Goal: Information Seeking & Learning: Learn about a topic

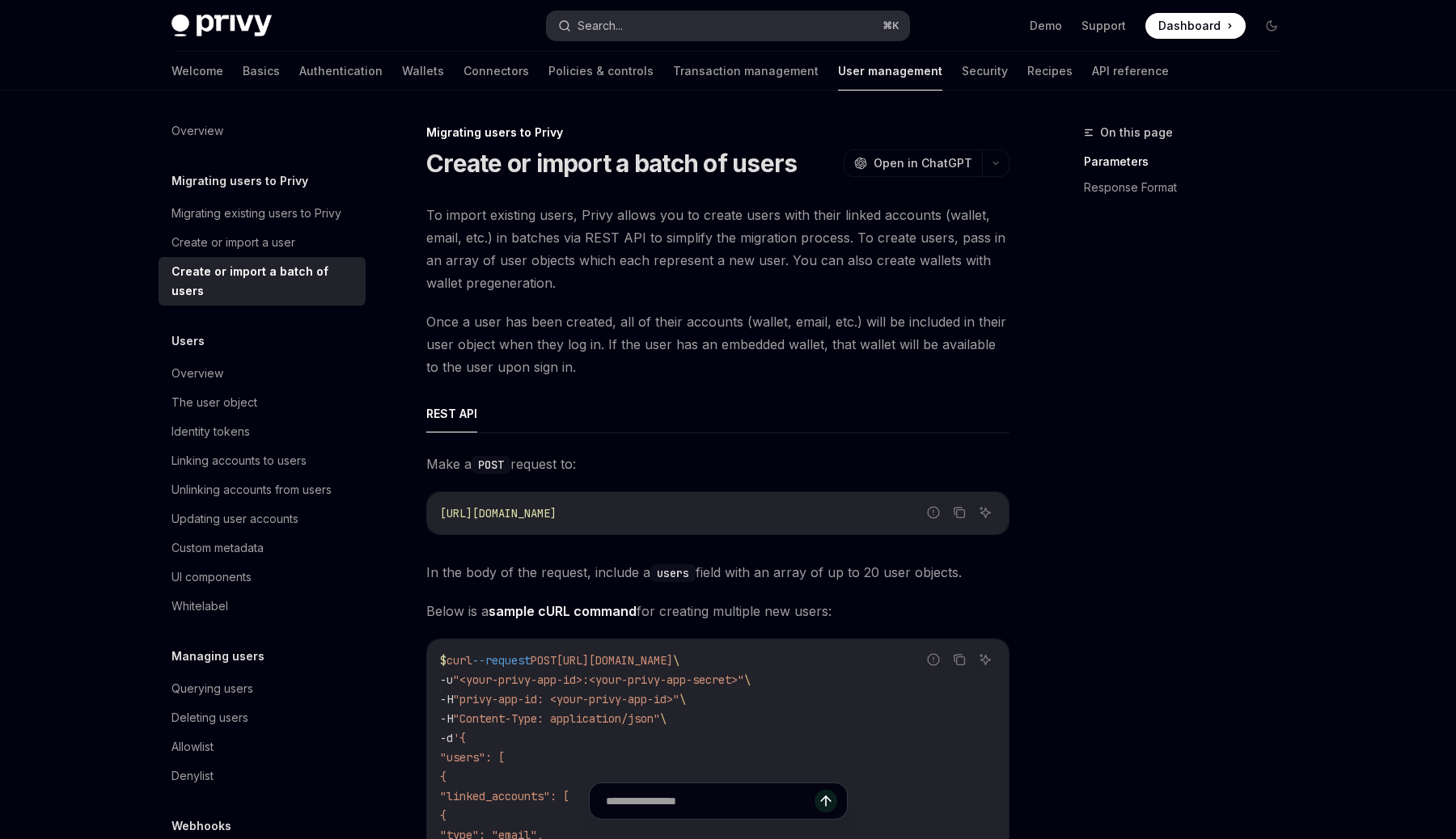
drag, startPoint x: 0, startPoint y: 0, endPoint x: 628, endPoint y: 33, distance: 628.9
click at [628, 33] on button "Search... ⌘ K" at bounding box center [728, 25] width 363 height 29
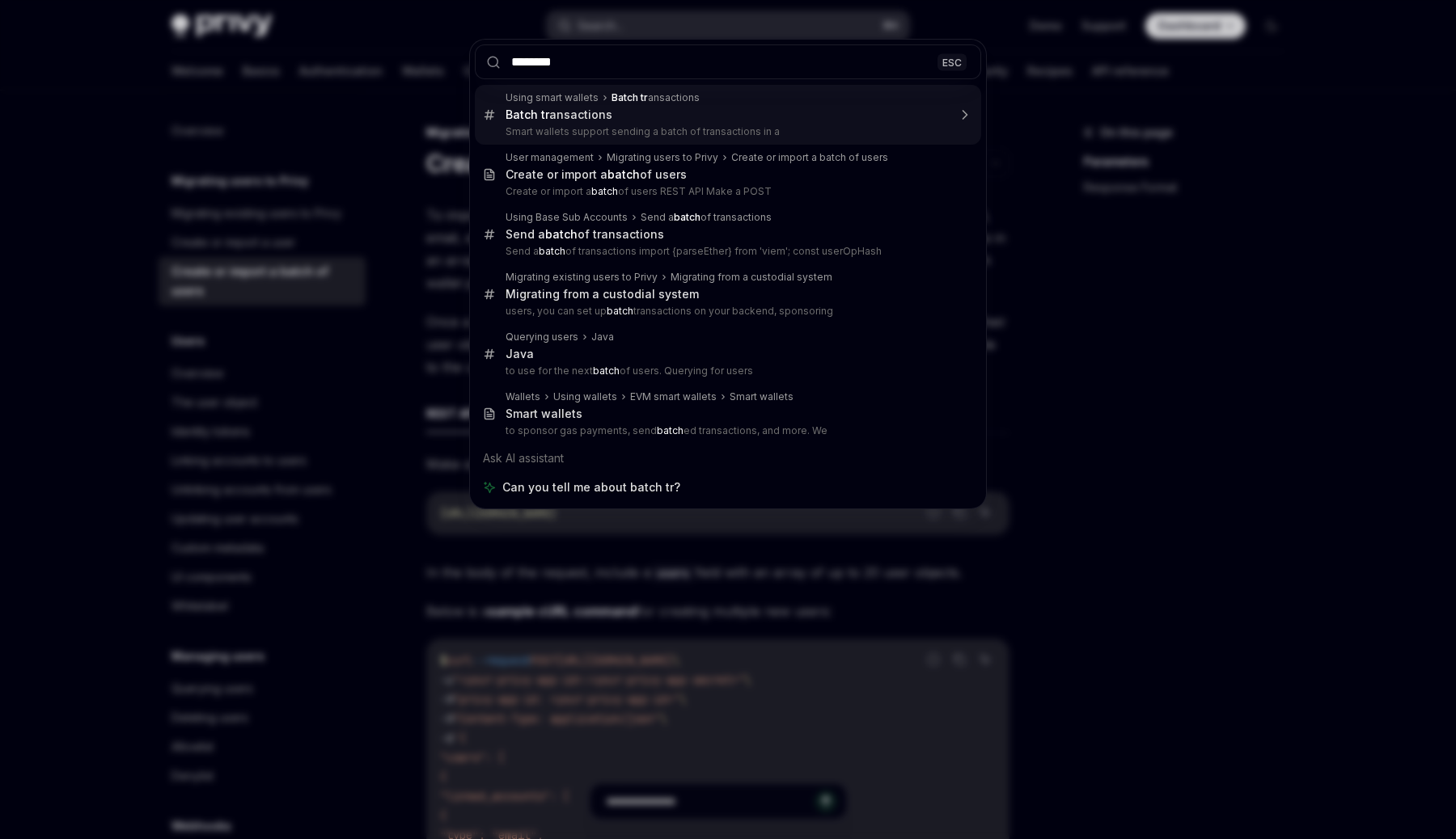
type input "*********"
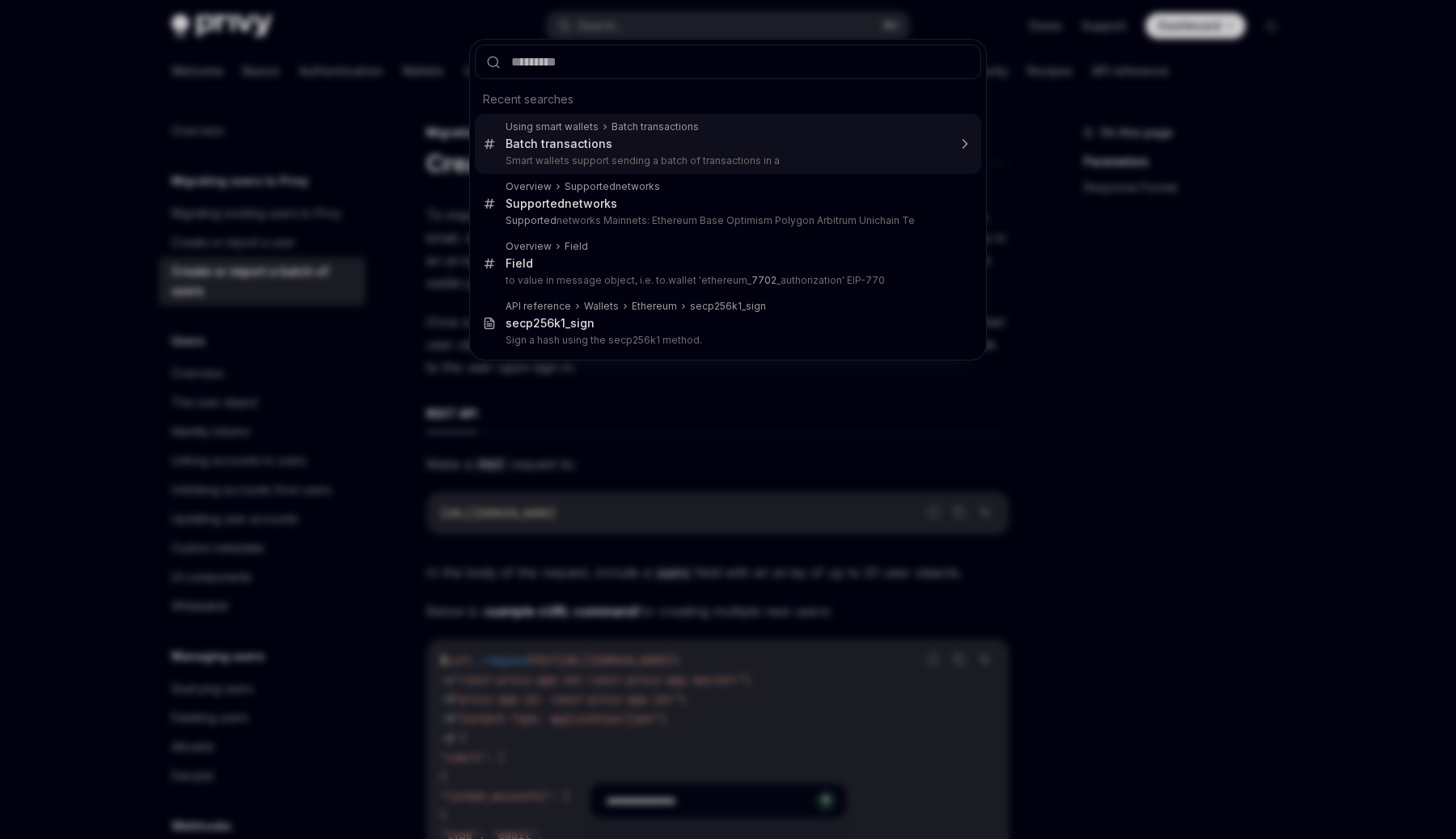
type textarea "*"
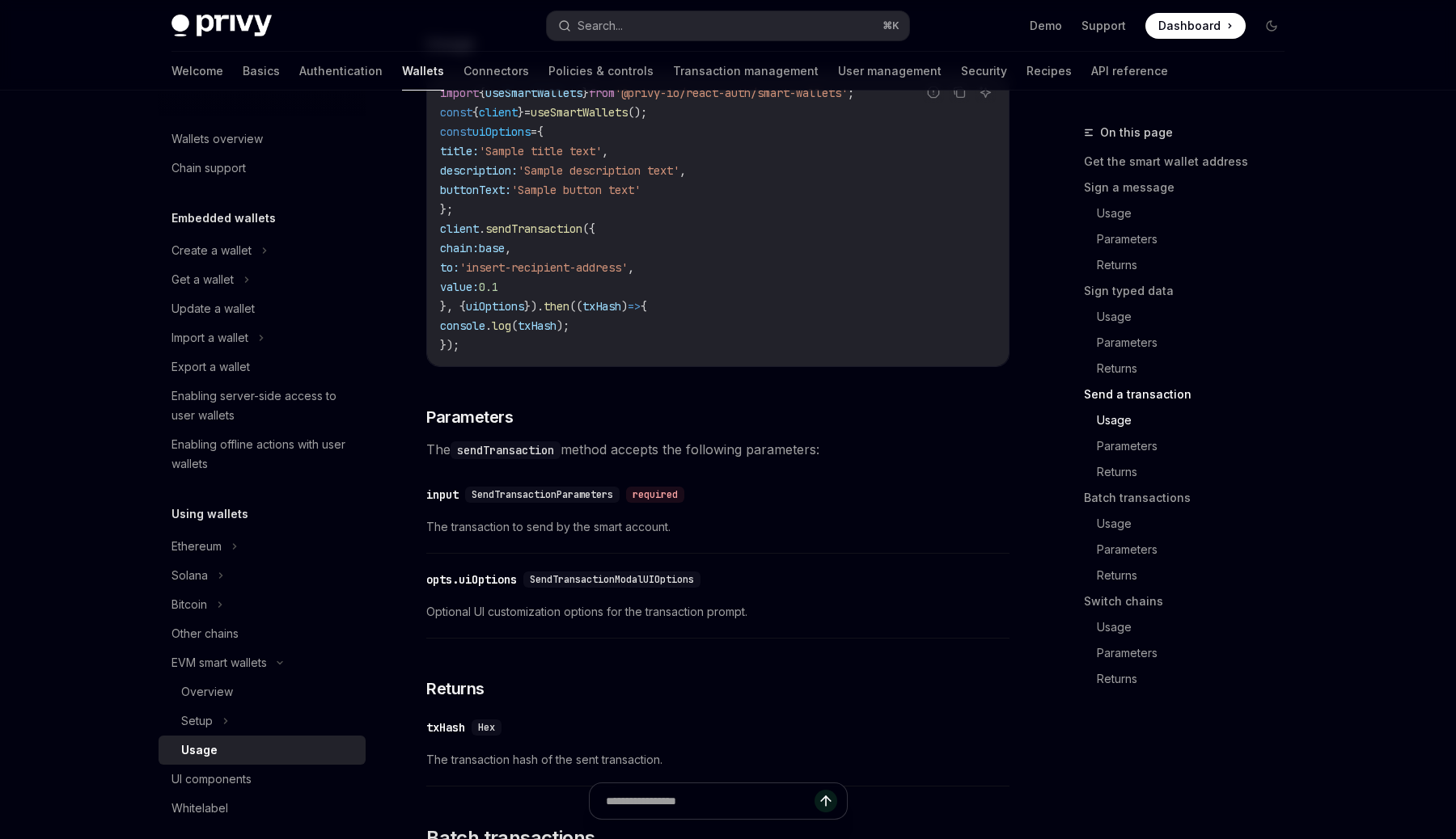
scroll to position [2583, 0]
click at [594, 35] on button "Search... ⌘ K" at bounding box center [728, 25] width 363 height 29
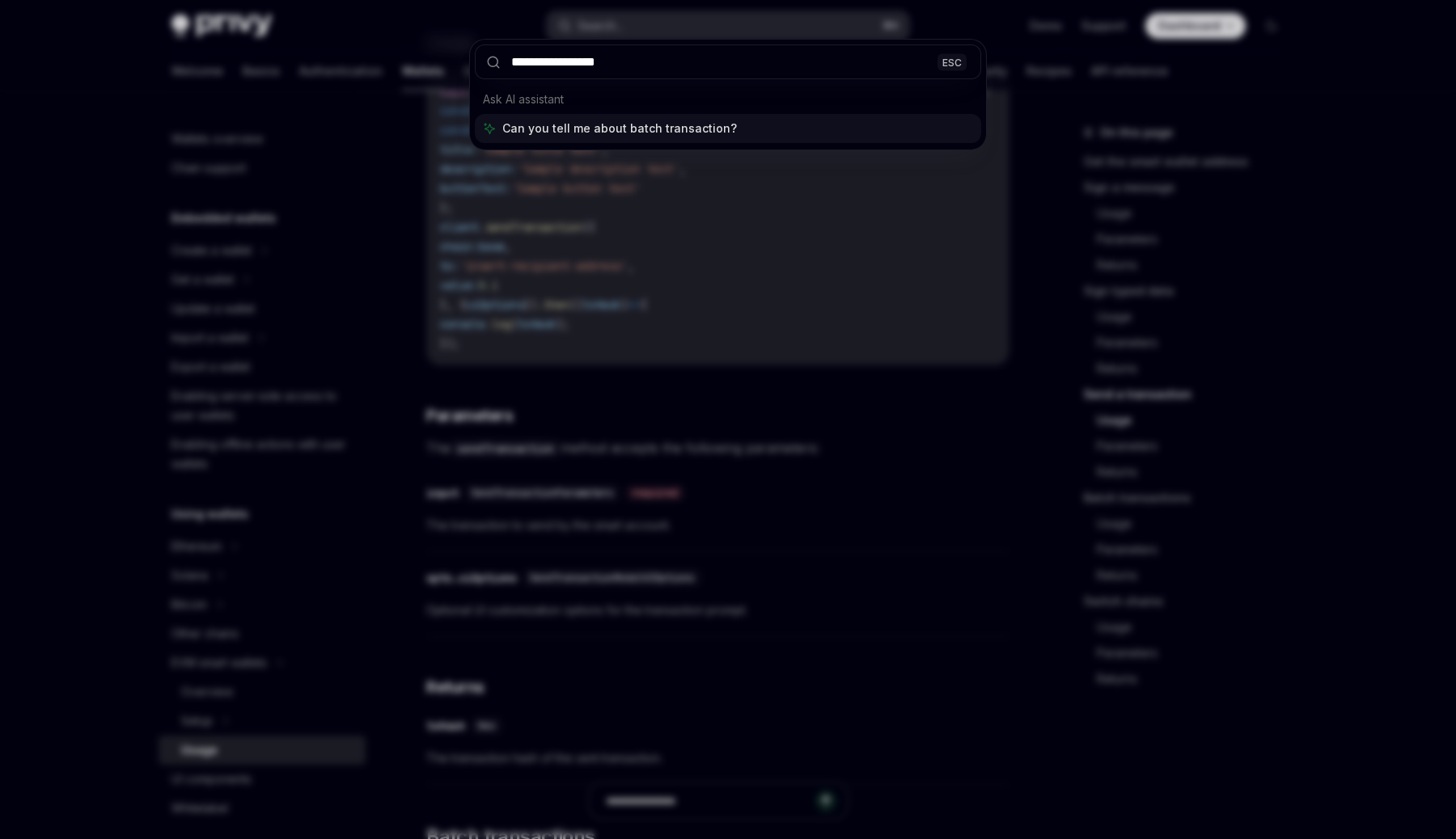
type input "**********"
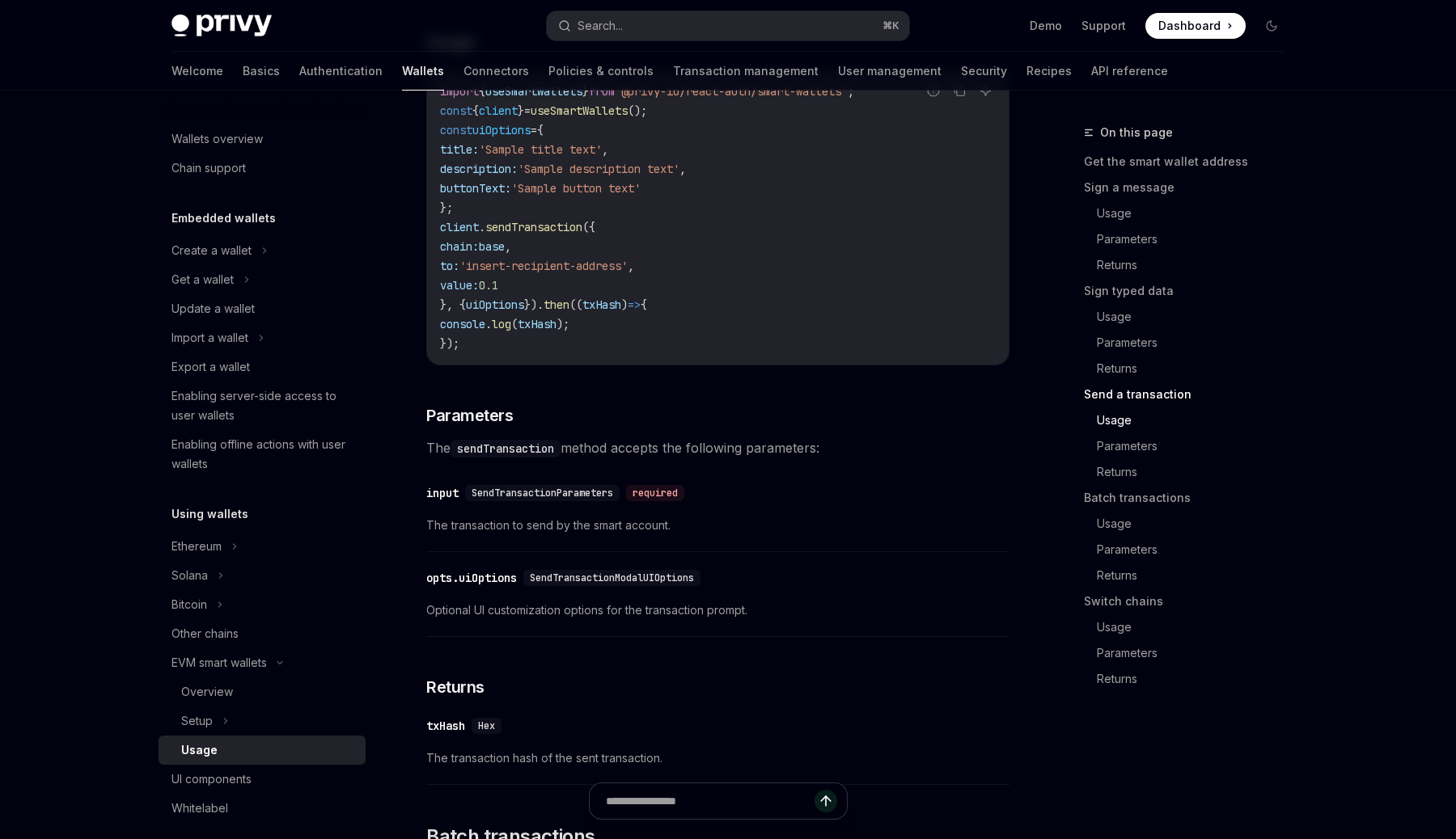
scroll to position [1237, 0]
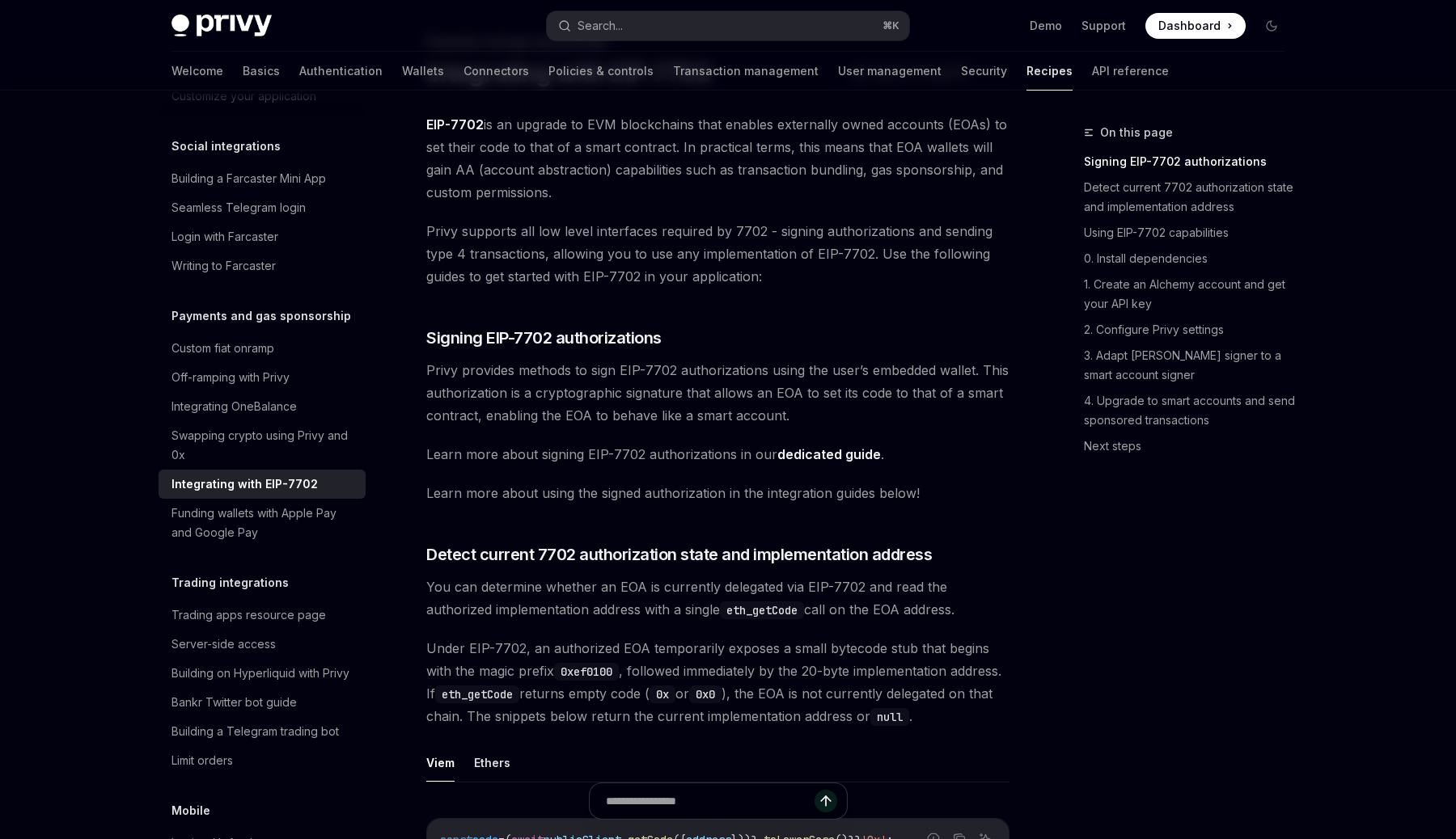
click at [267, 475] on div "Integrating with EIP-7702" at bounding box center [245, 484] width 146 height 20
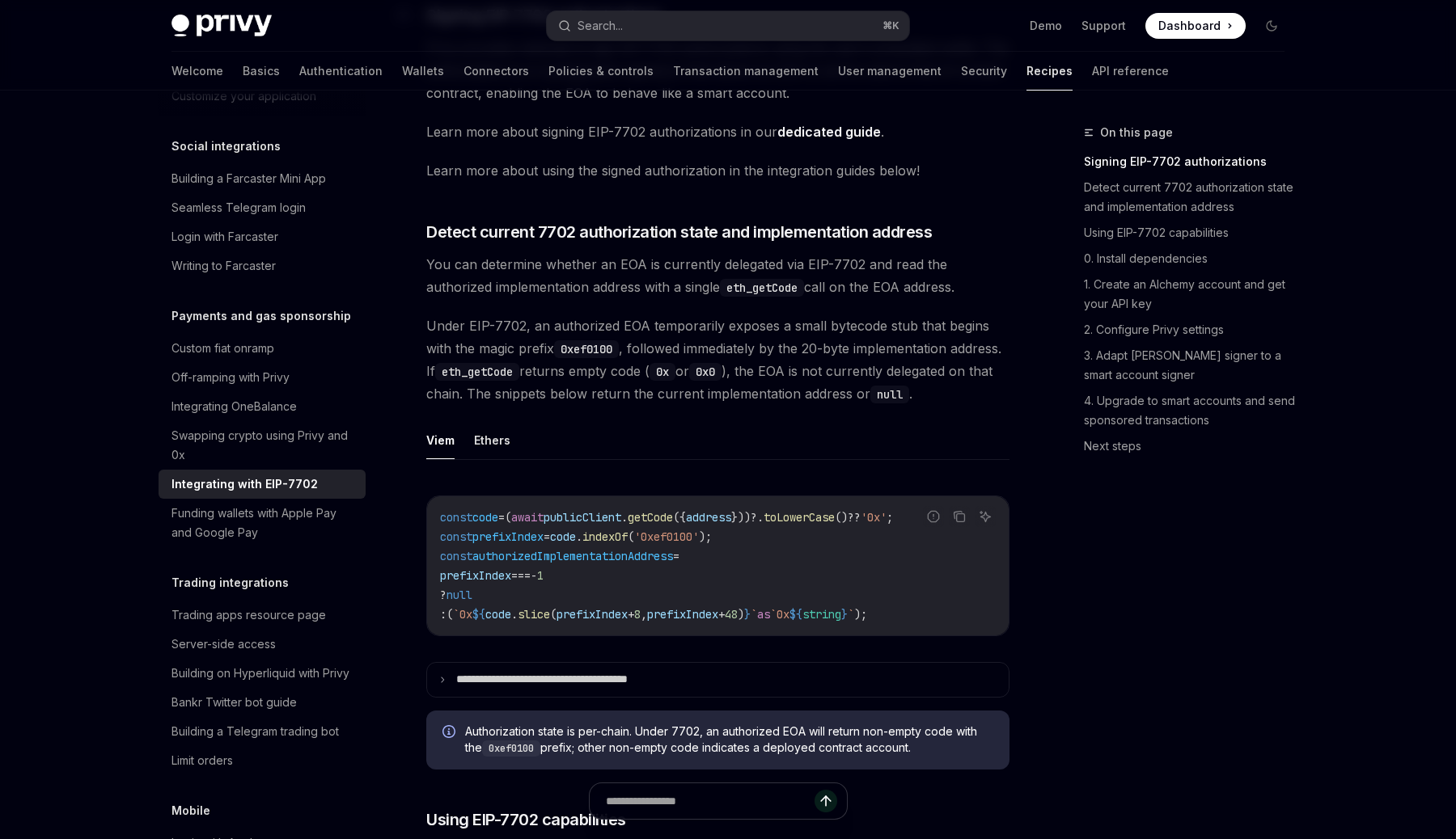
scroll to position [431, 0]
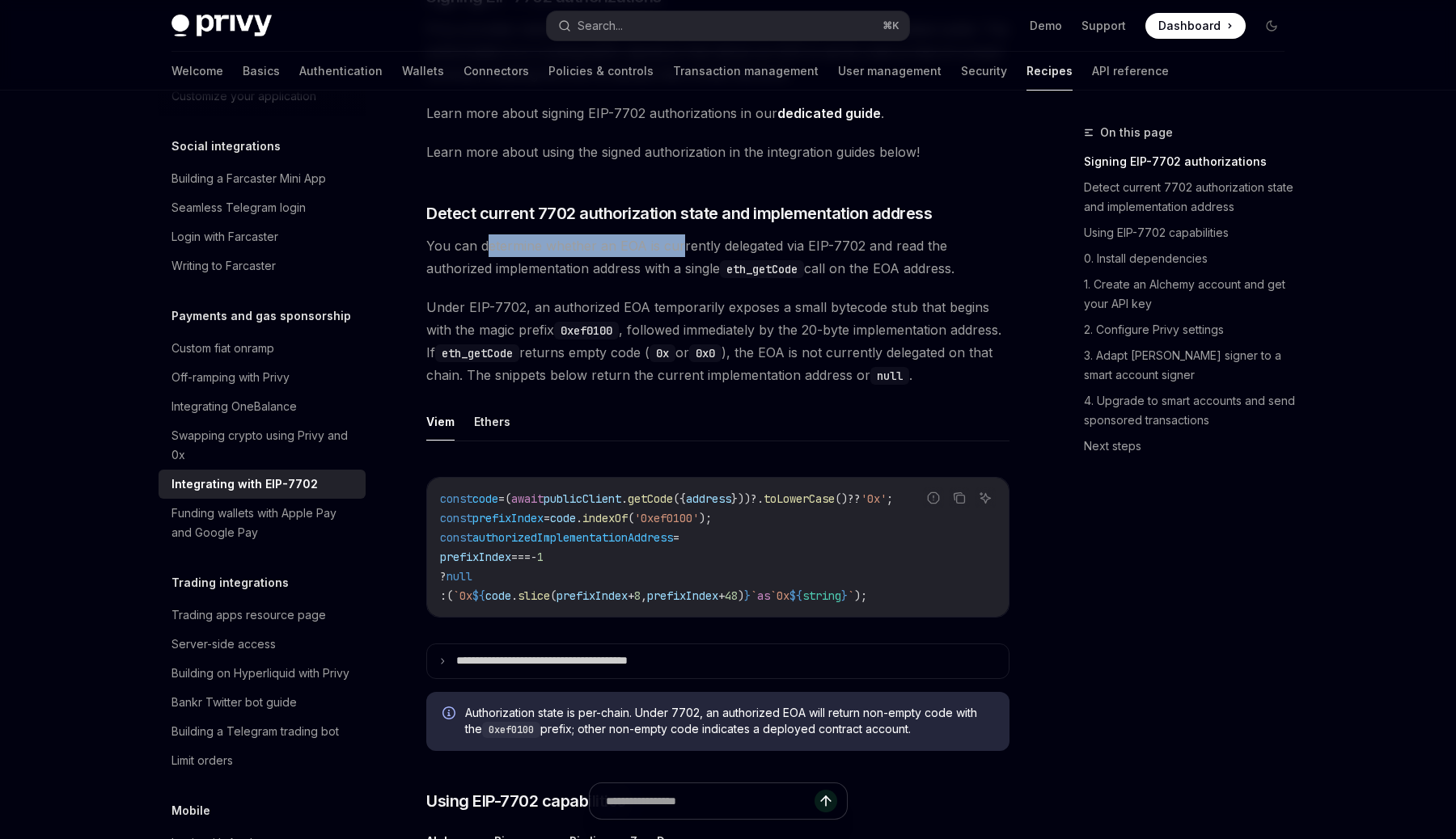
drag, startPoint x: 483, startPoint y: 243, endPoint x: 682, endPoint y: 244, distance: 199.0
click at [682, 244] on span "You can determine whether an EOA is currently delegated via EIP-7702 and read t…" at bounding box center [717, 257] width 583 height 45
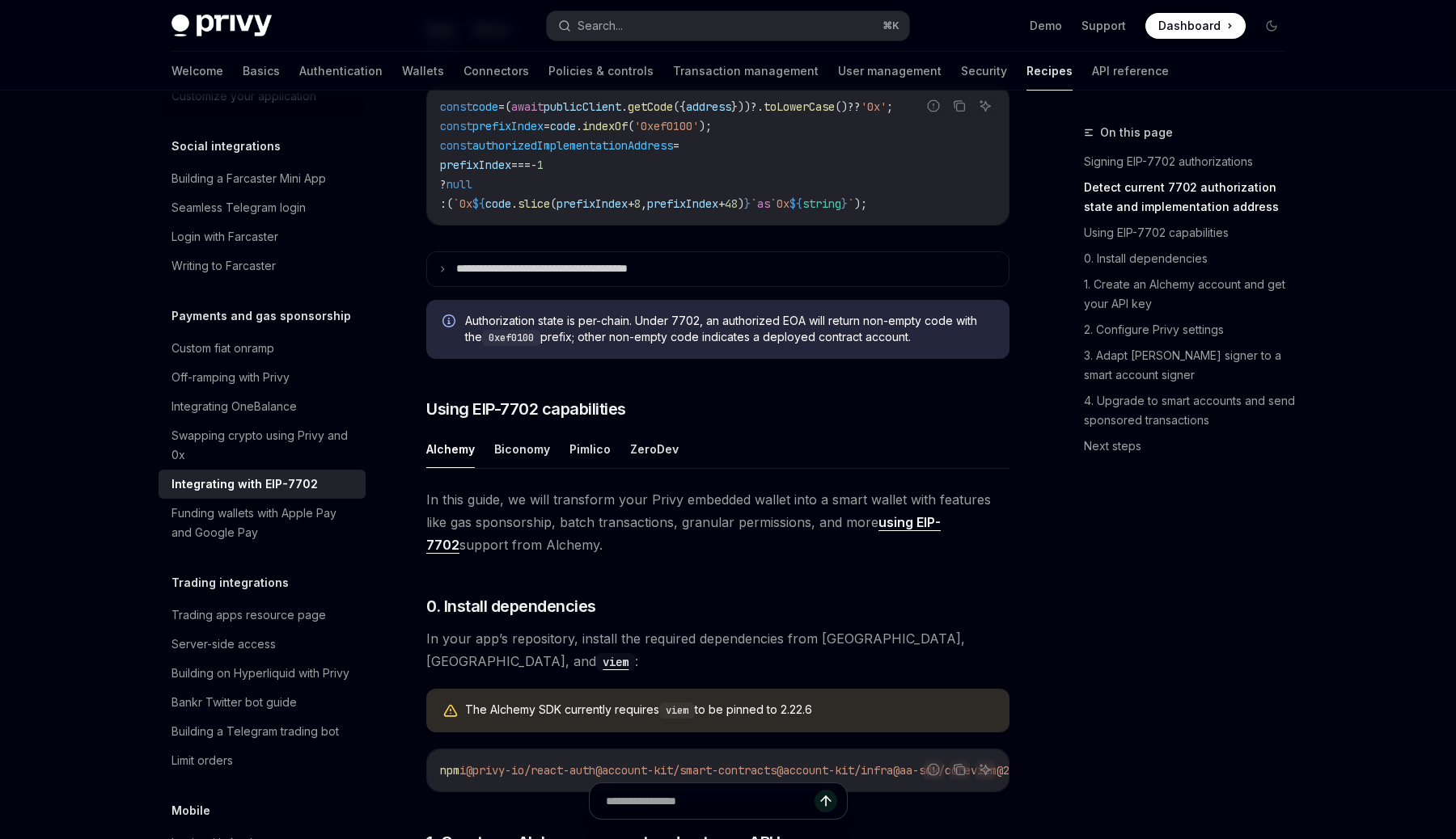
scroll to position [885, 0]
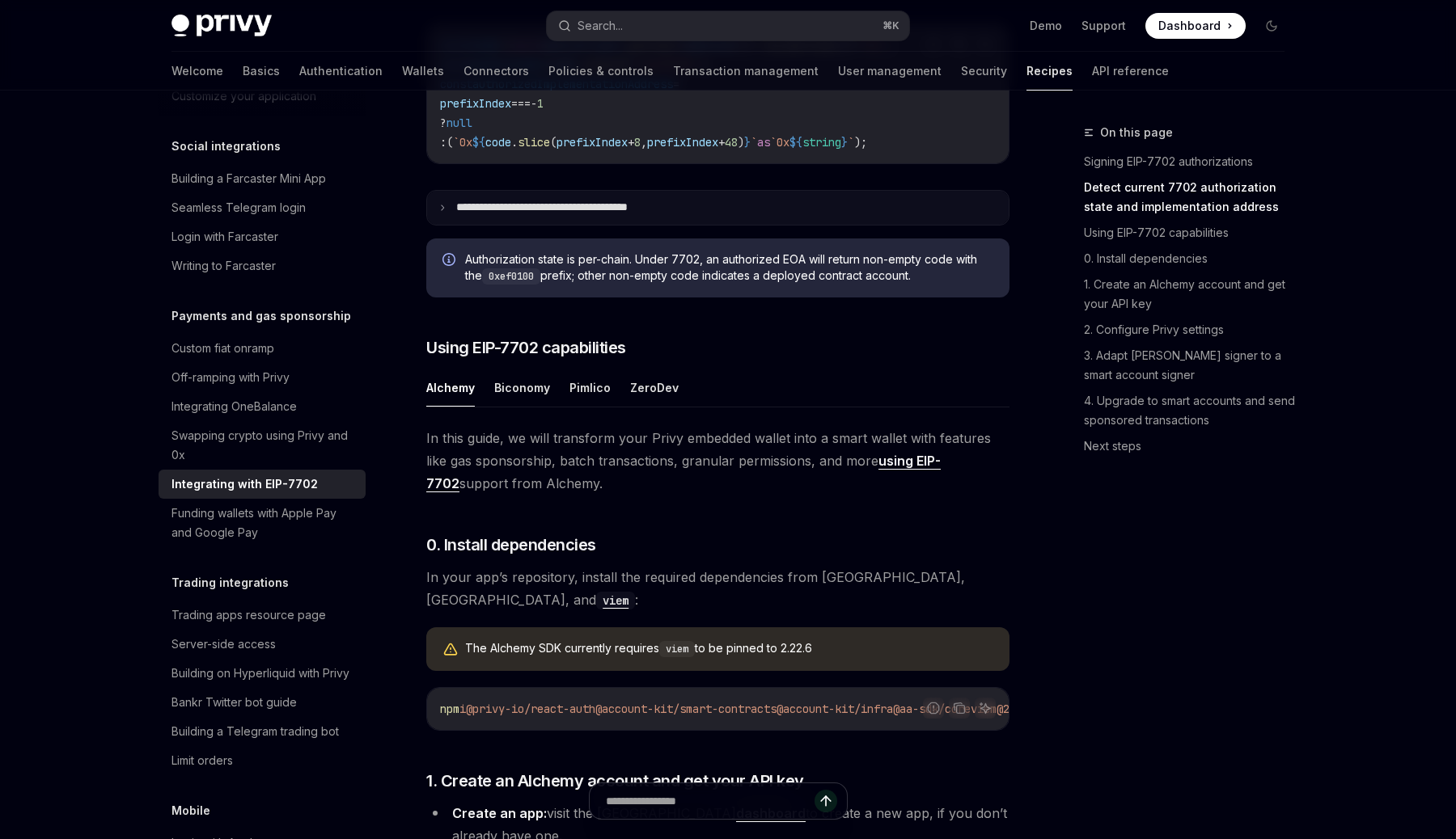
click at [589, 215] on p "**********" at bounding box center [568, 207] width 226 height 14
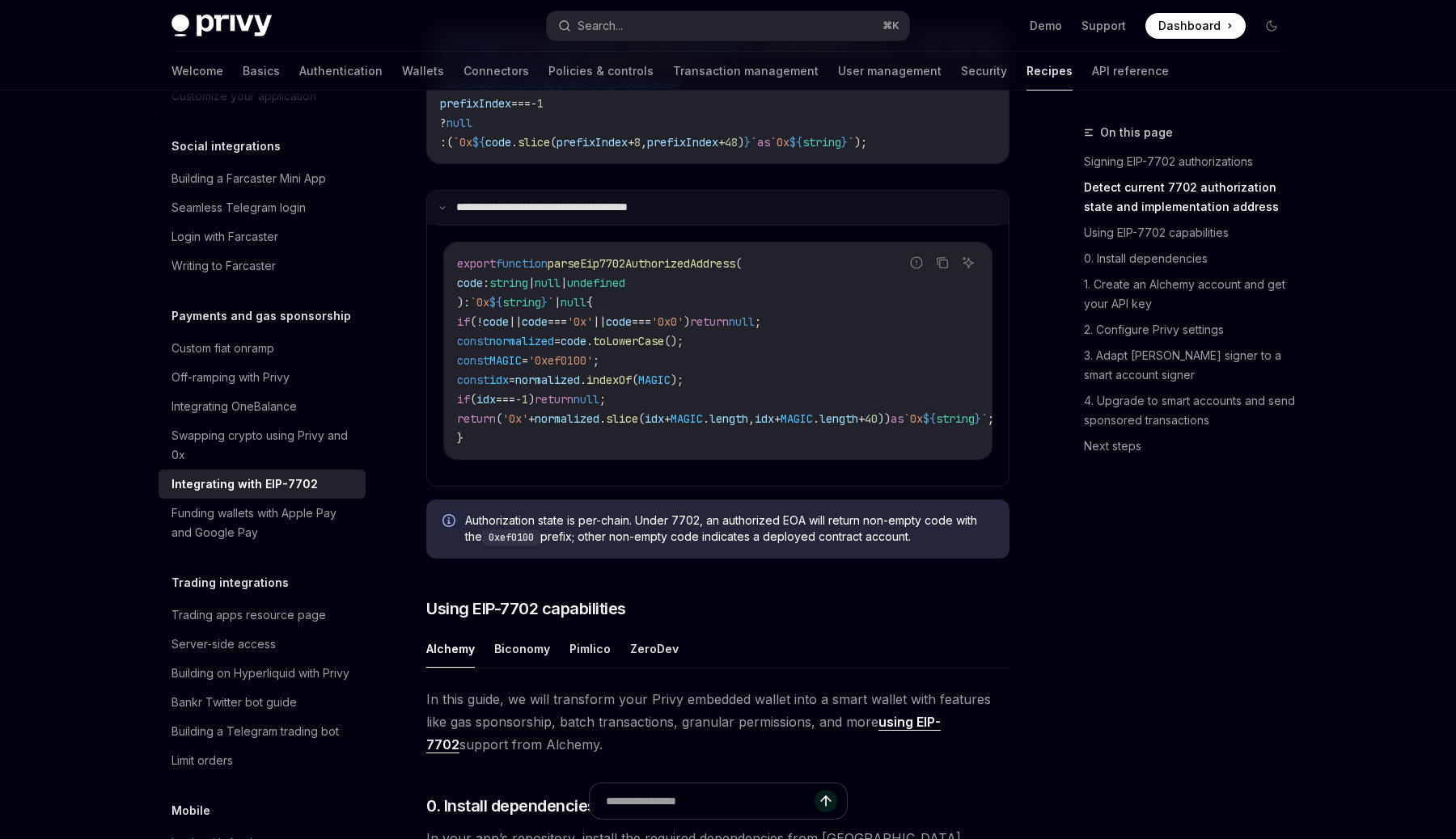
click at [573, 215] on p "**********" at bounding box center [567, 207] width 221 height 14
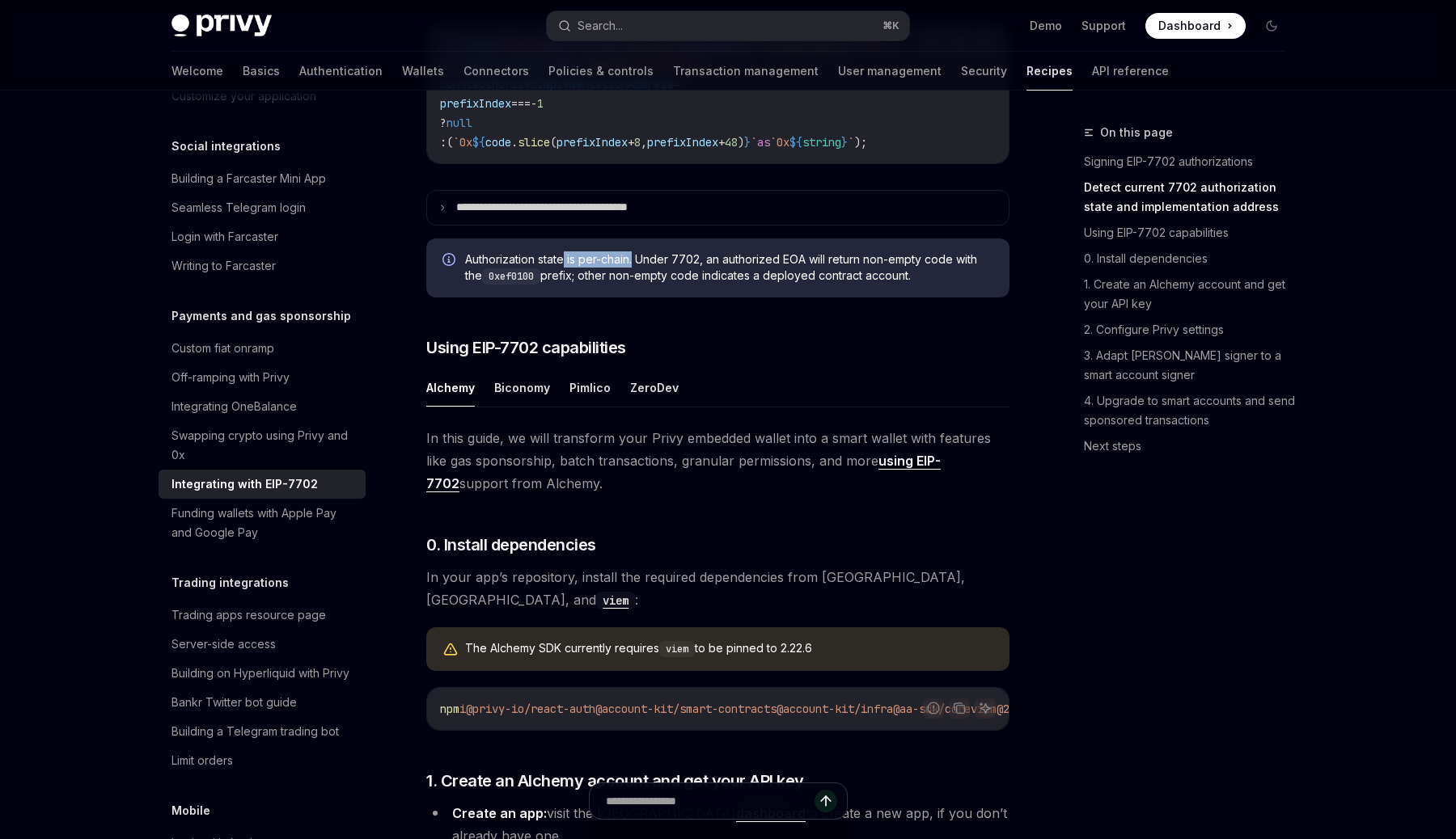
drag, startPoint x: 566, startPoint y: 284, endPoint x: 642, endPoint y: 292, distance: 76.4
click at [642, 284] on span "Authorization state is per-chain. Under 7702, an authorized EOA will return non…" at bounding box center [728, 267] width 528 height 33
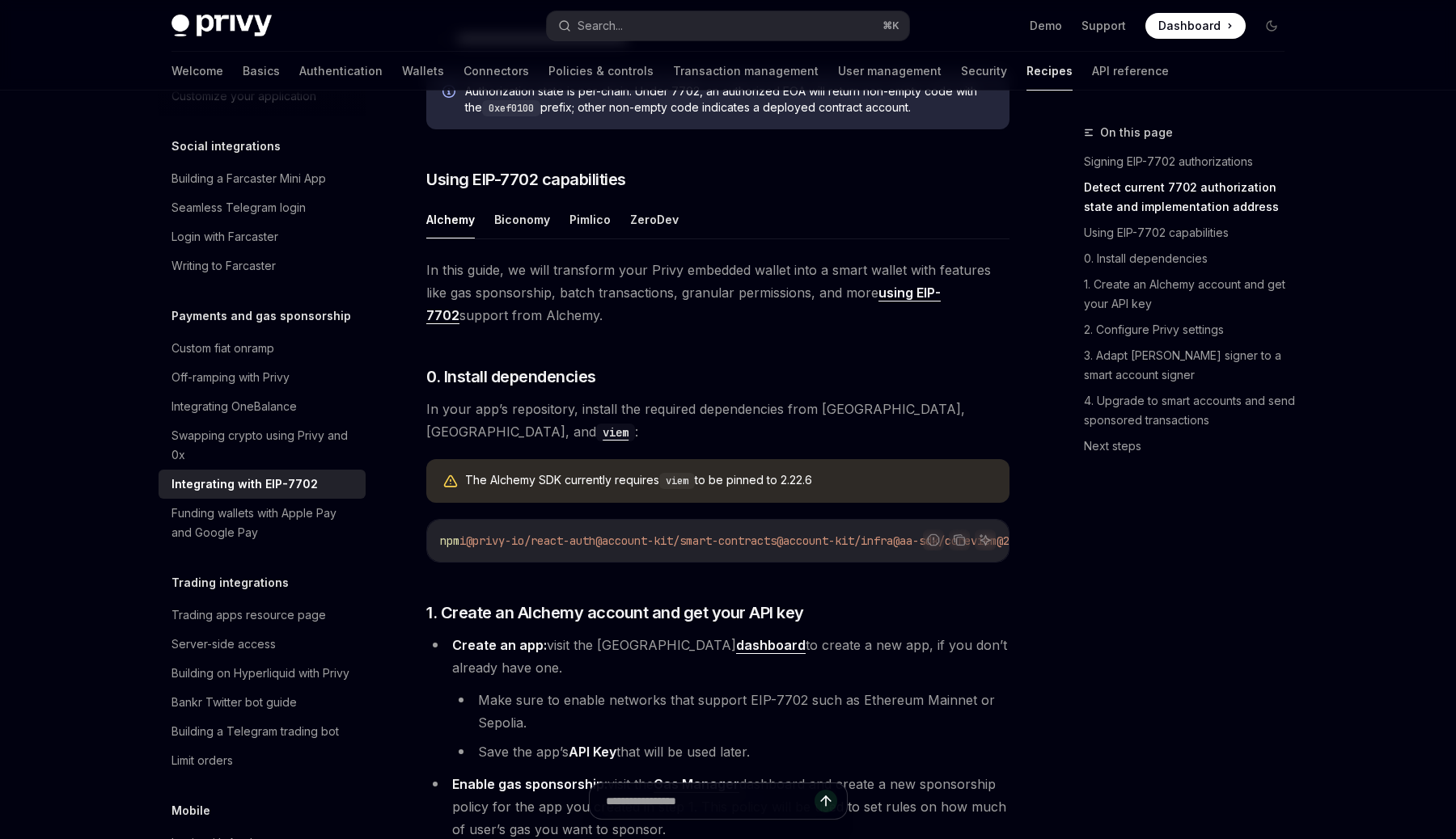
scroll to position [1072, 0]
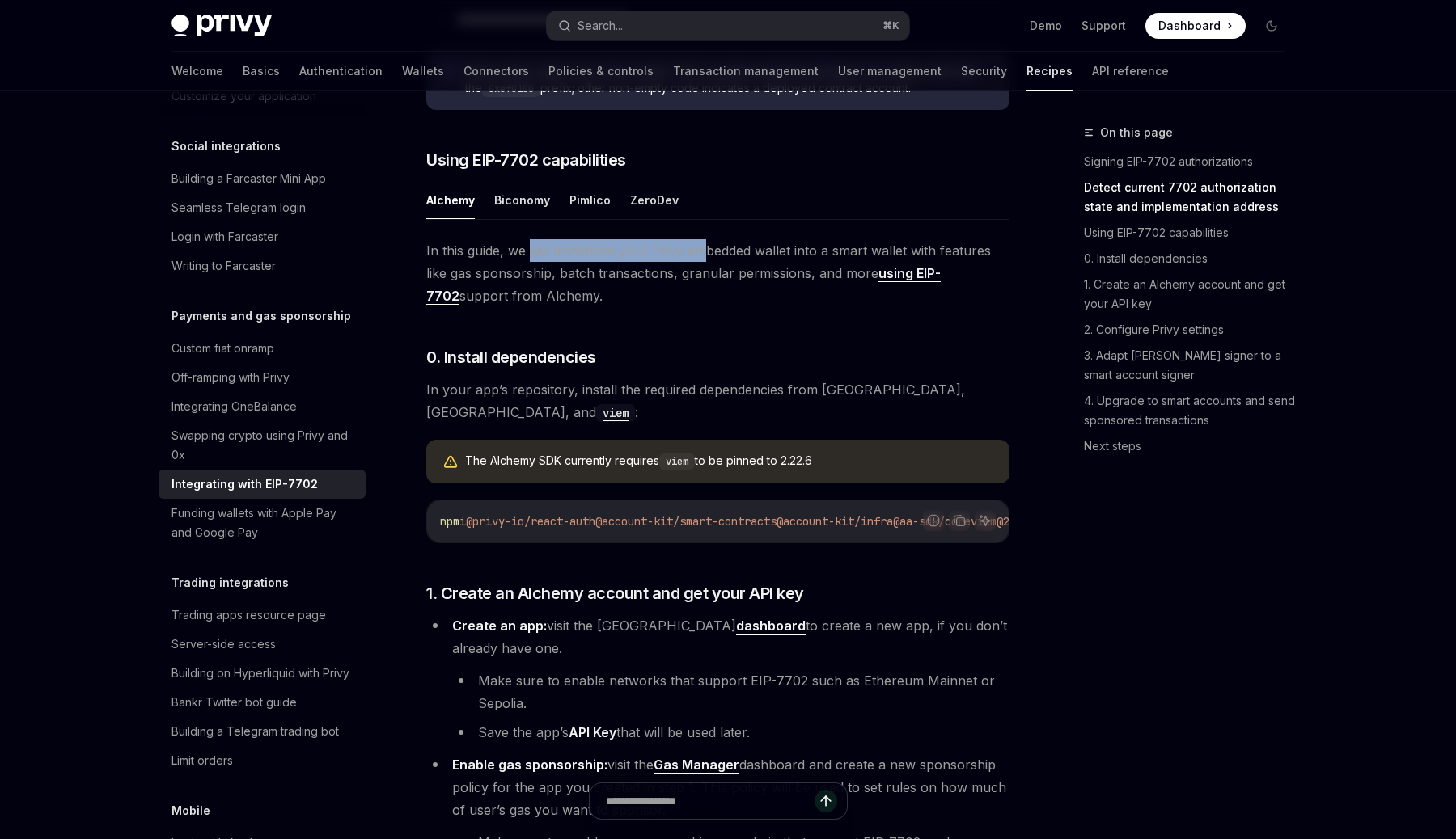
drag, startPoint x: 529, startPoint y: 281, endPoint x: 698, endPoint y: 283, distance: 169.0
click at [698, 283] on span "In this guide, we will transform your Privy embedded wallet into a smart wallet…" at bounding box center [717, 274] width 583 height 68
click at [536, 219] on button "Biconomy" at bounding box center [521, 200] width 56 height 38
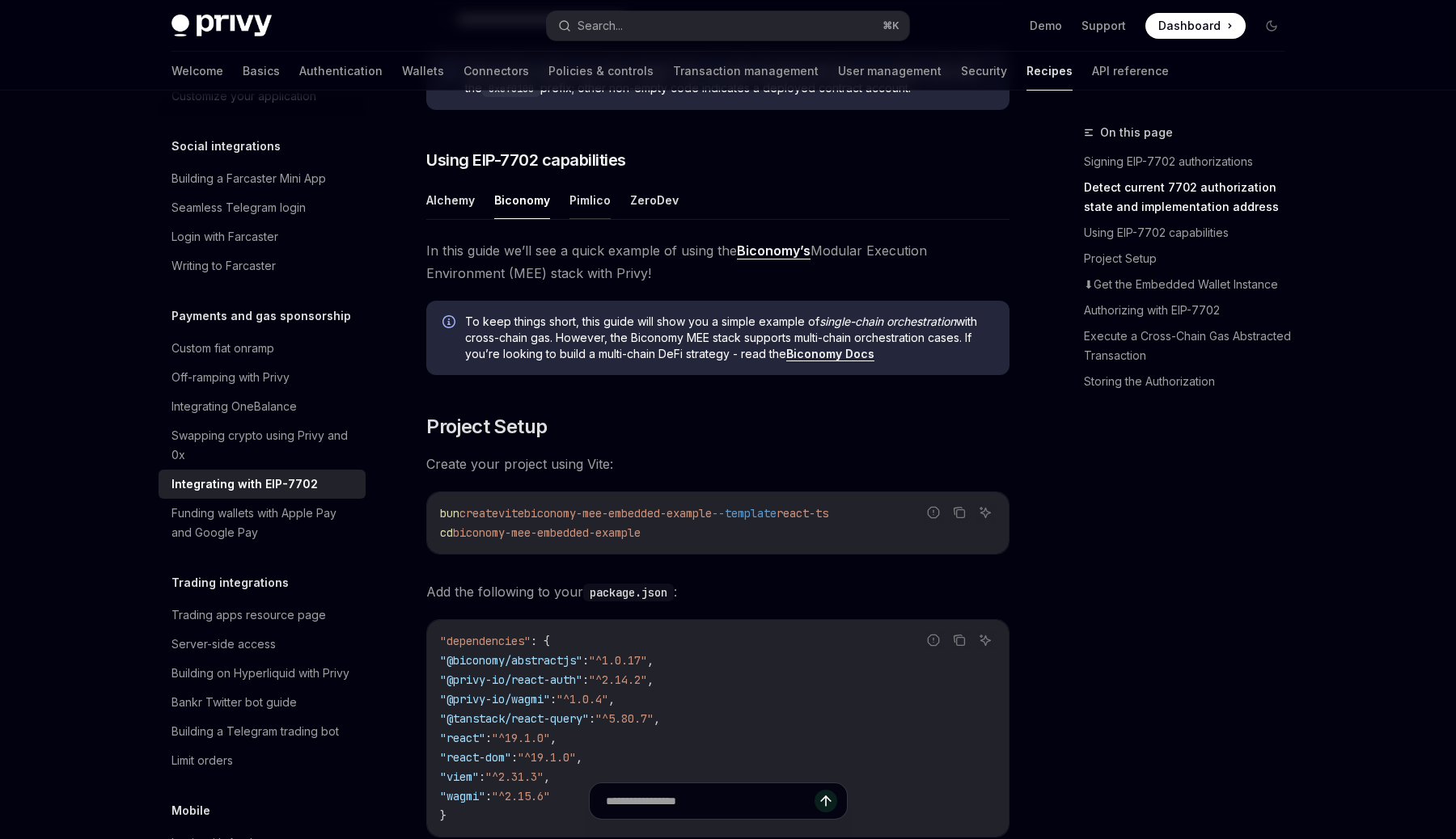
click at [577, 219] on button "Pimlico" at bounding box center [590, 200] width 42 height 38
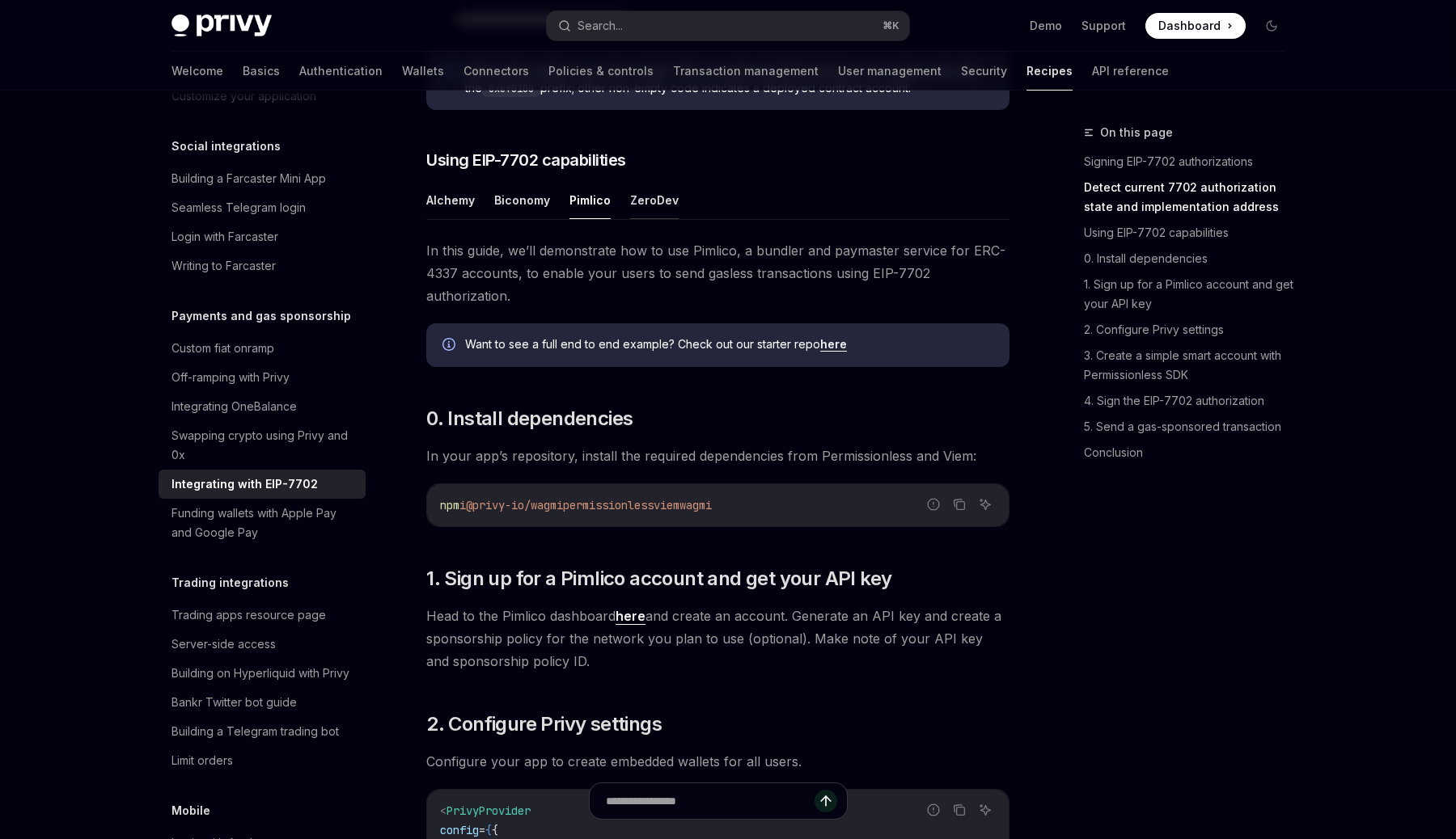
click at [631, 219] on button "ZeroDev" at bounding box center [653, 200] width 48 height 38
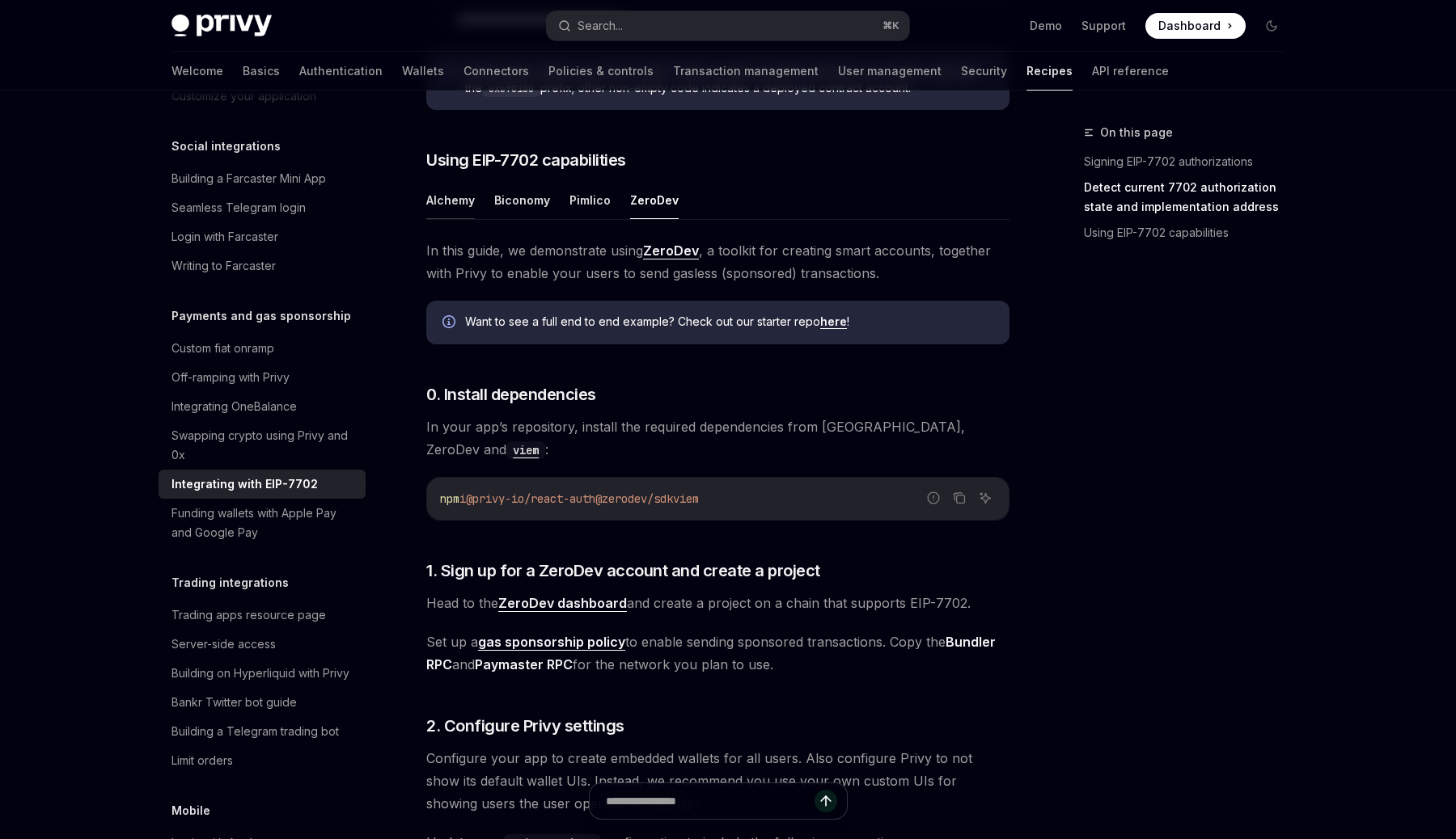
click at [462, 219] on button "Alchemy" at bounding box center [449, 200] width 48 height 38
type textarea "*"
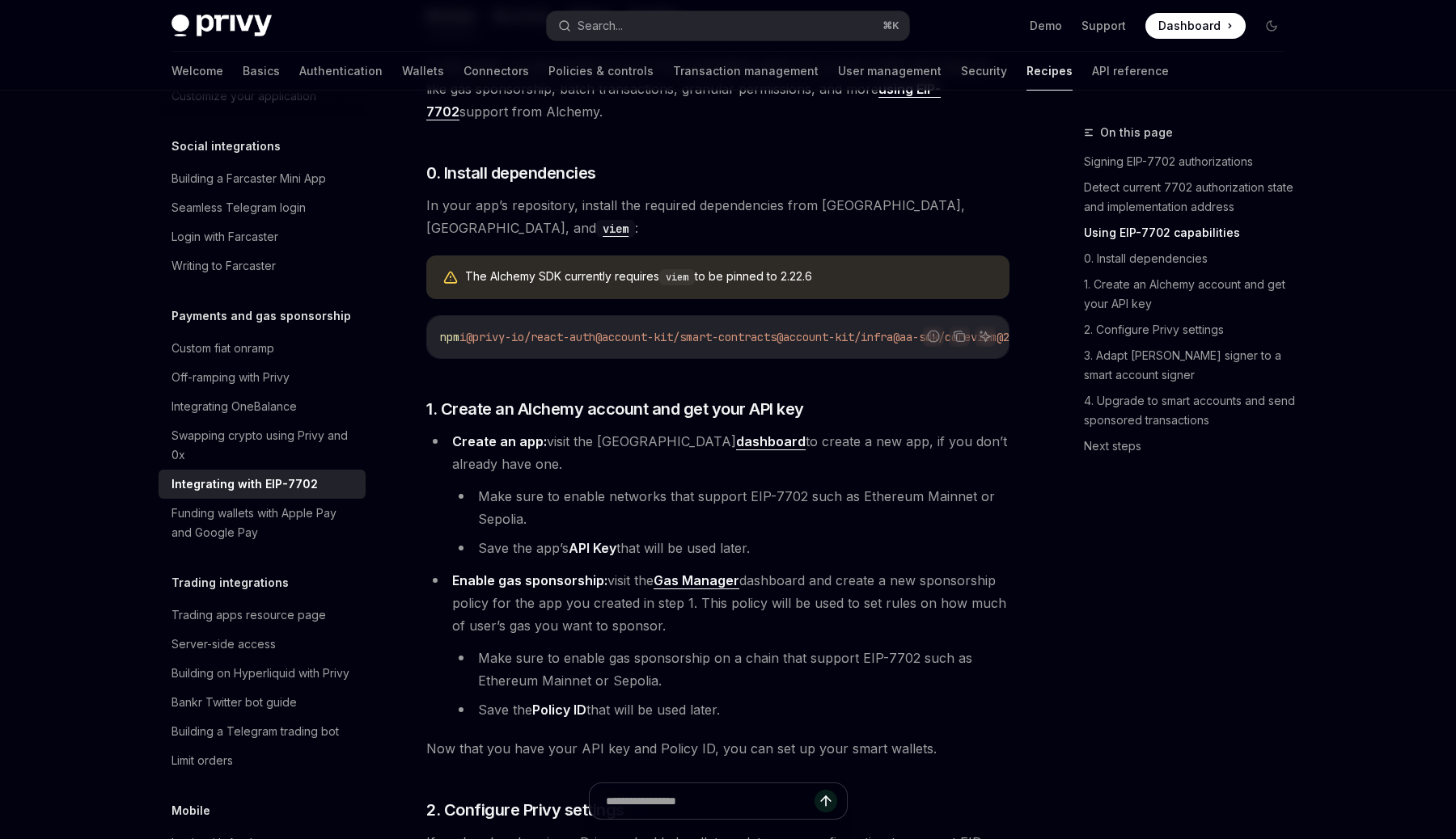
scroll to position [1278, 0]
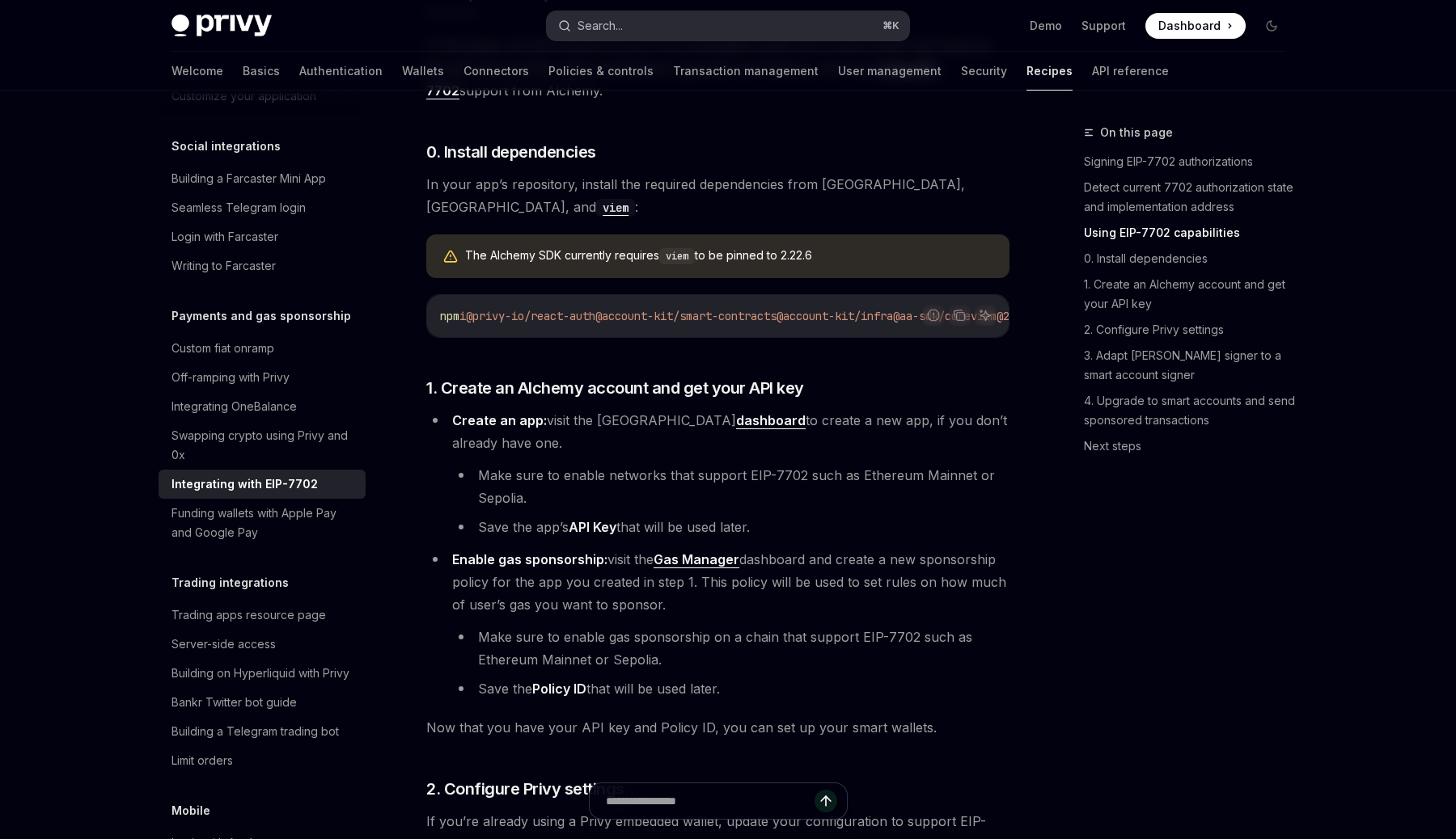
click at [649, 35] on button "Search... ⌘ K" at bounding box center [728, 25] width 363 height 29
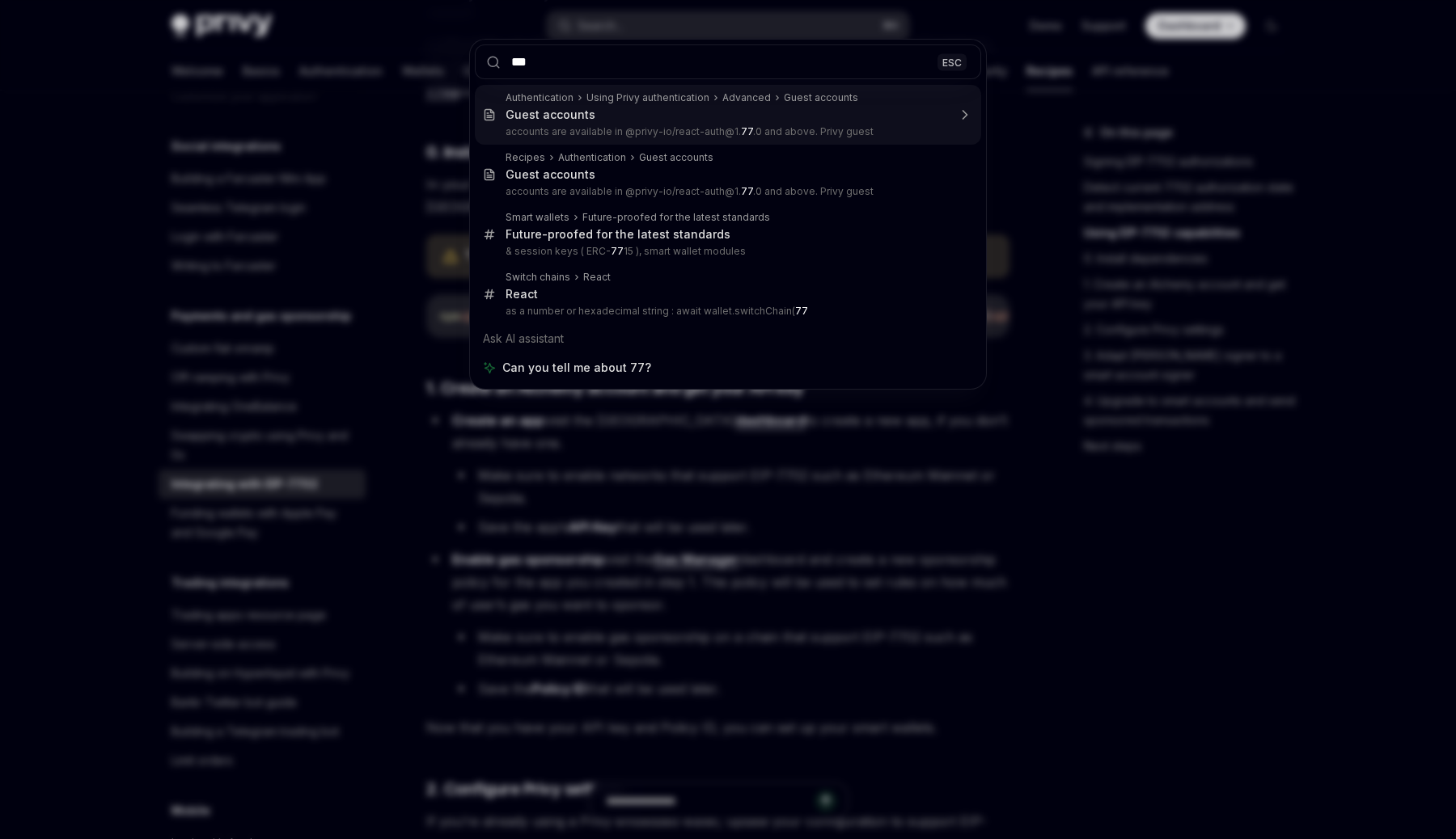
type input "****"
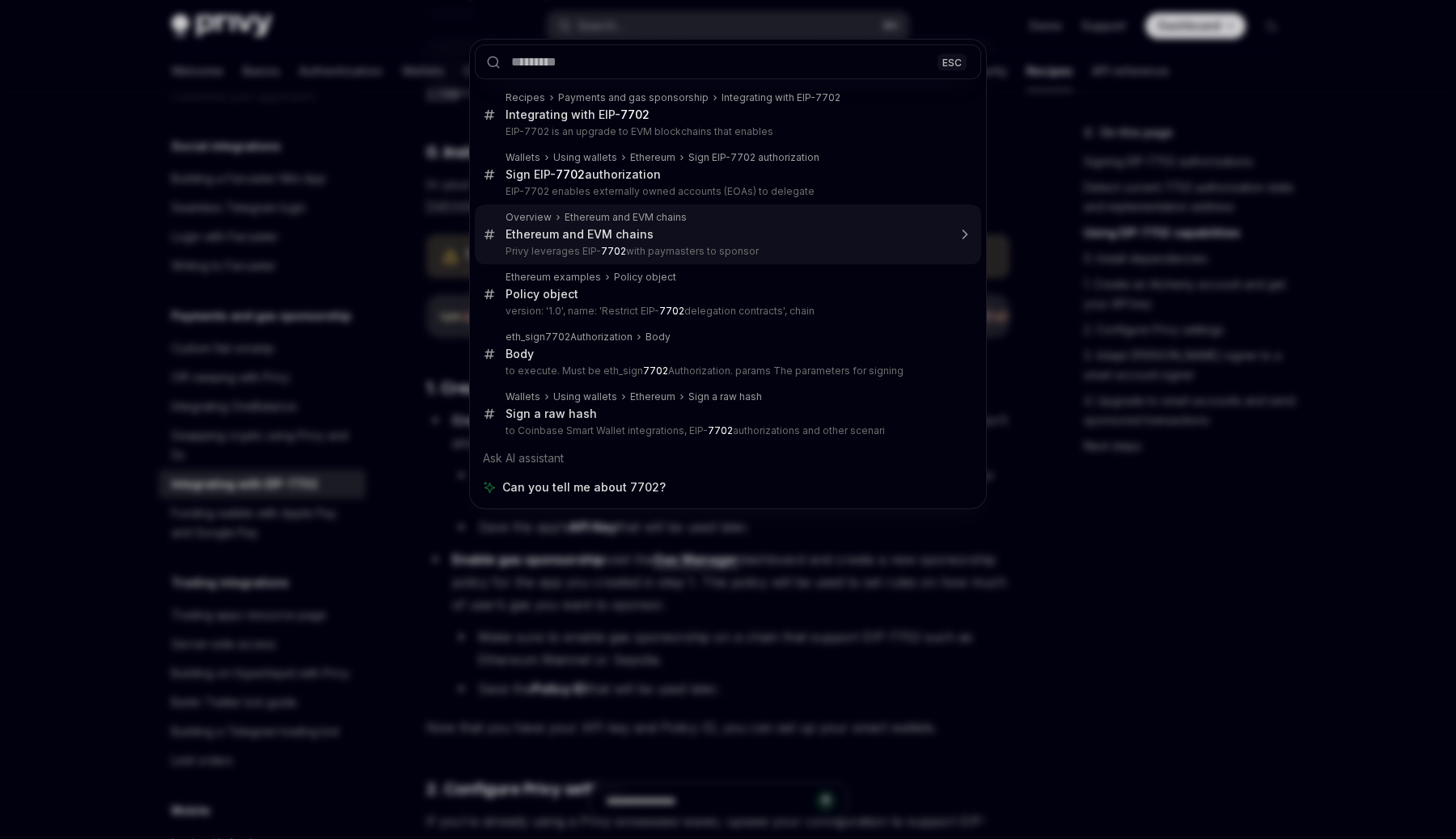
type textarea "*"
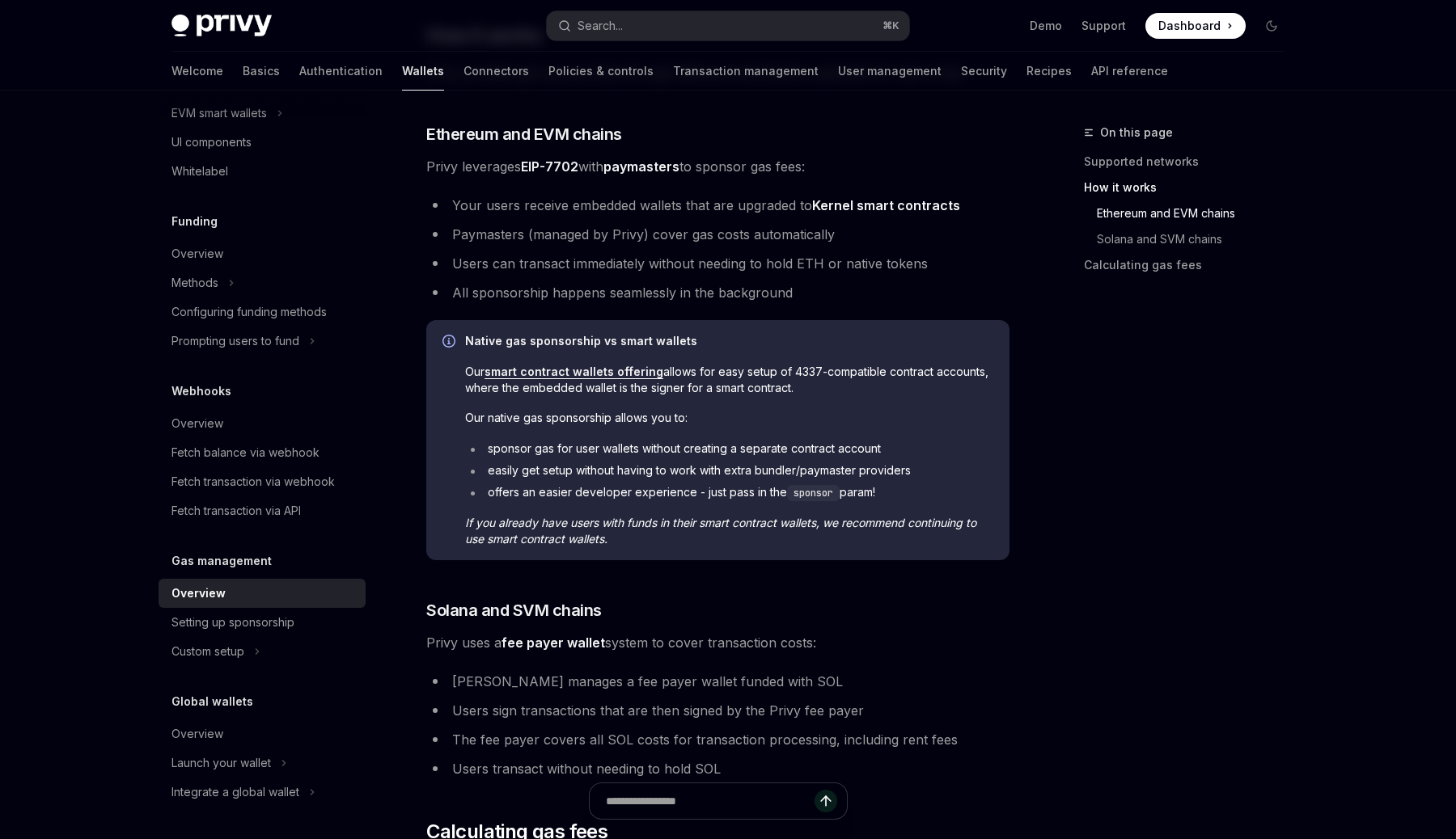
scroll to position [549, 0]
click at [602, 25] on div "Search..." at bounding box center [600, 25] width 45 height 20
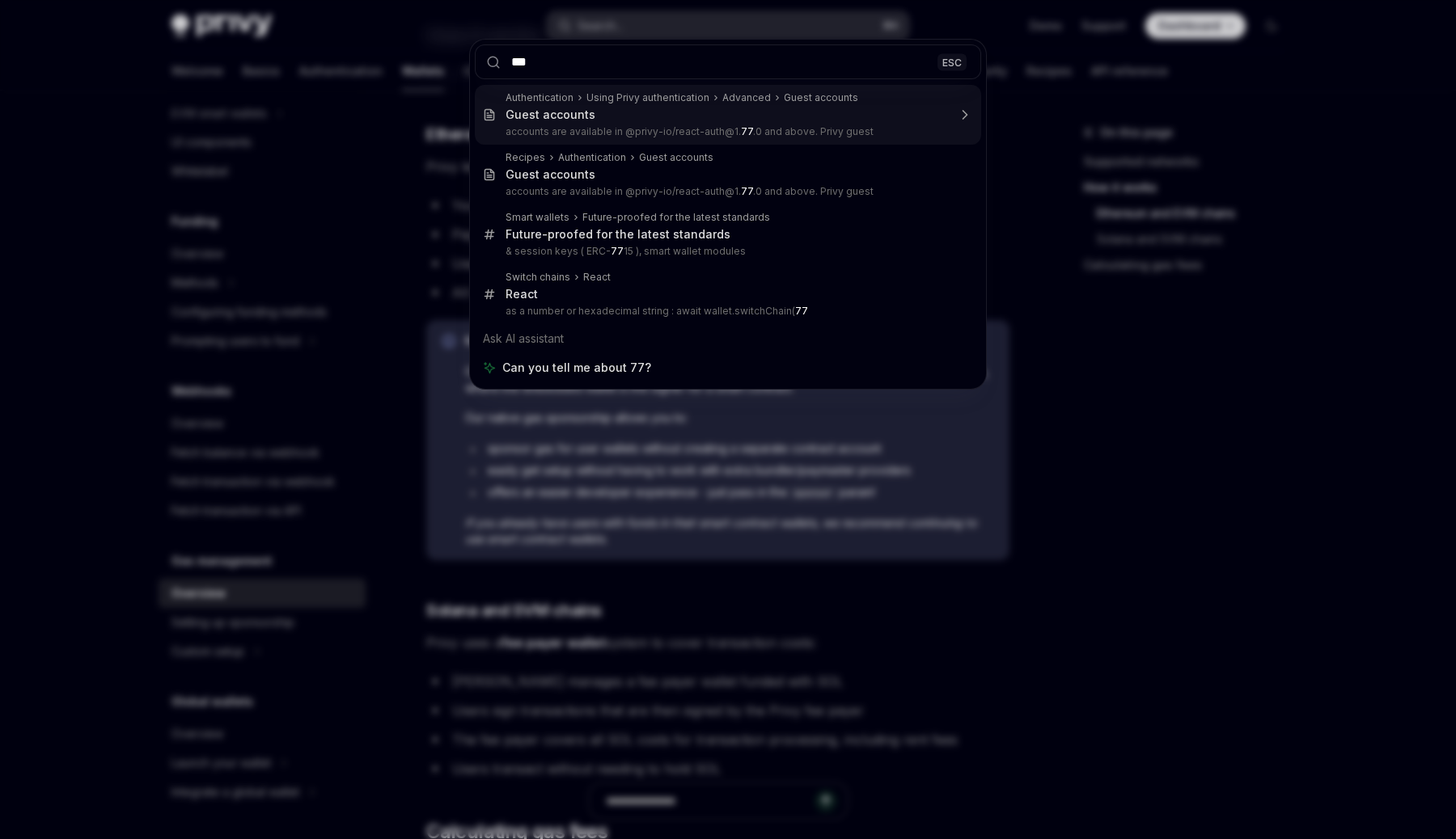
type input "****"
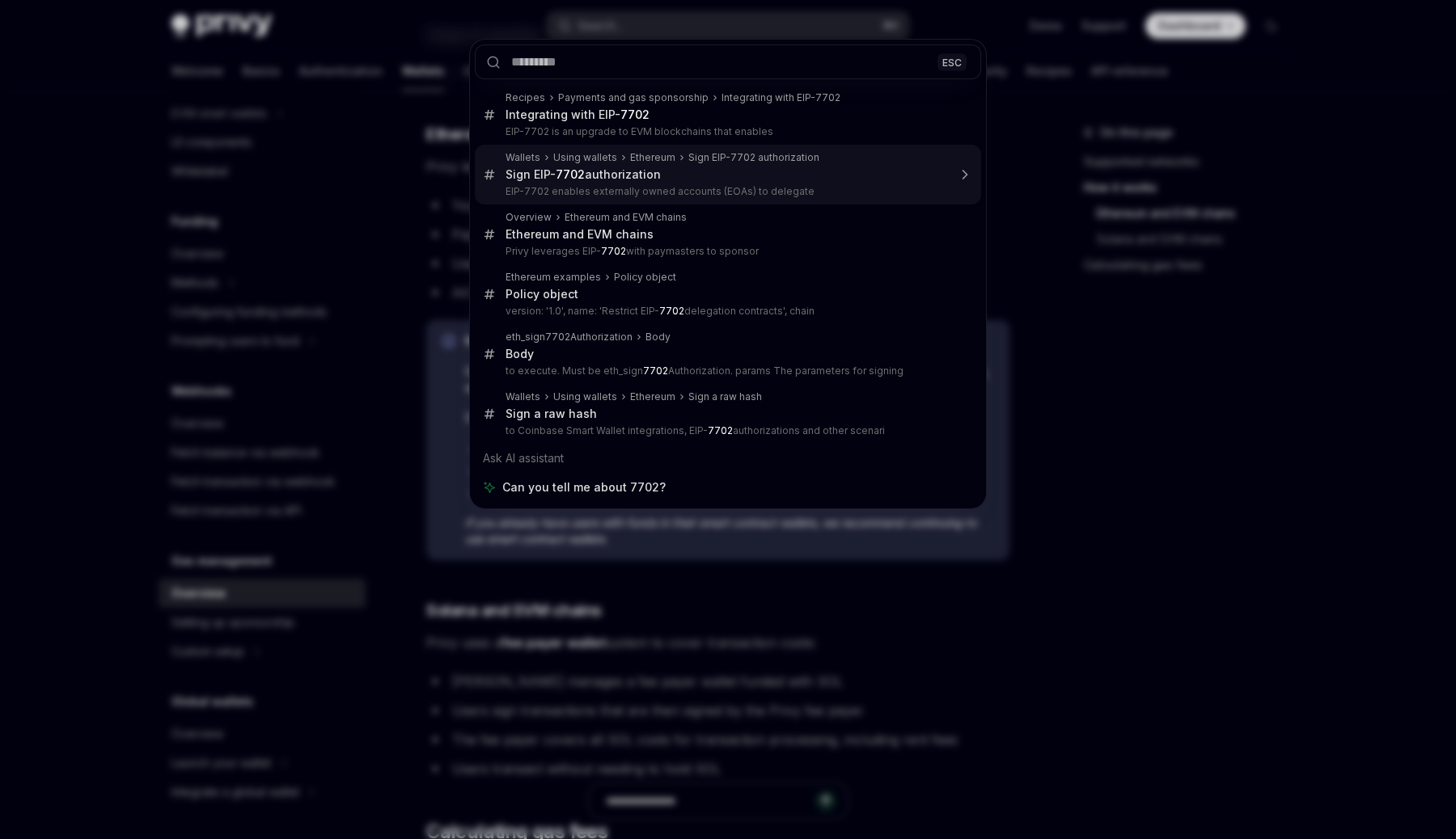
type textarea "*"
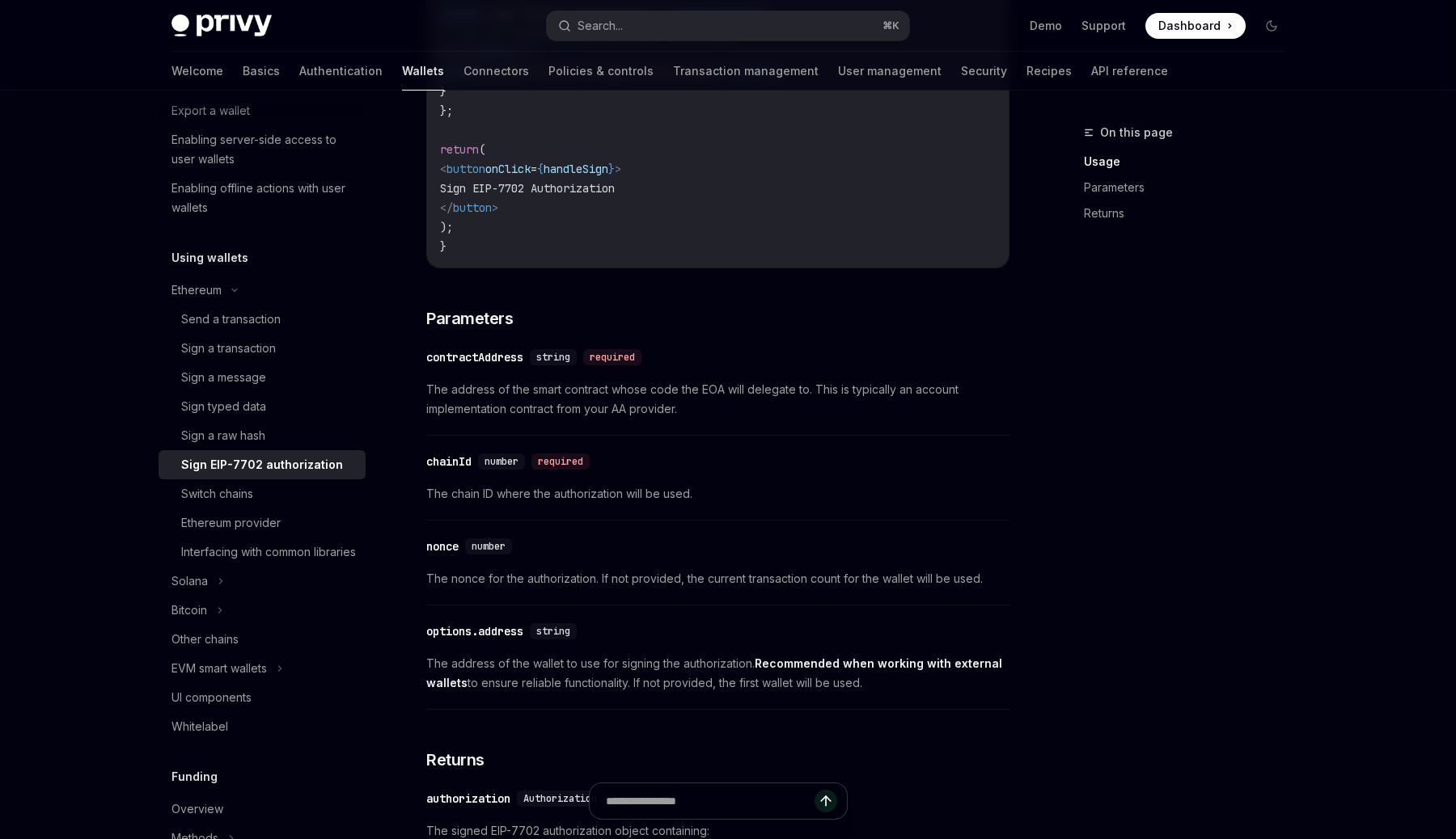
scroll to position [1028, 0]
click at [780, 25] on button "Search... ⌘ K" at bounding box center [728, 25] width 363 height 29
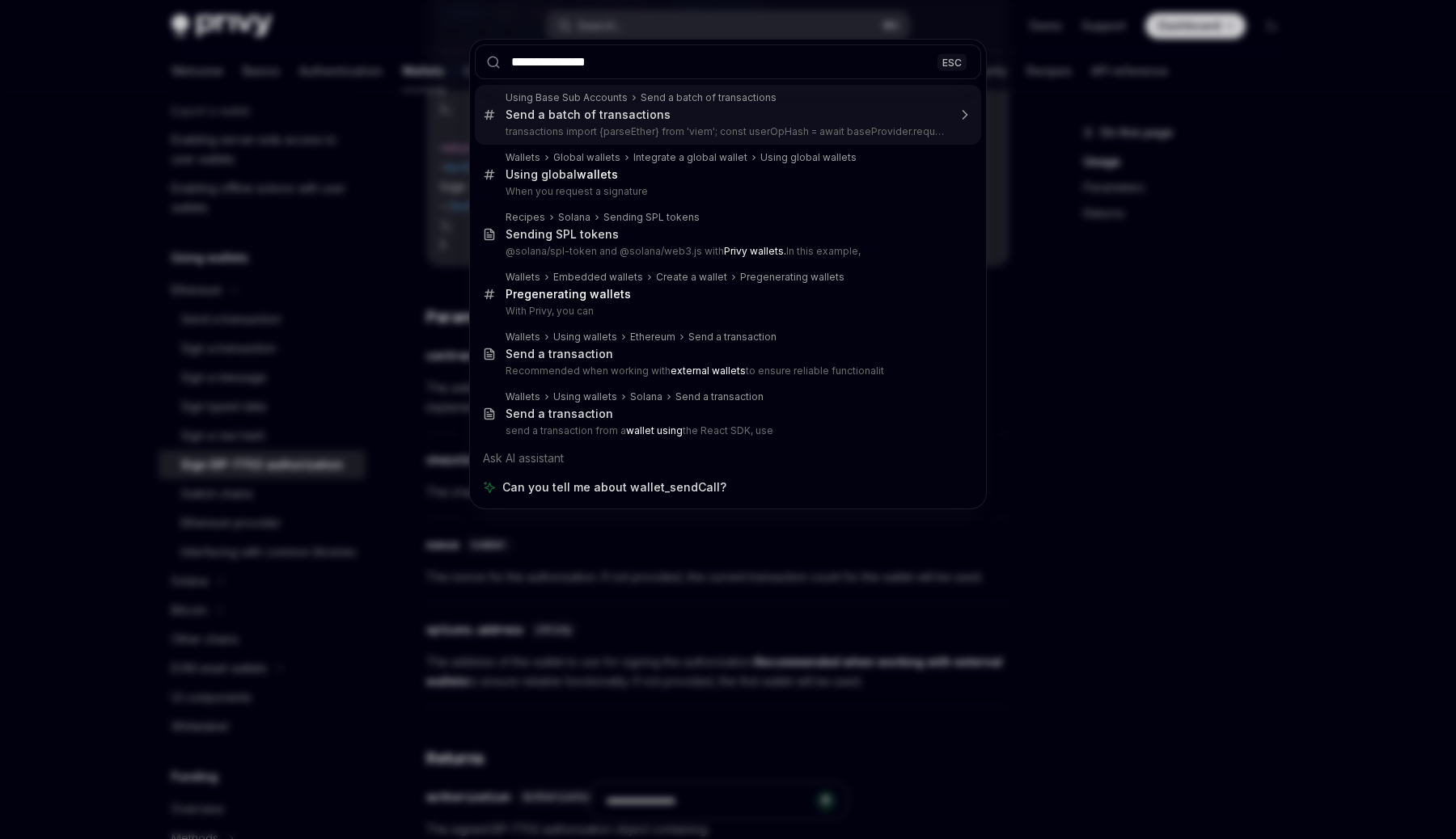
type input "**********"
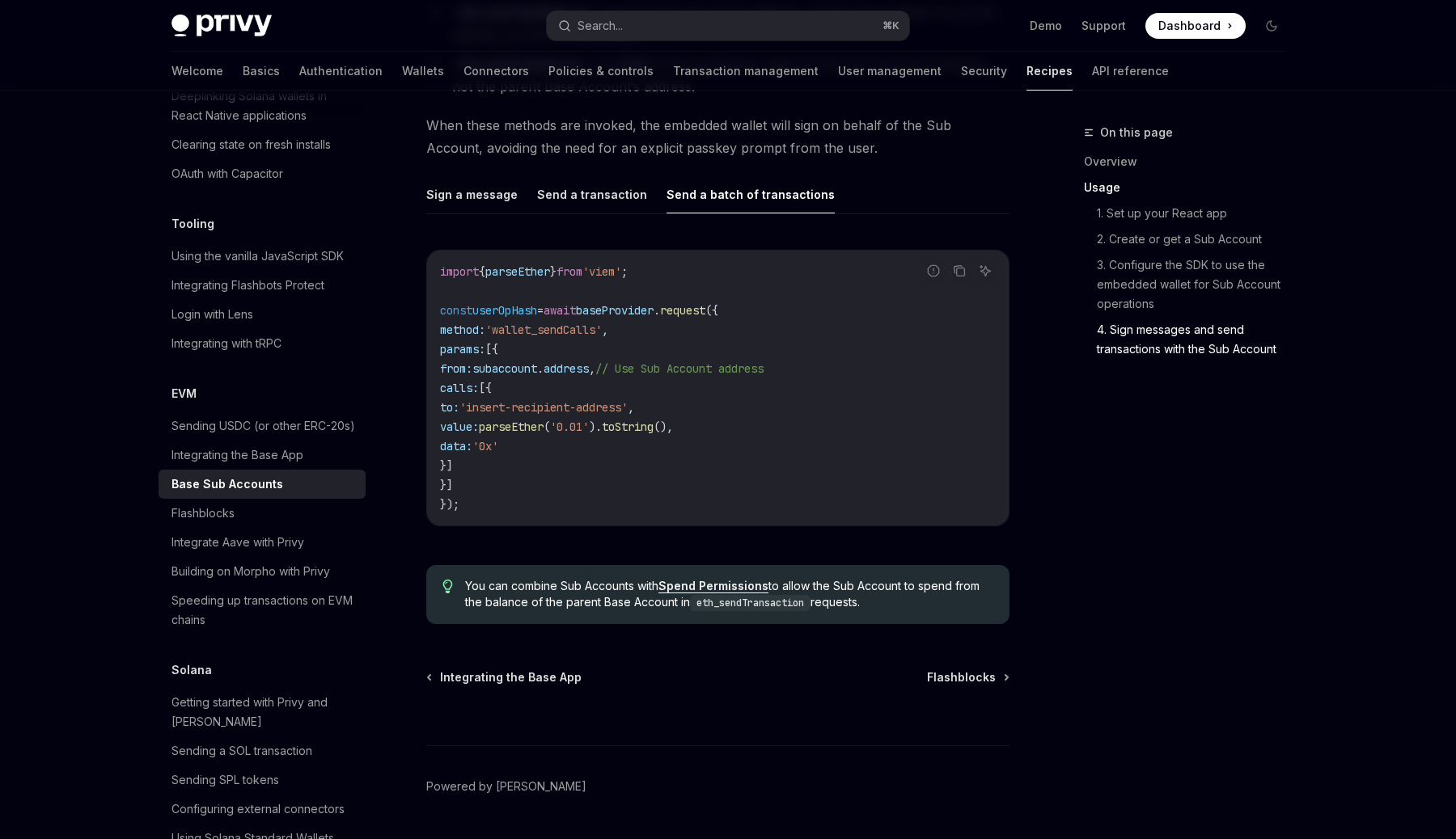
scroll to position [3670, 0]
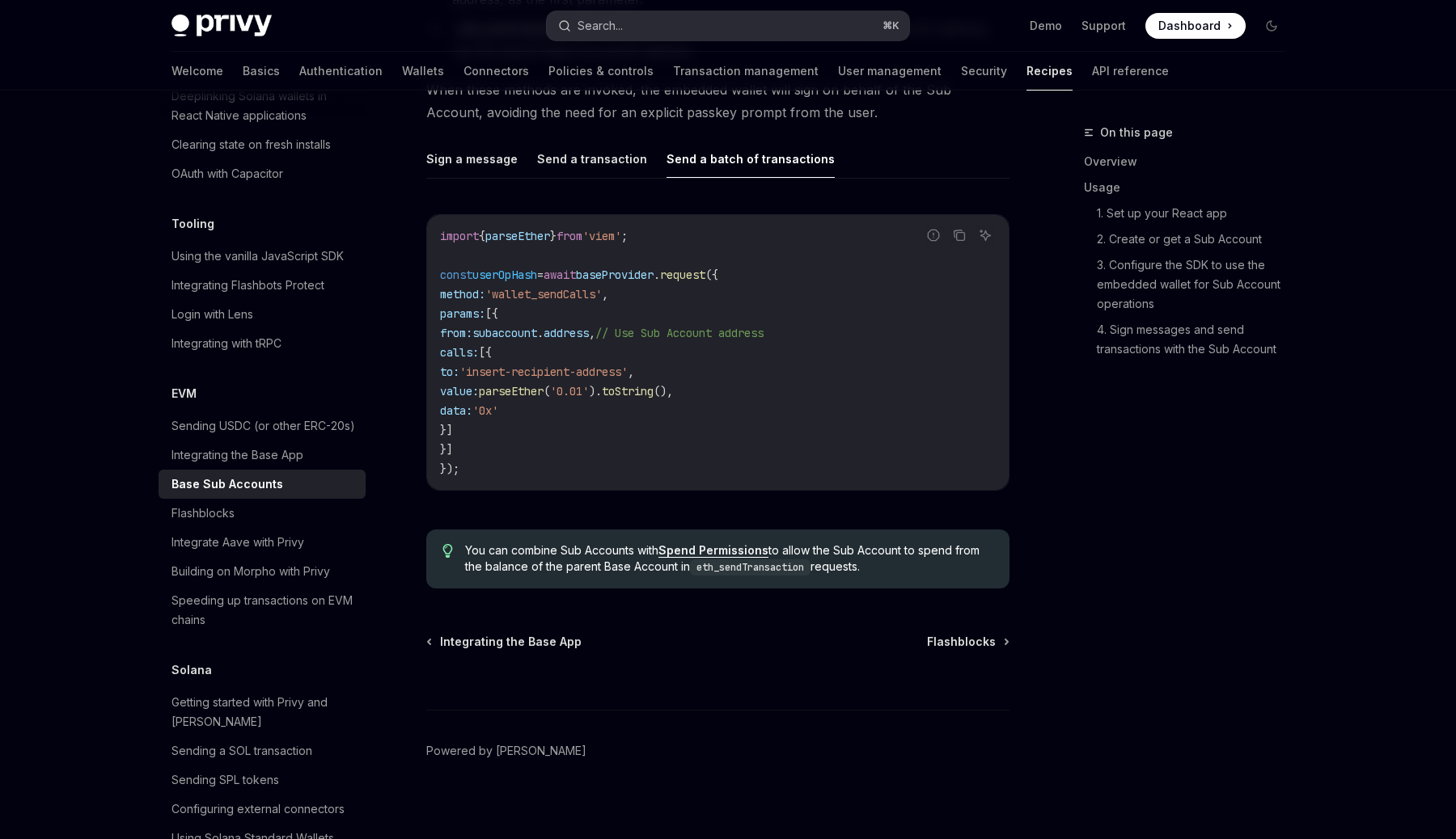
click at [639, 22] on button "Search... ⌘ K" at bounding box center [728, 25] width 363 height 29
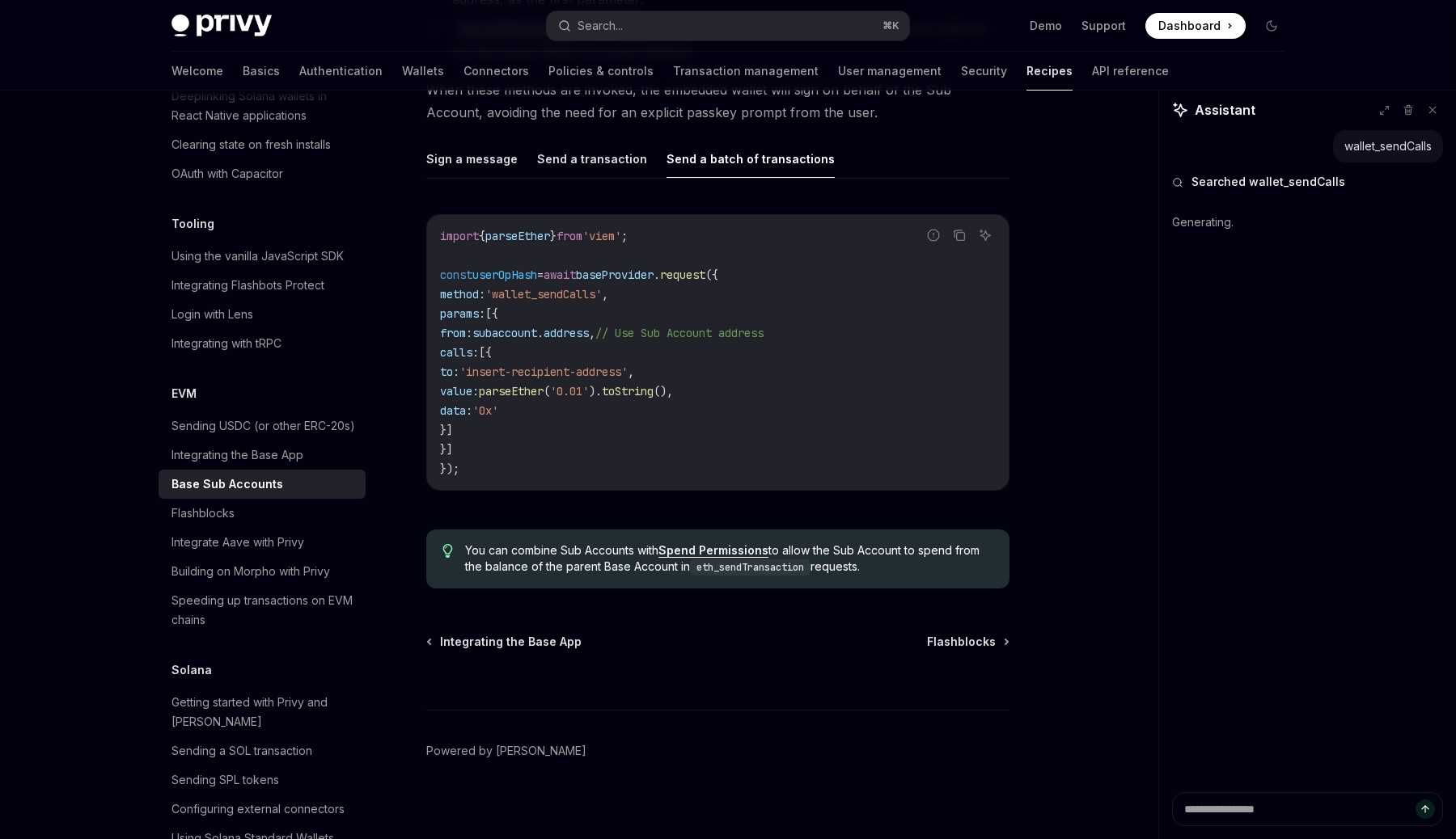
type textarea "*"
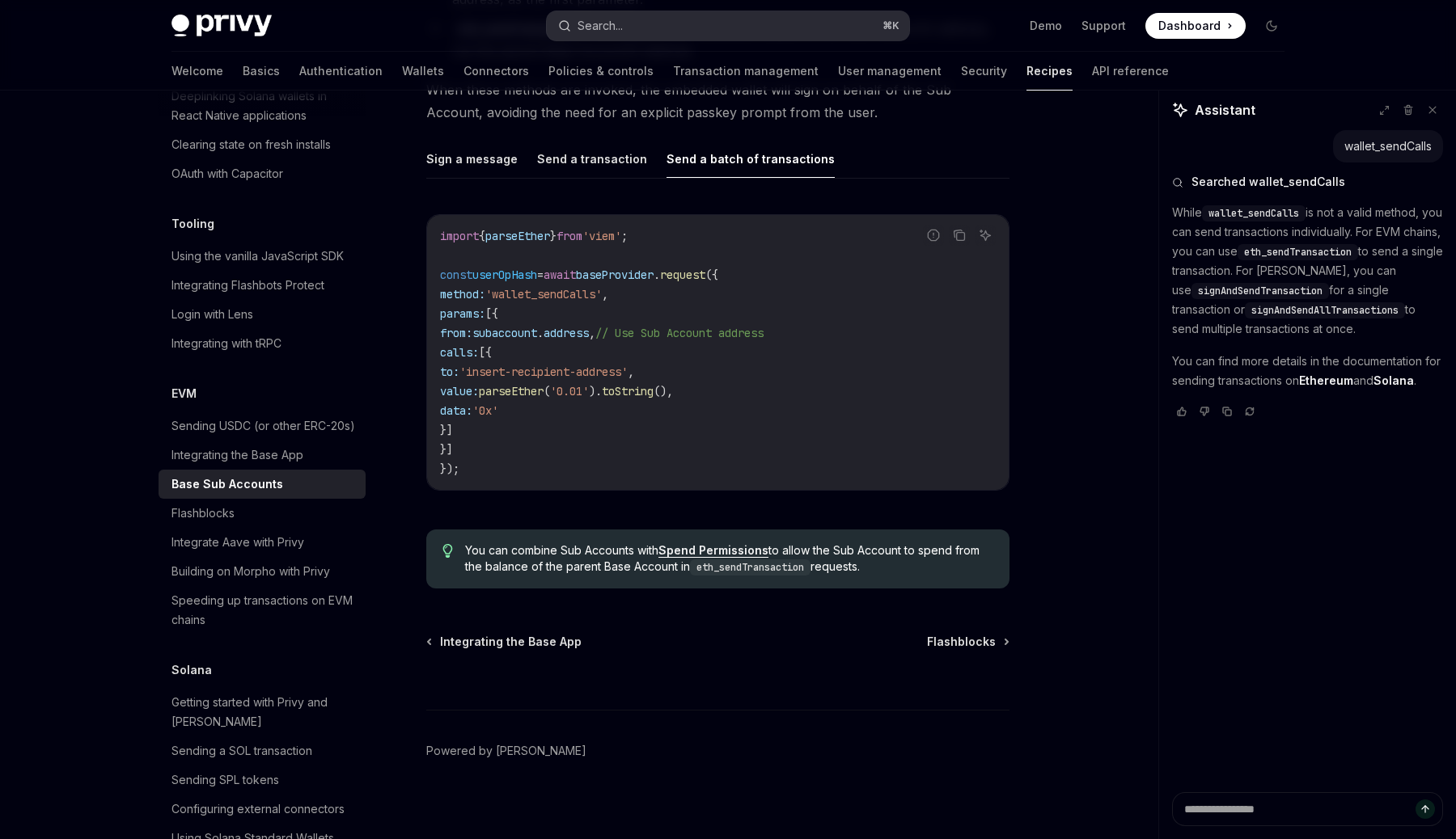
click at [689, 25] on button "Search... ⌘ K" at bounding box center [728, 25] width 363 height 29
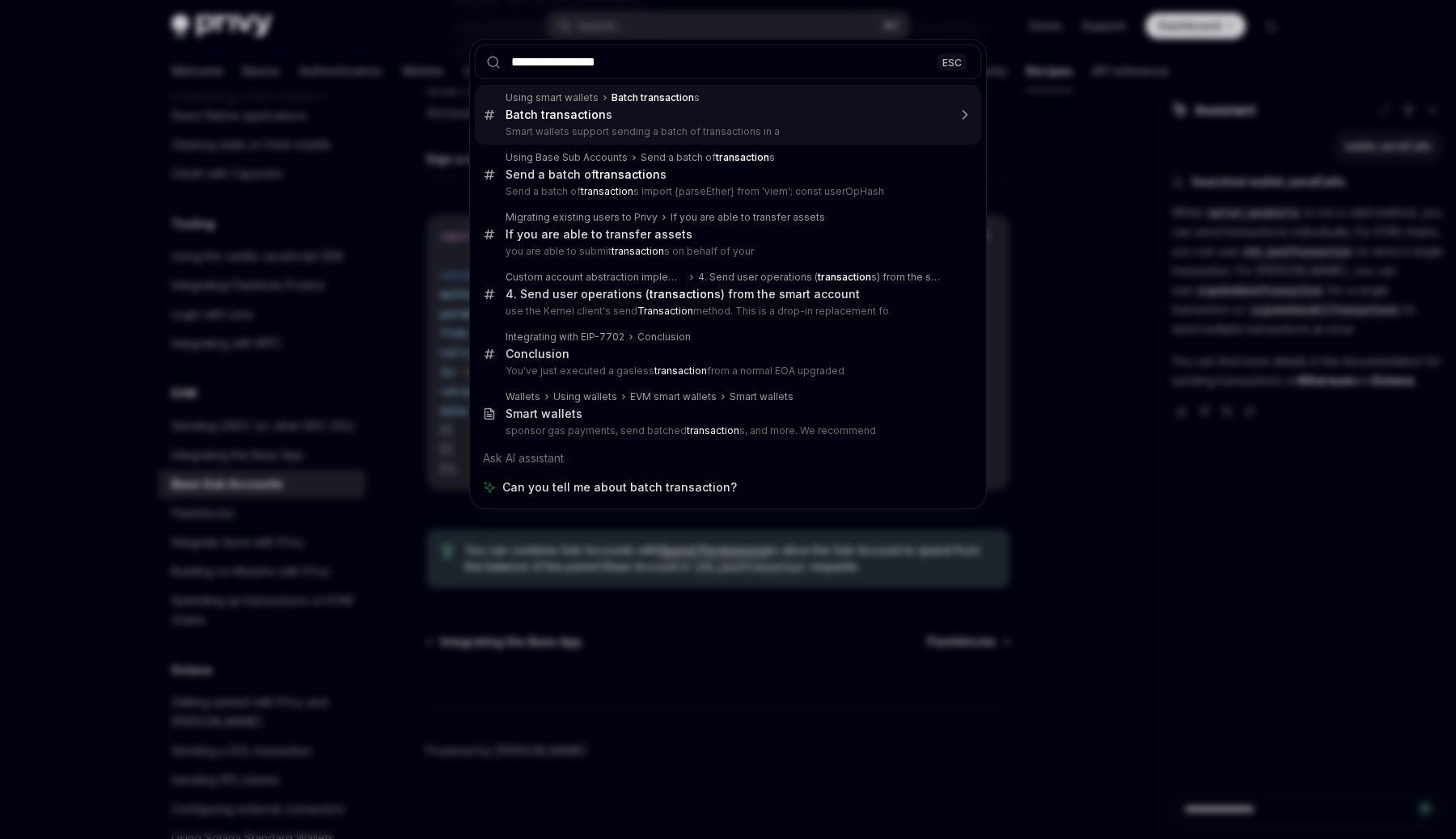
type input "**********"
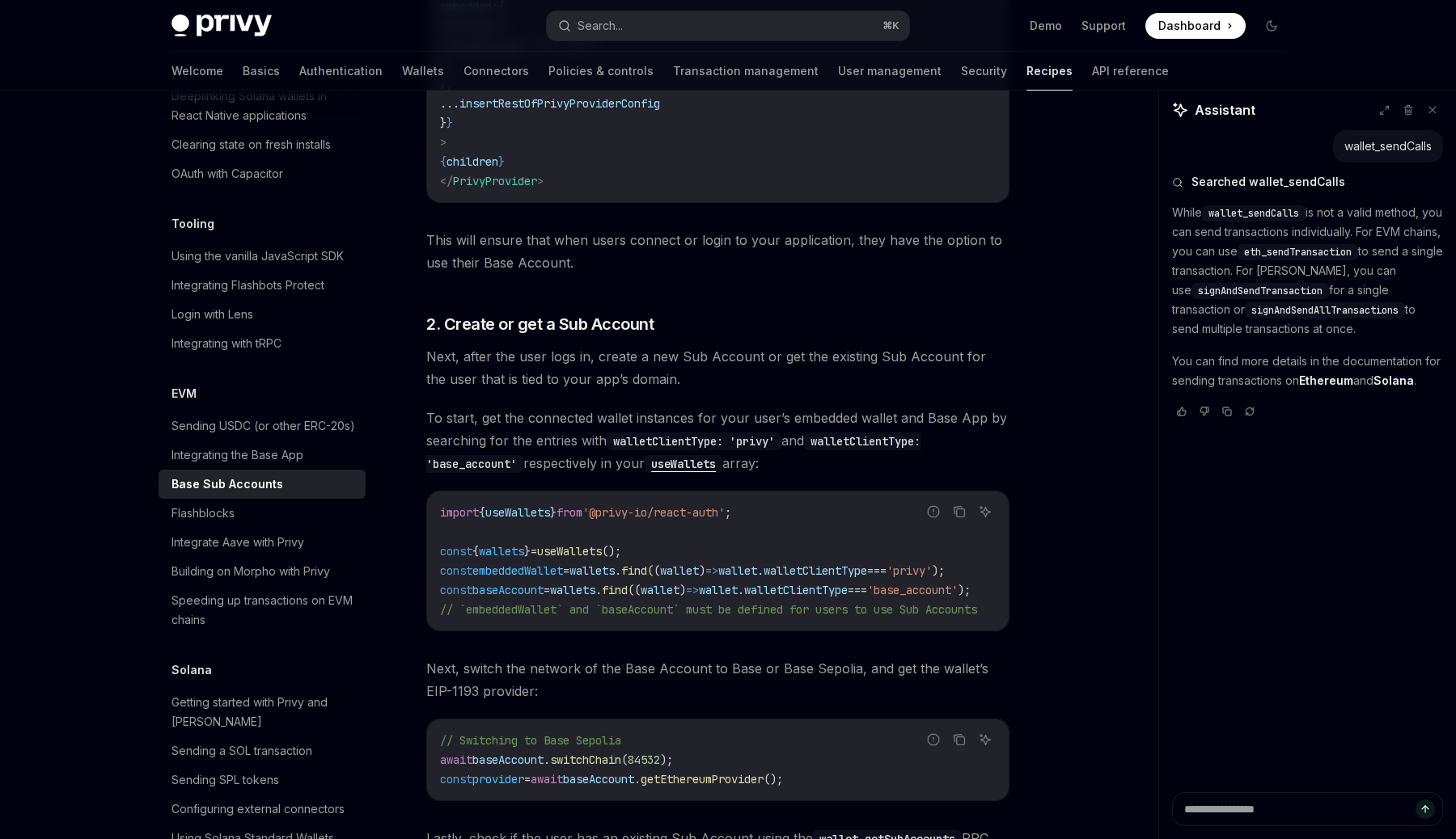
scroll to position [0, 0]
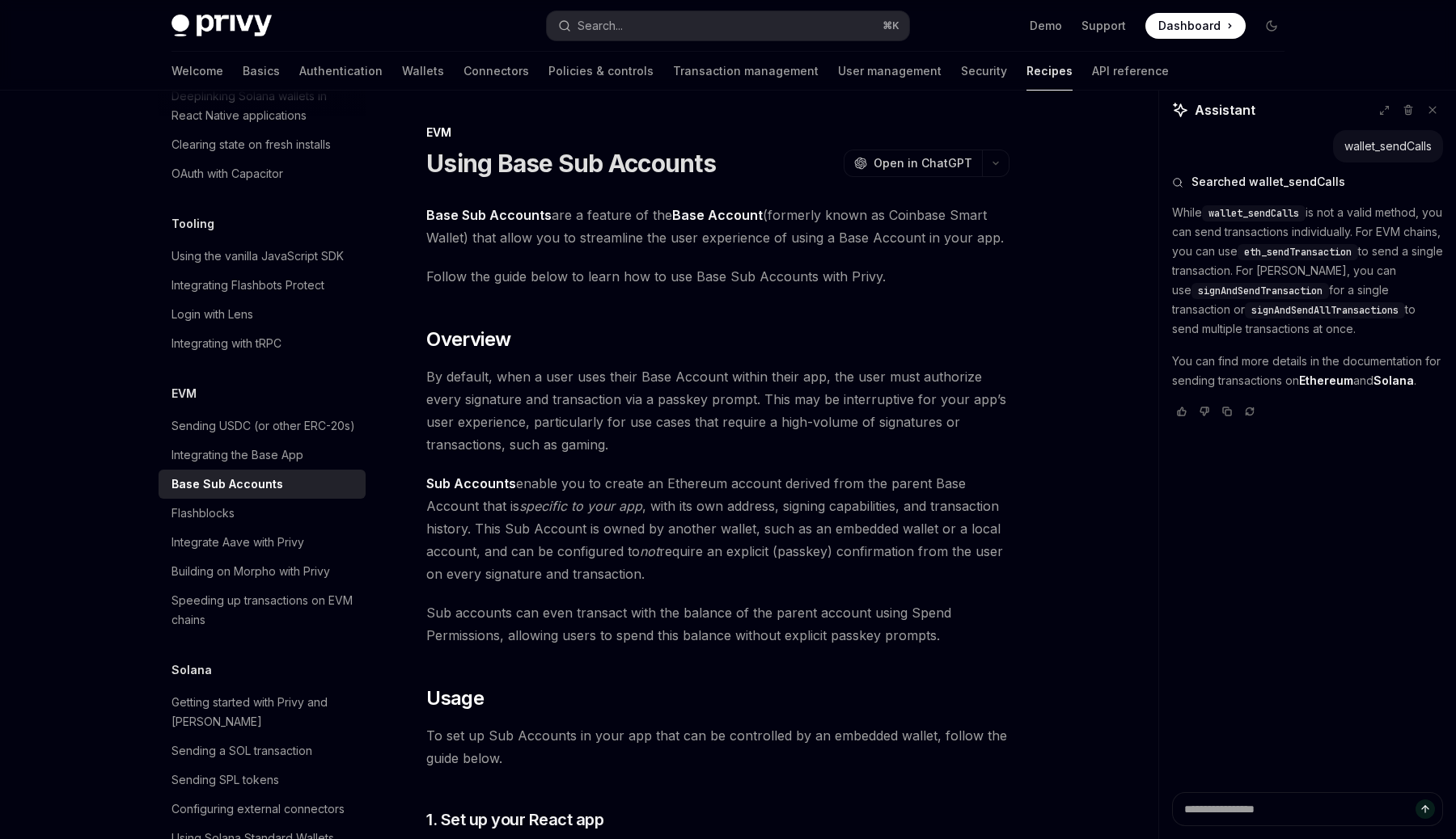
click at [206, 418] on link "Sending USDC (or other ERC-20s)" at bounding box center [262, 426] width 207 height 29
type textarea "*"
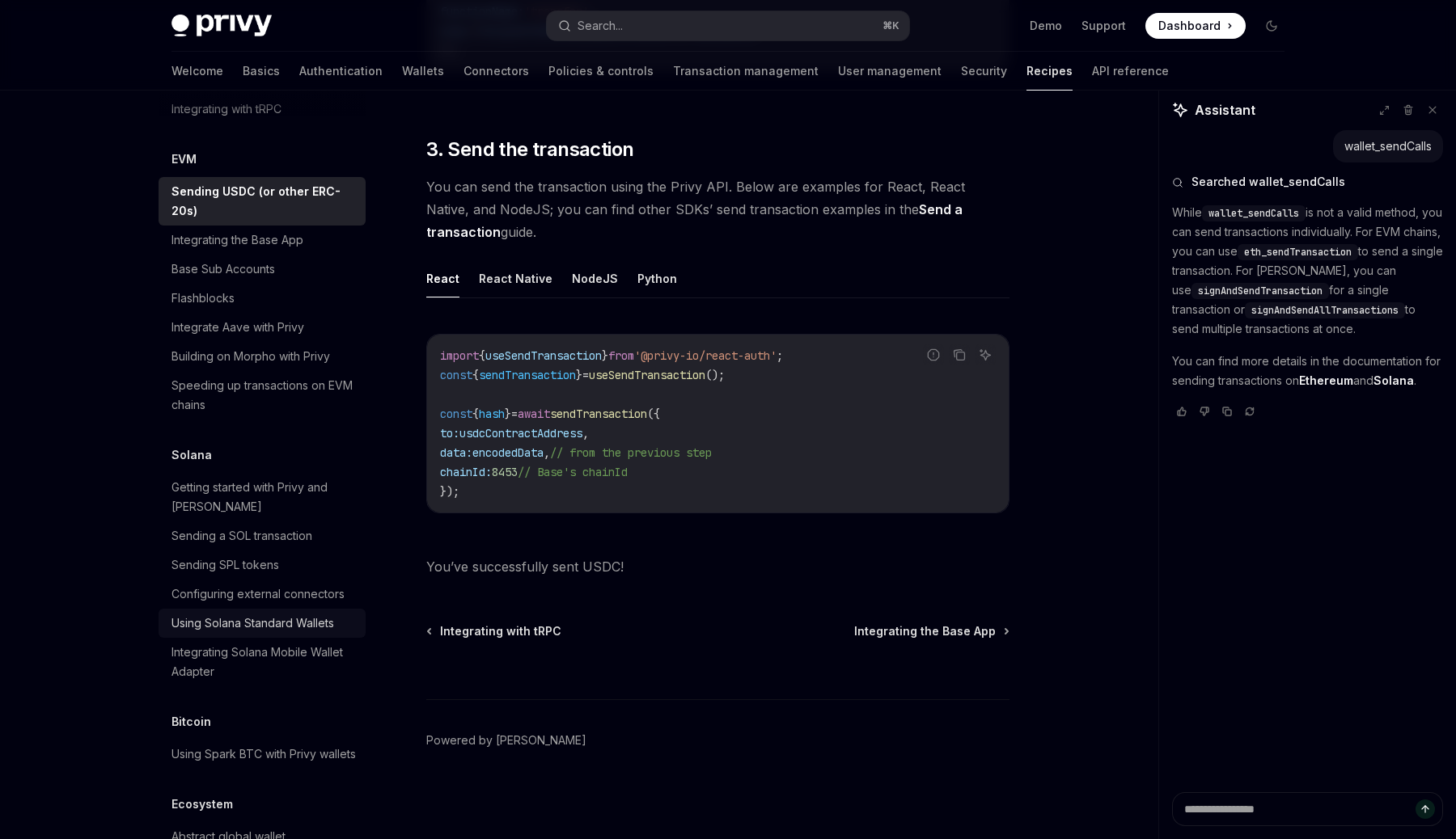
scroll to position [2292, 0]
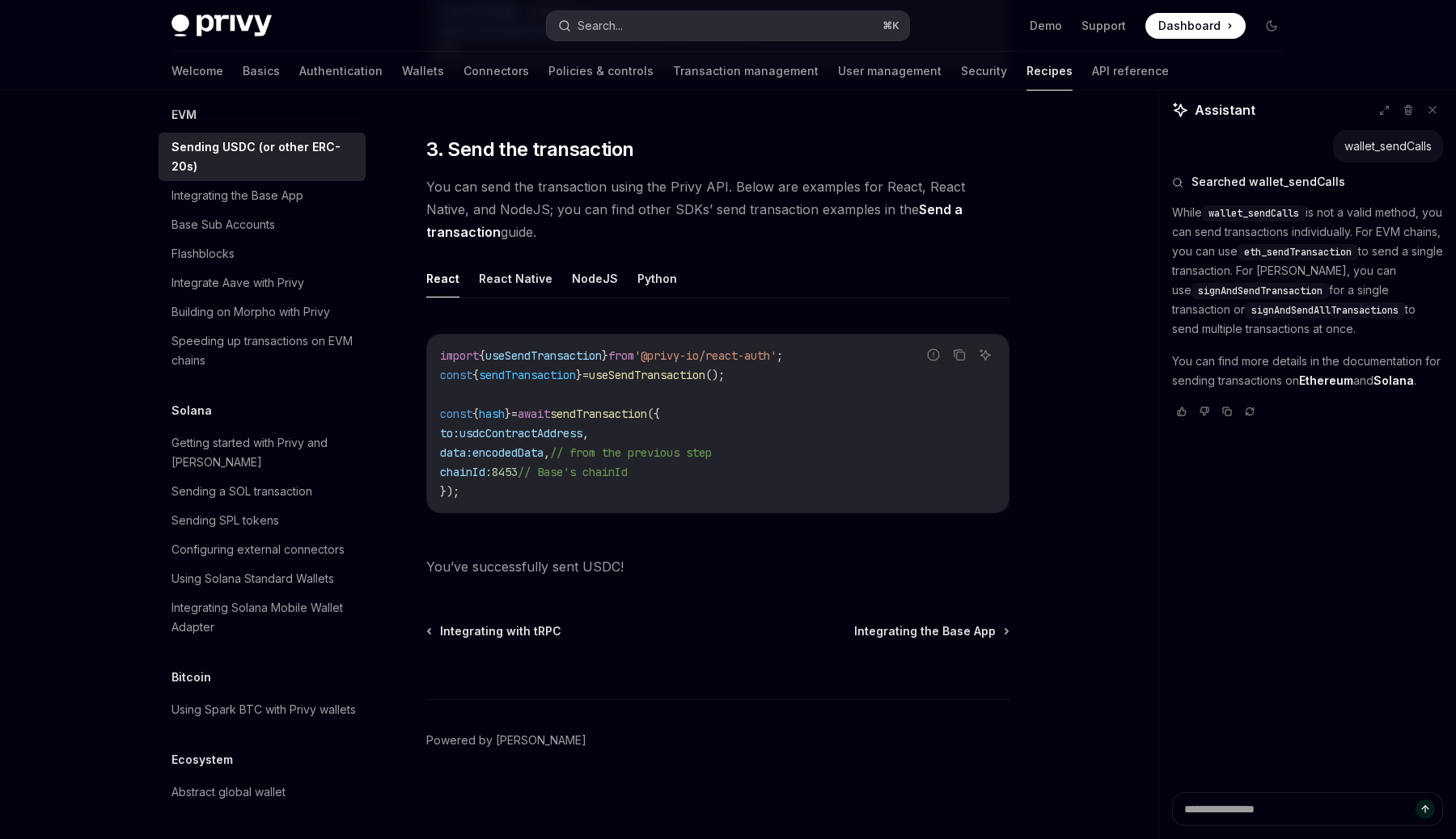
click at [610, 23] on div "Search..." at bounding box center [600, 25] width 45 height 20
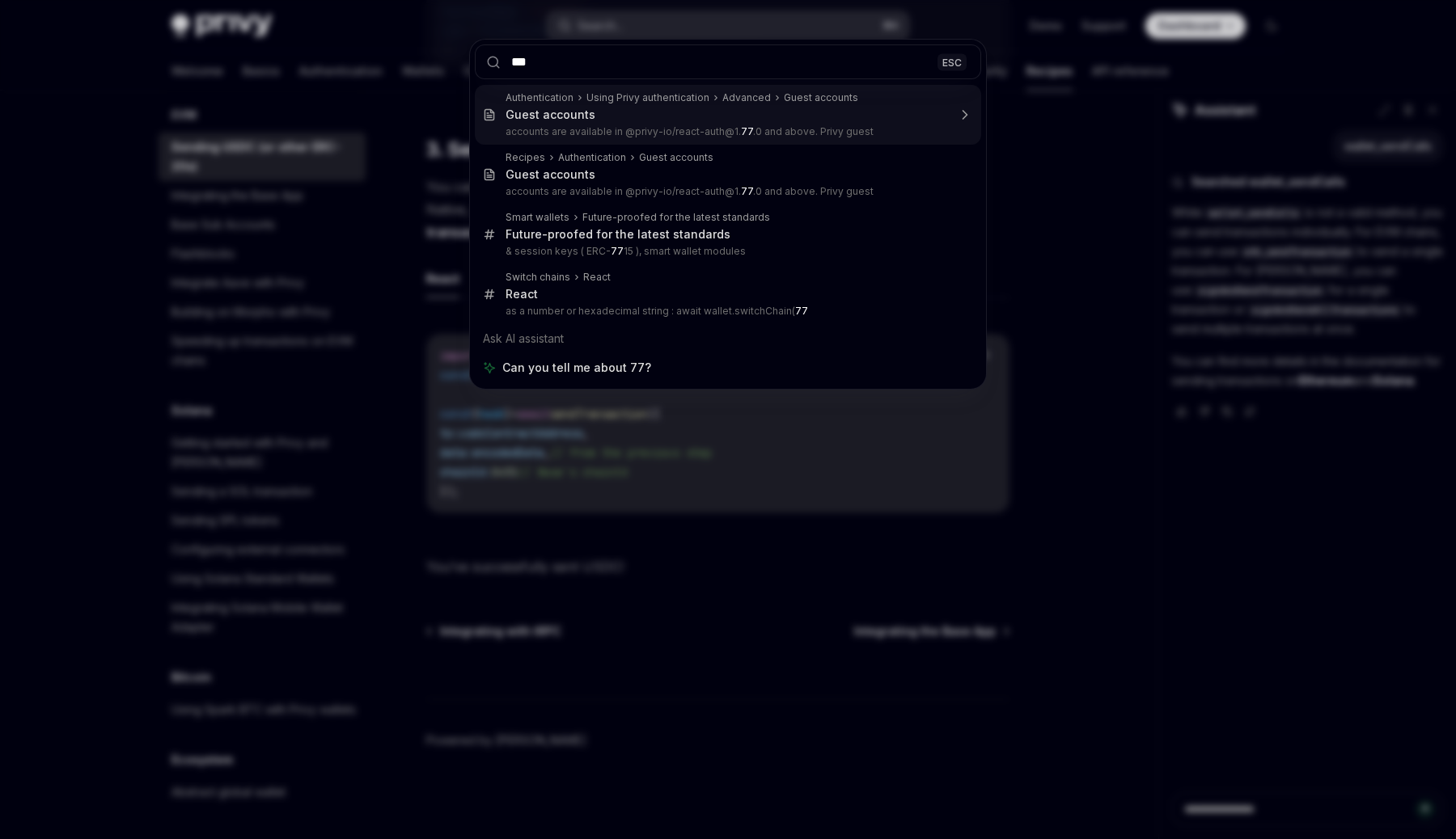
type input "****"
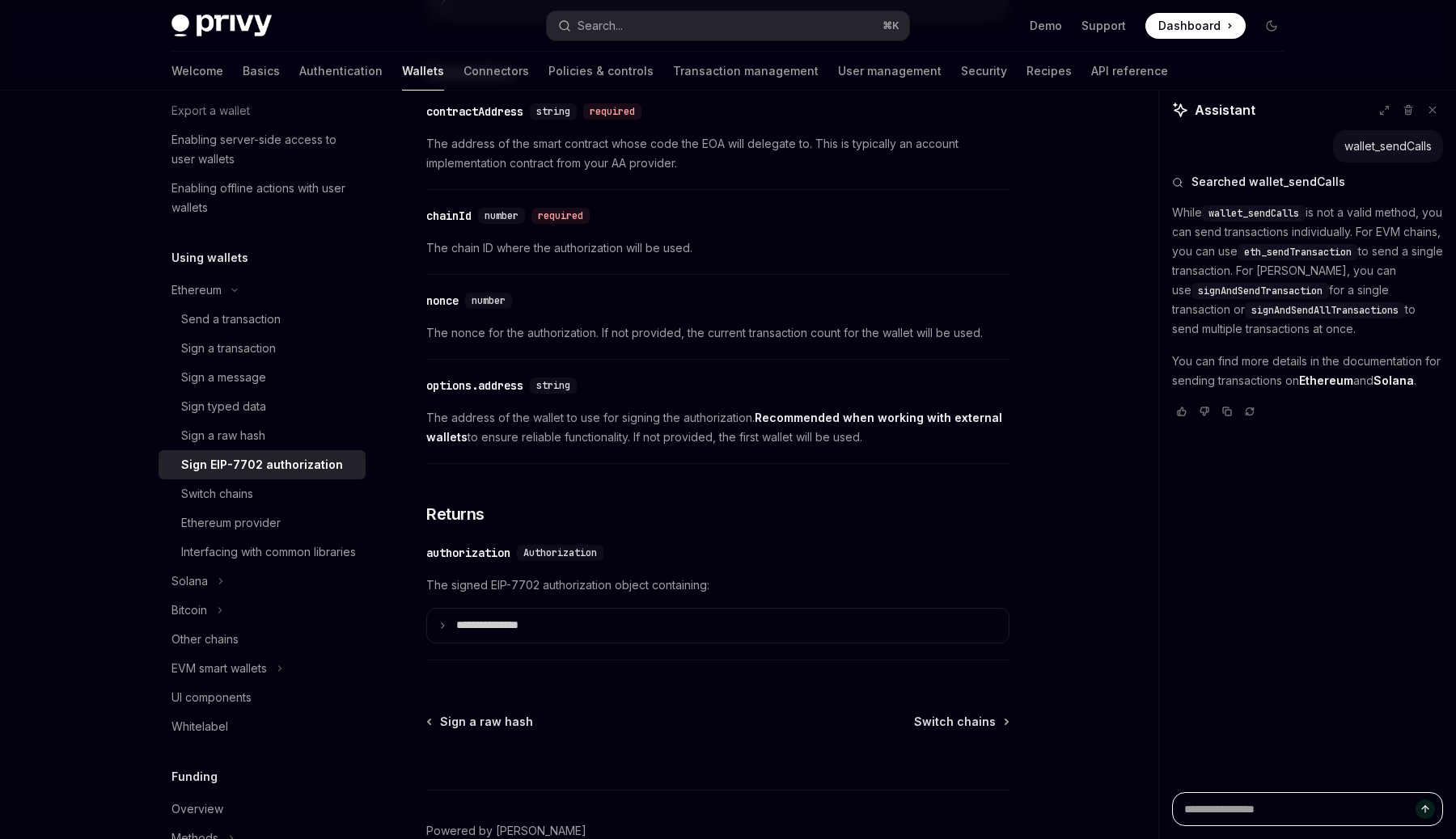
scroll to position [1368, 0]
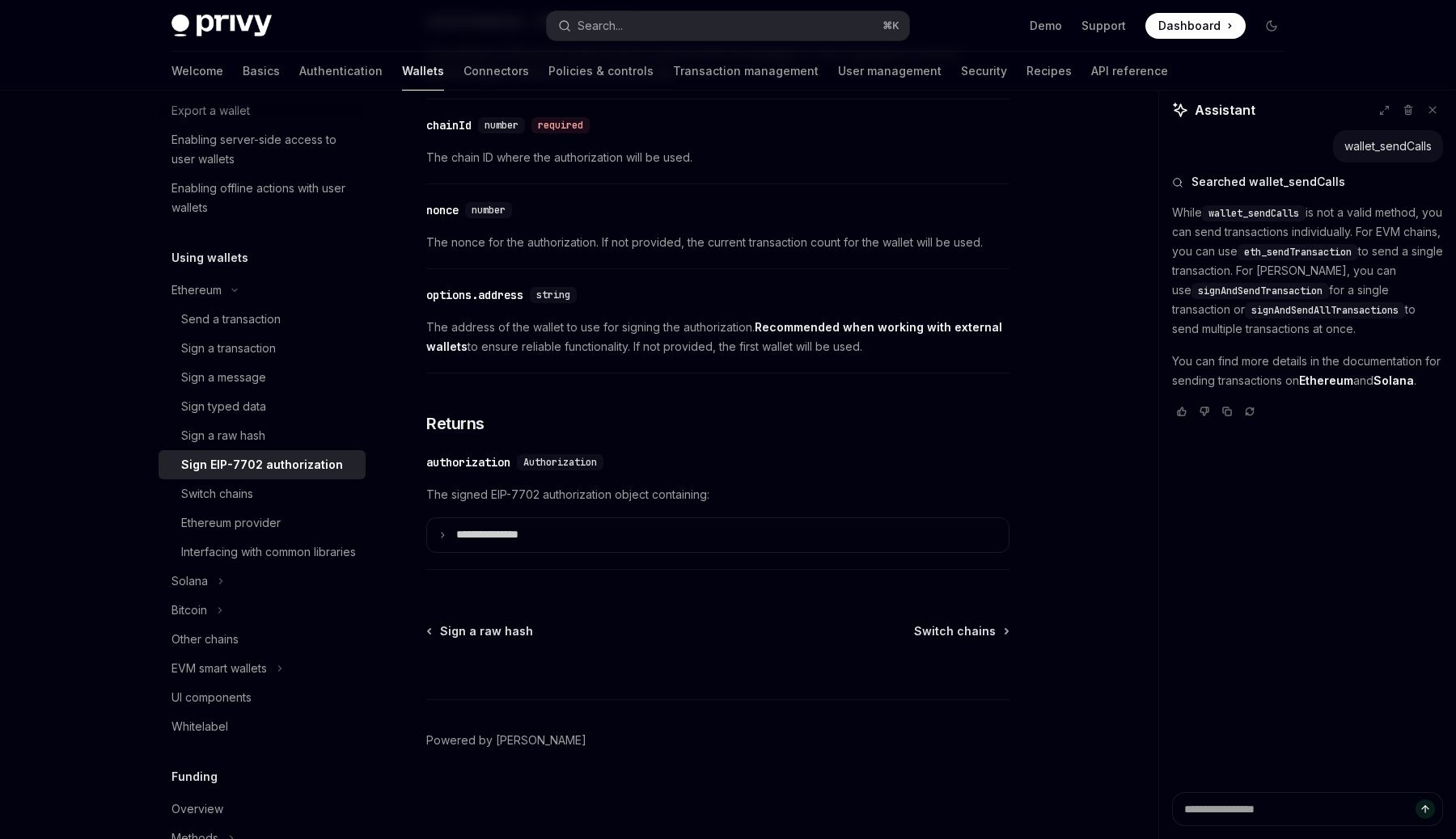
click at [274, 464] on div "Sign EIP-7702 authorization" at bounding box center [262, 464] width 161 height 20
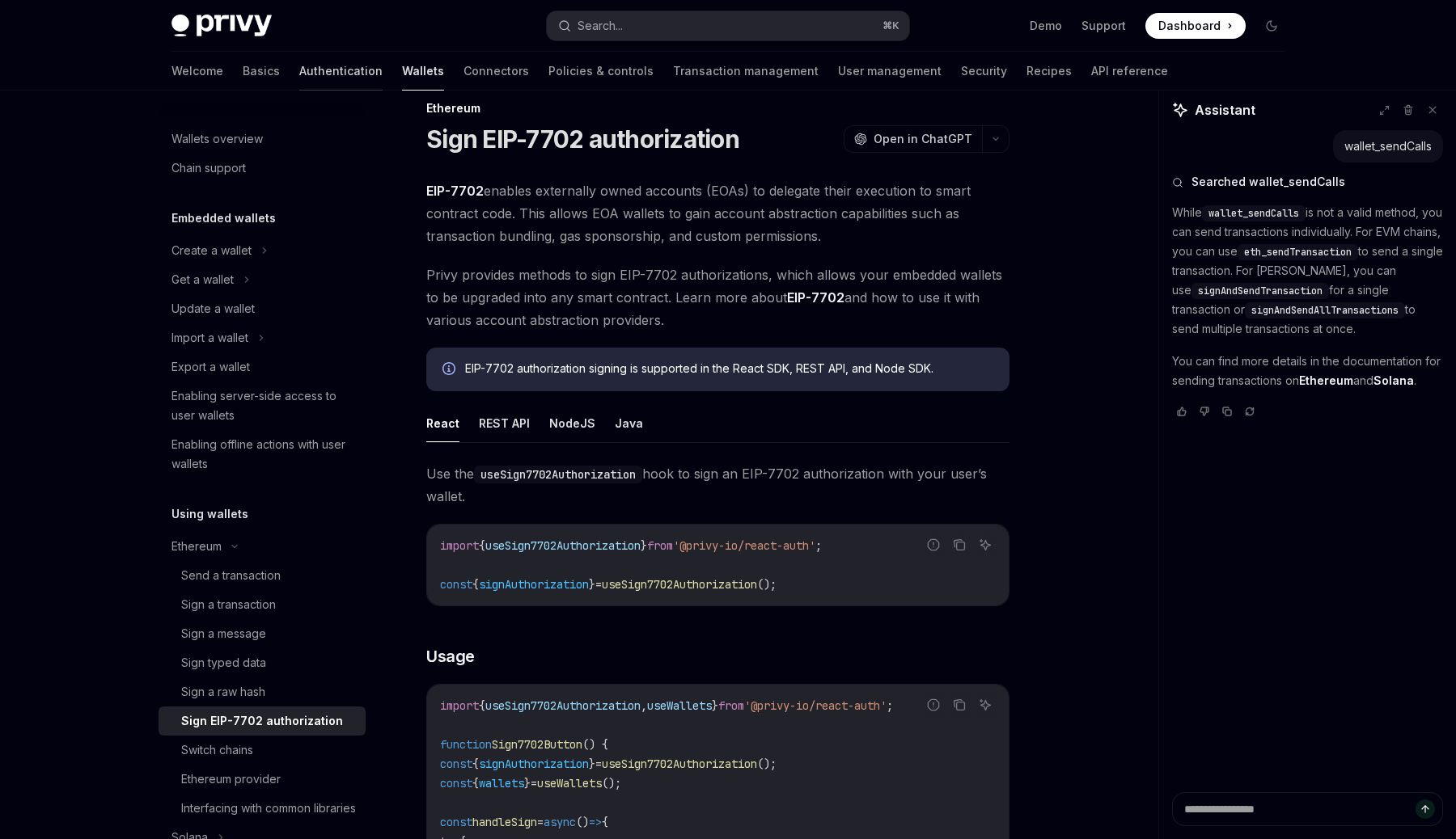
click at [299, 70] on link "Authentication" at bounding box center [341, 71] width 83 height 39
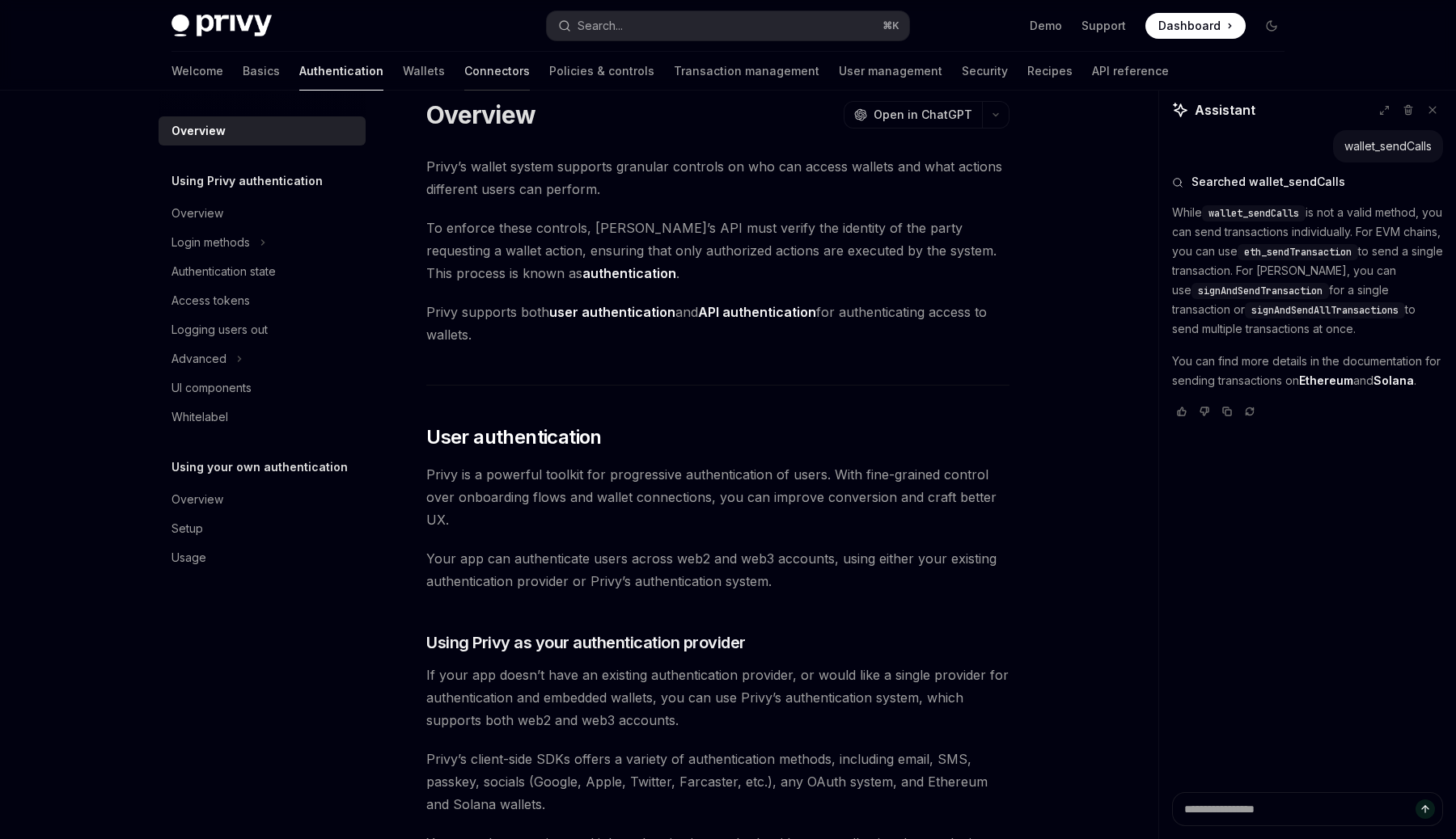
click at [465, 77] on link "Connectors" at bounding box center [497, 71] width 65 height 39
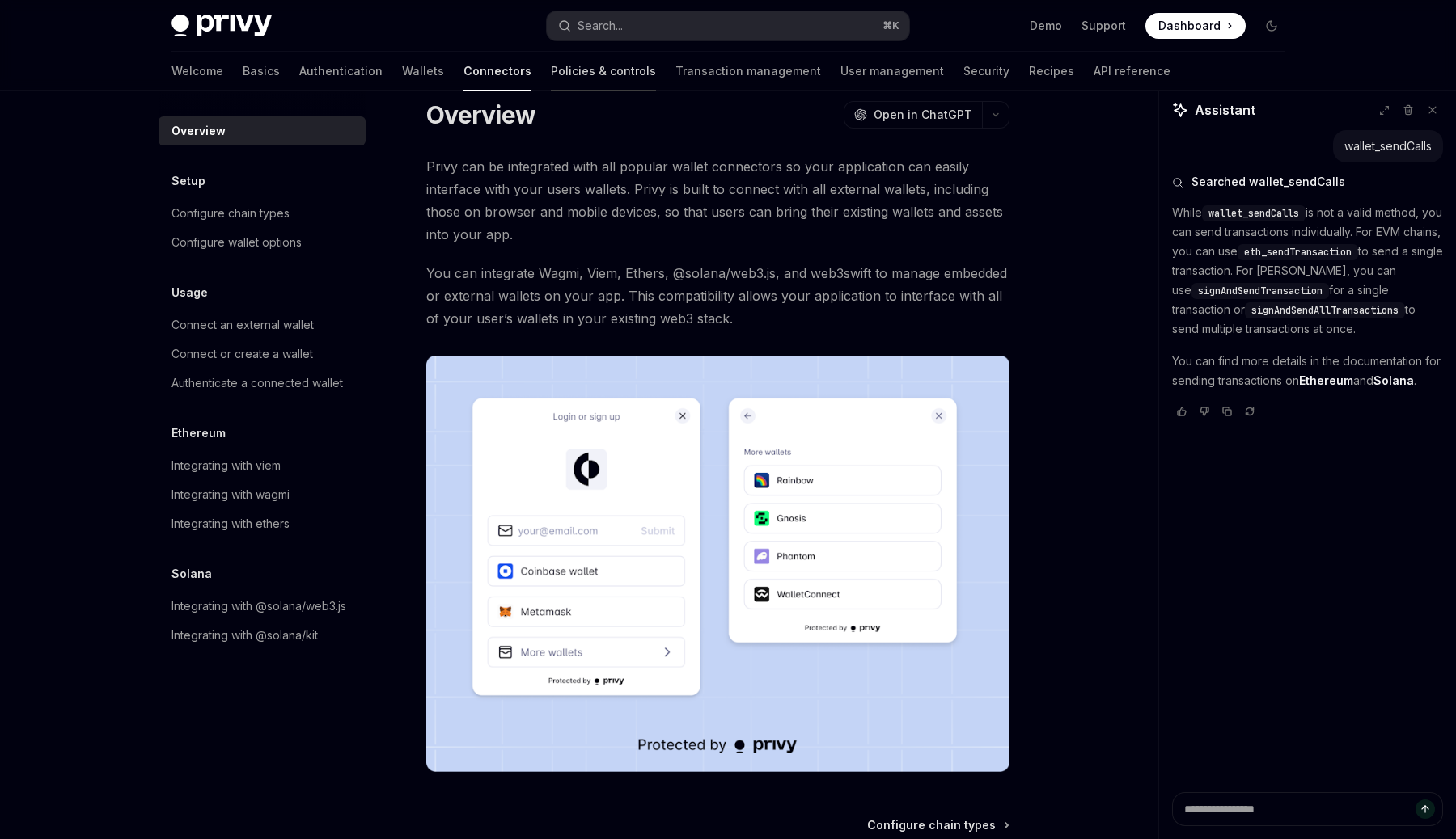
click at [550, 74] on link "Policies & controls" at bounding box center [602, 71] width 105 height 39
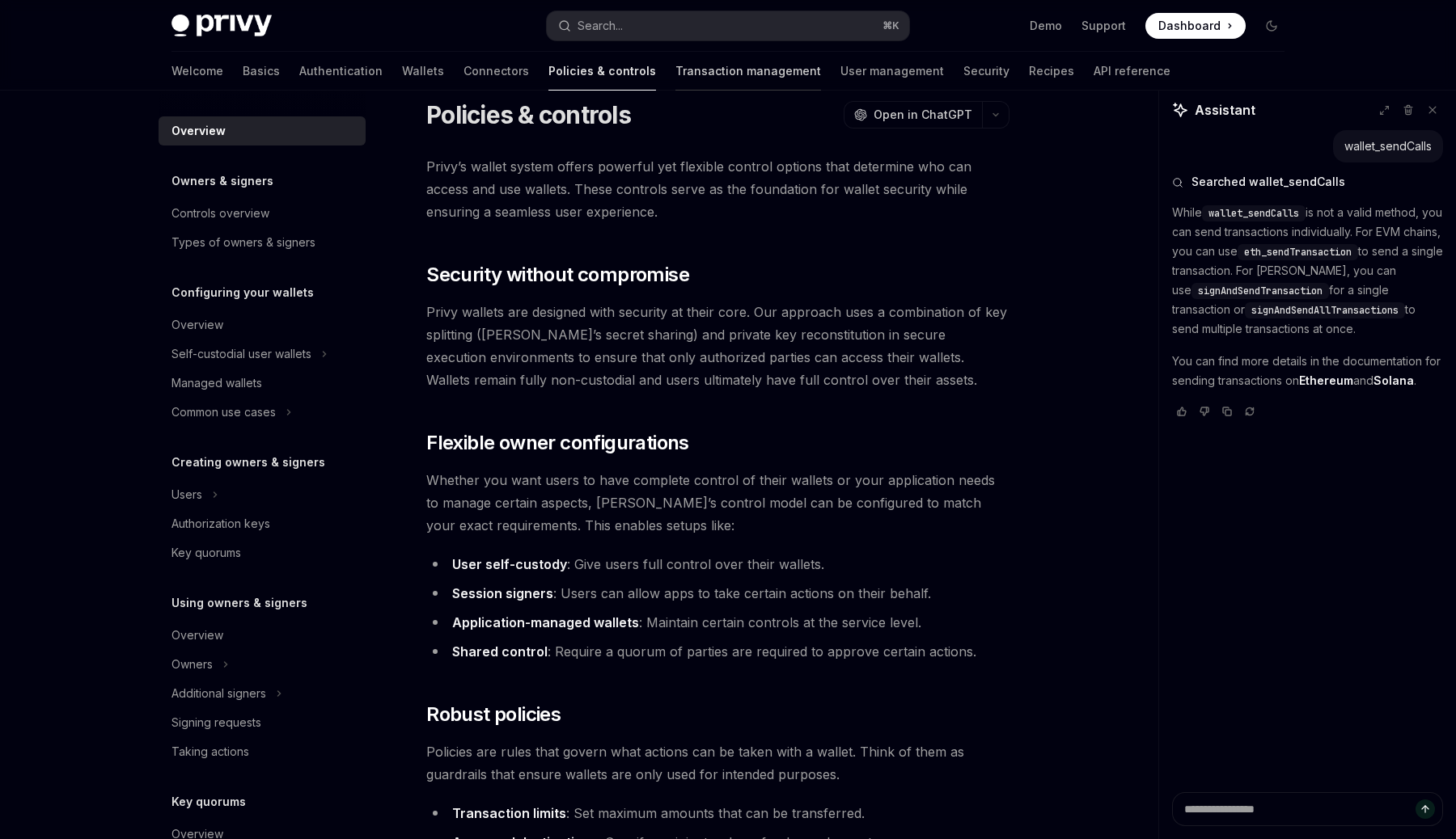
click at [675, 76] on link "Transaction management" at bounding box center [748, 71] width 145 height 39
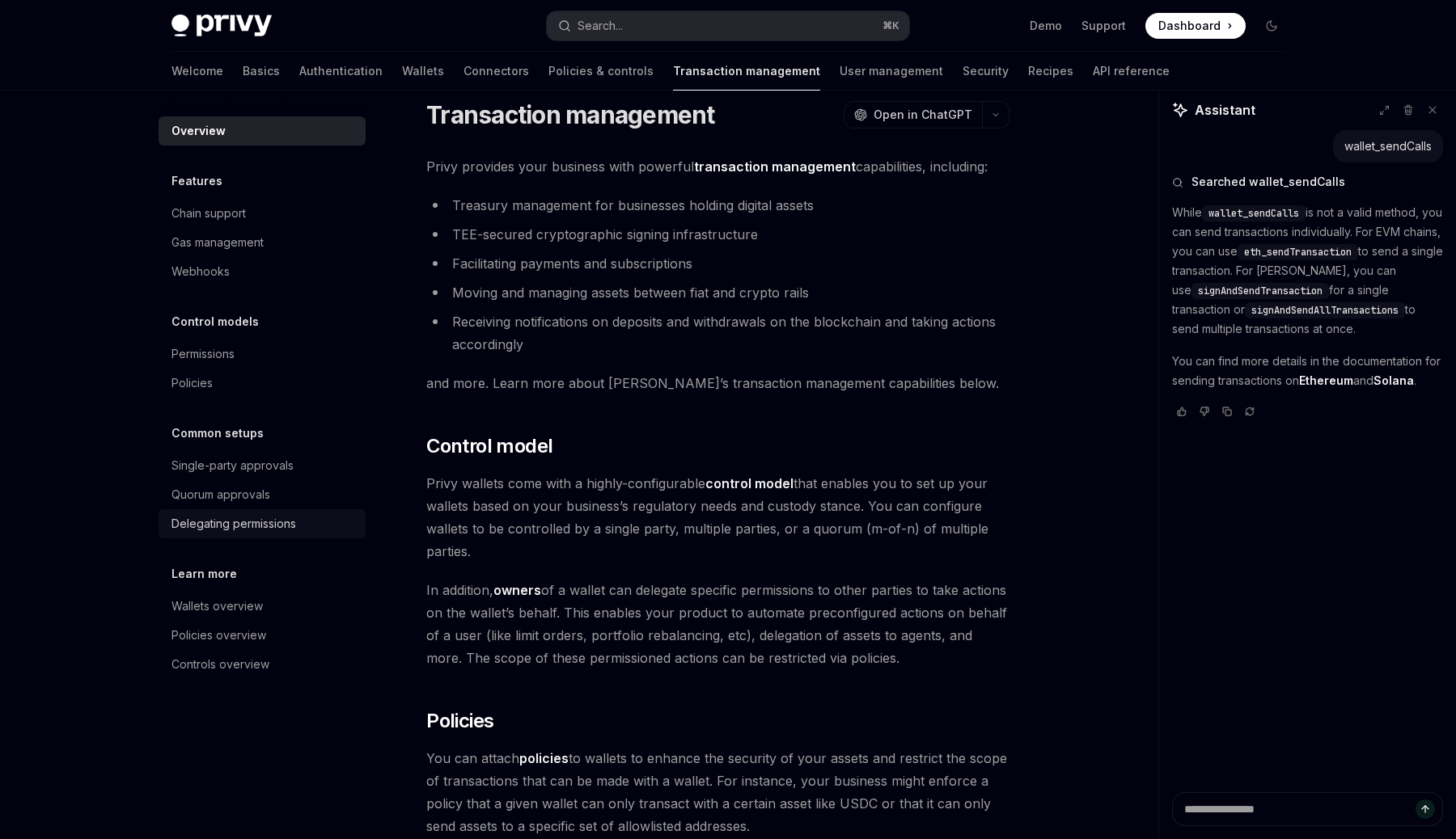
click at [247, 528] on div "Delegating permissions" at bounding box center [234, 524] width 125 height 20
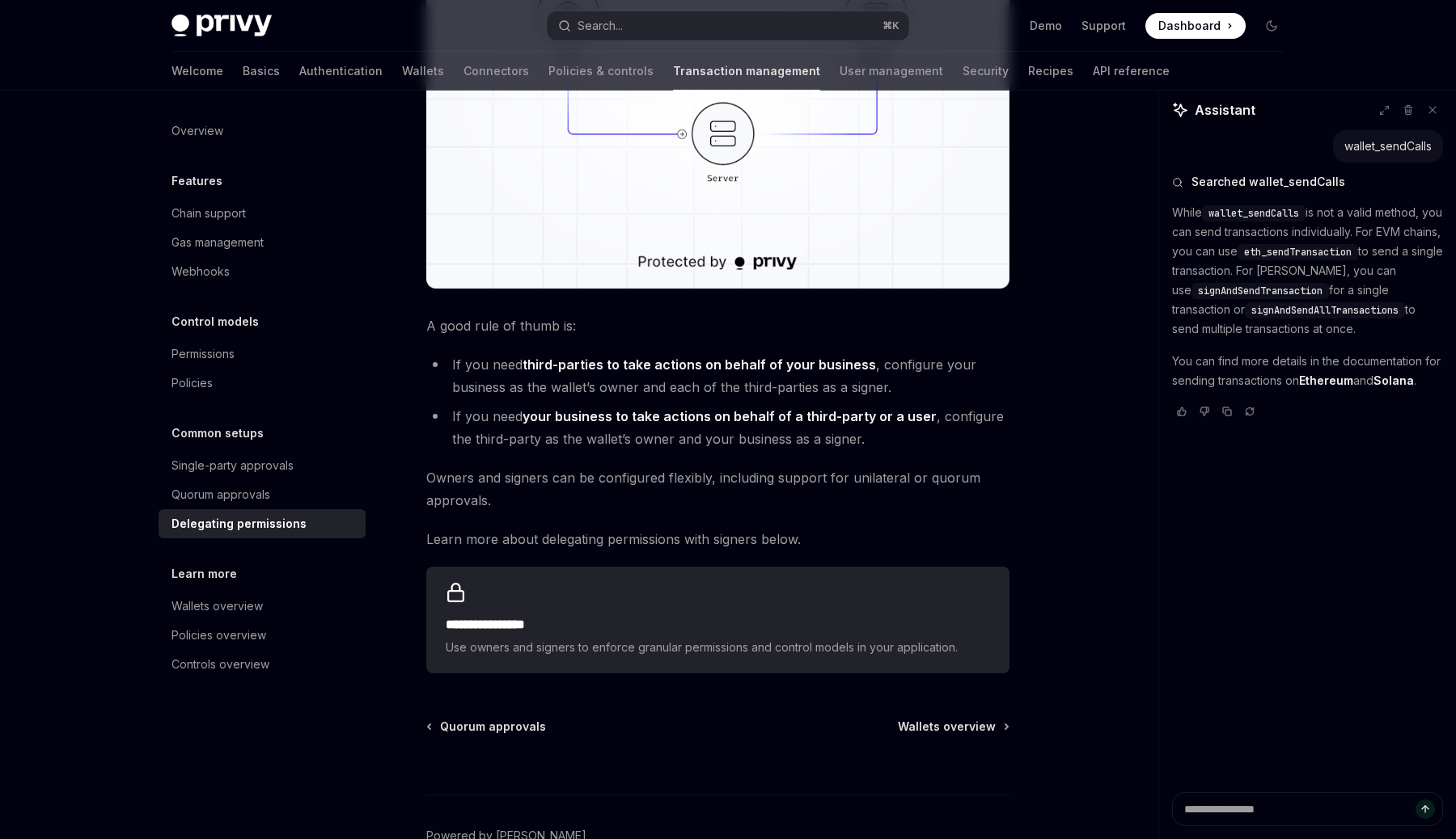
scroll to position [544, 0]
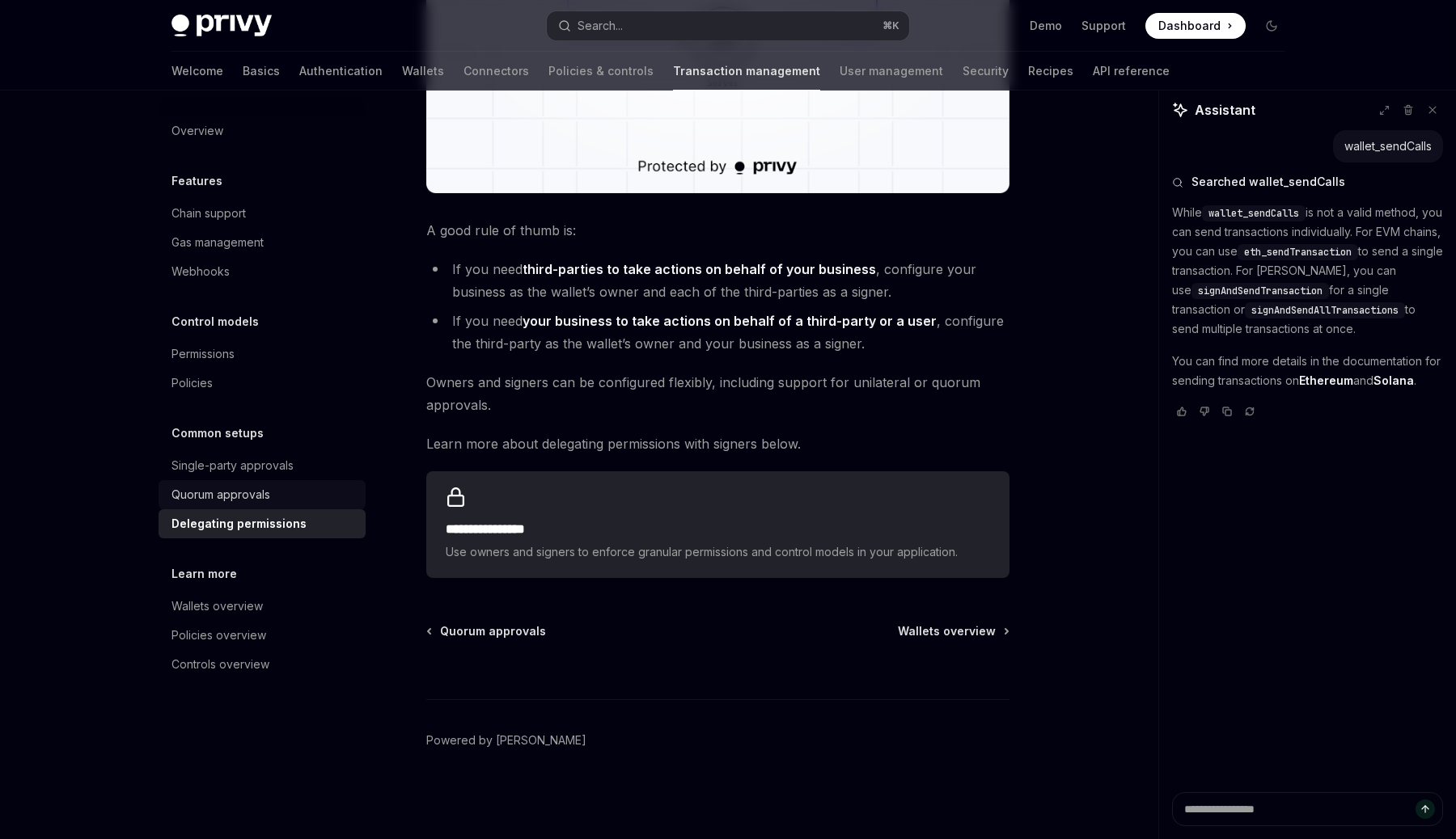
click at [234, 493] on div "Quorum approvals" at bounding box center [221, 495] width 98 height 20
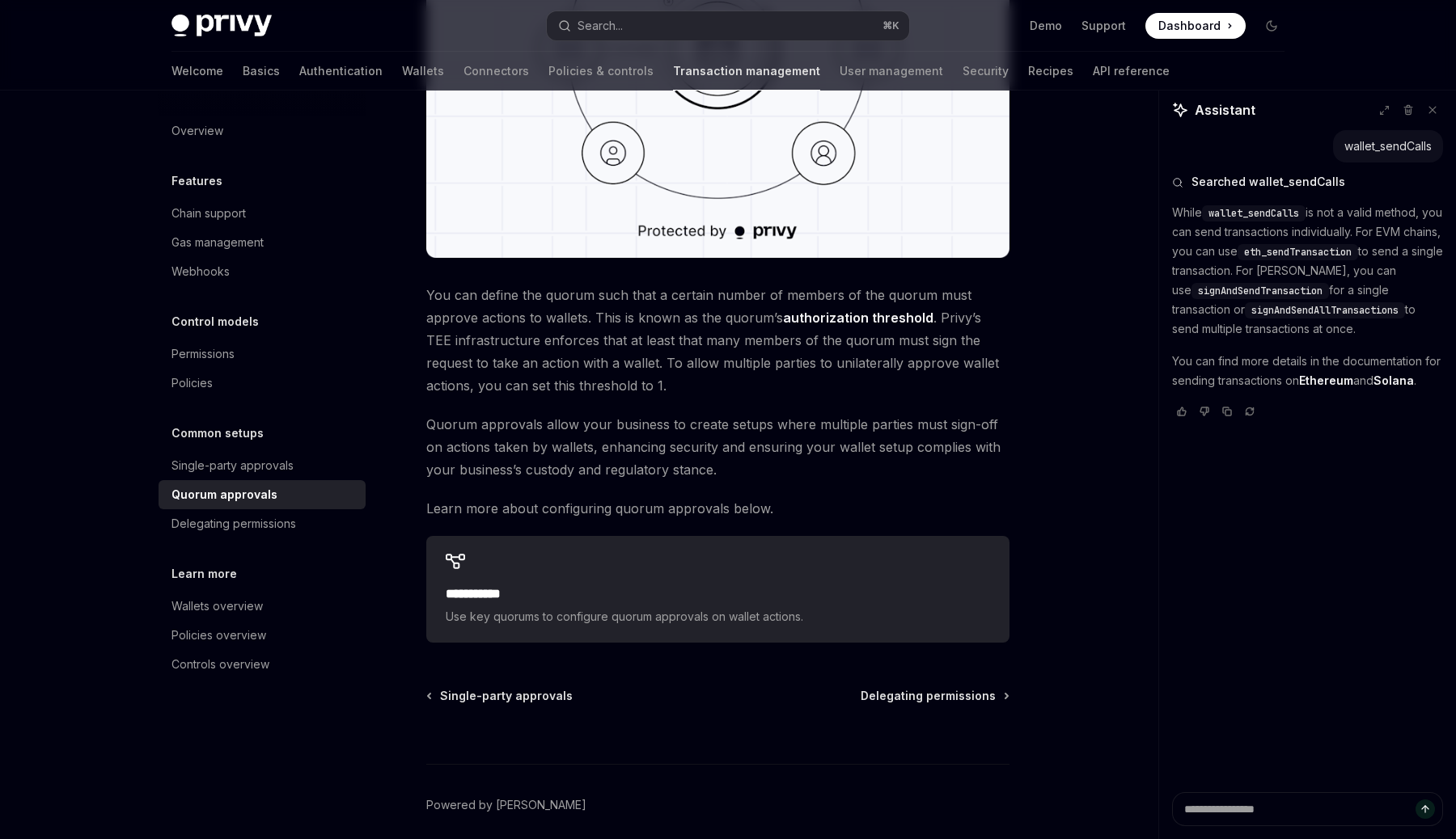
scroll to position [480, 0]
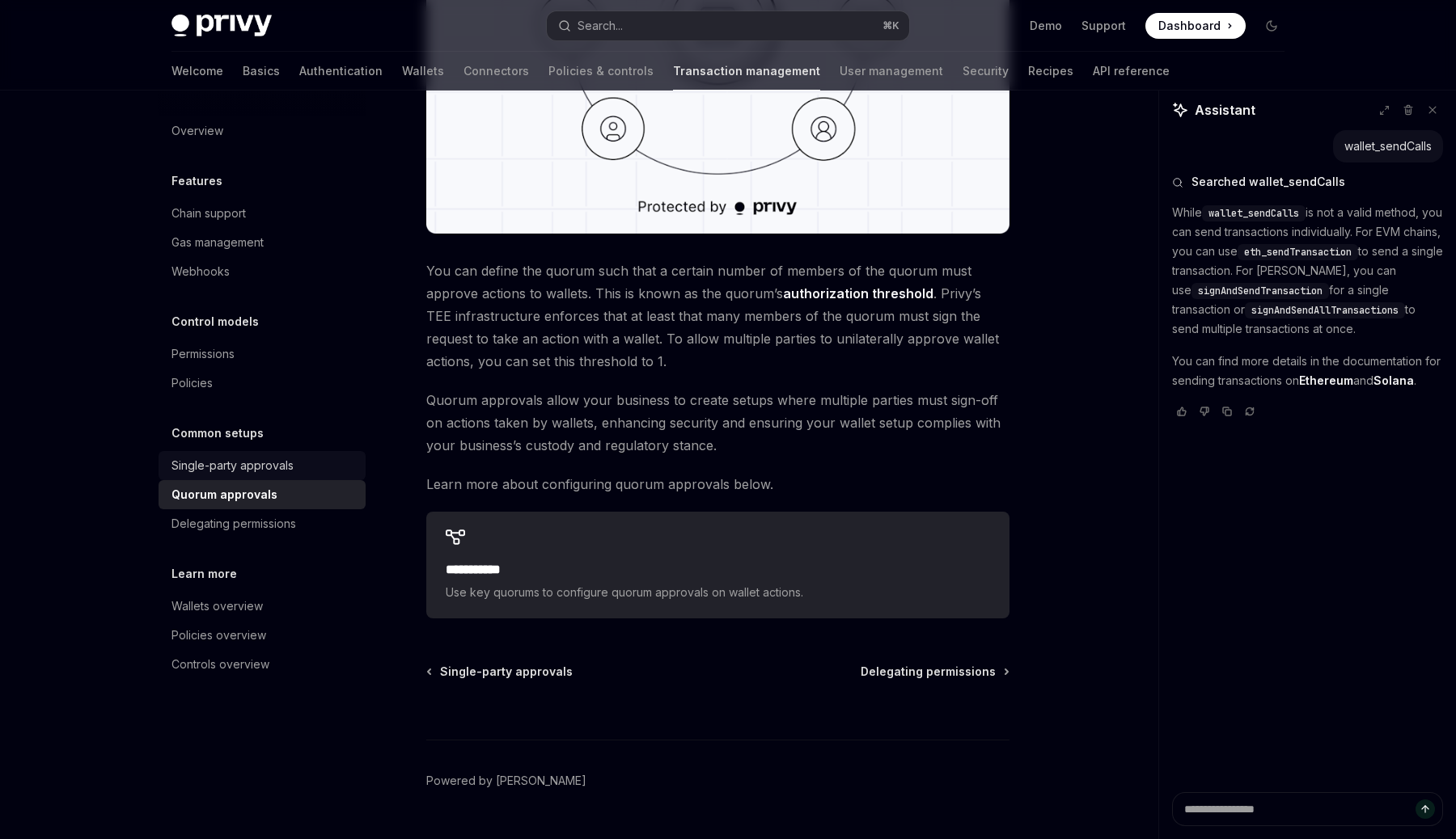
click at [305, 461] on div "Single-party approvals" at bounding box center [263, 465] width 184 height 20
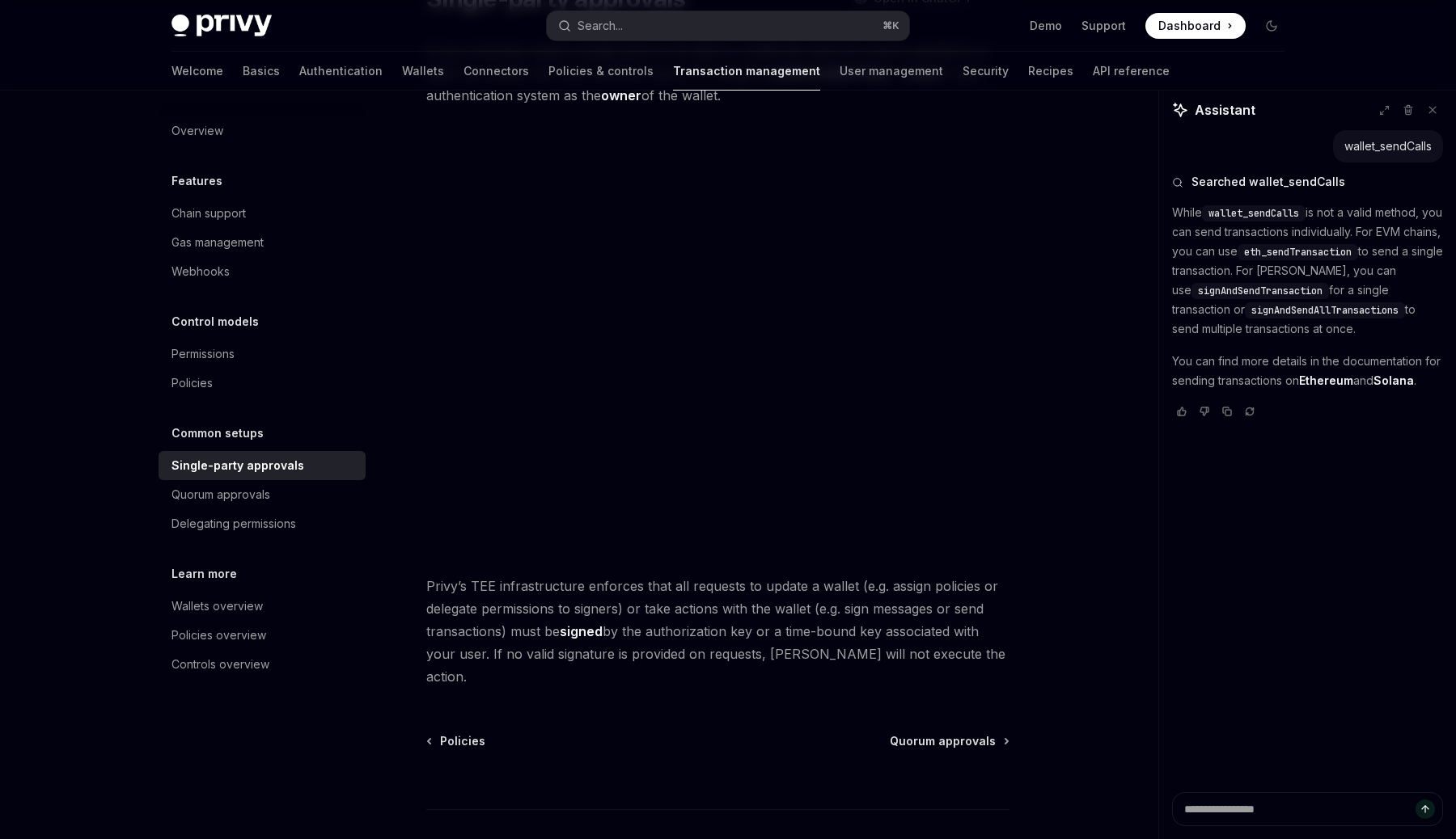
scroll to position [252, 0]
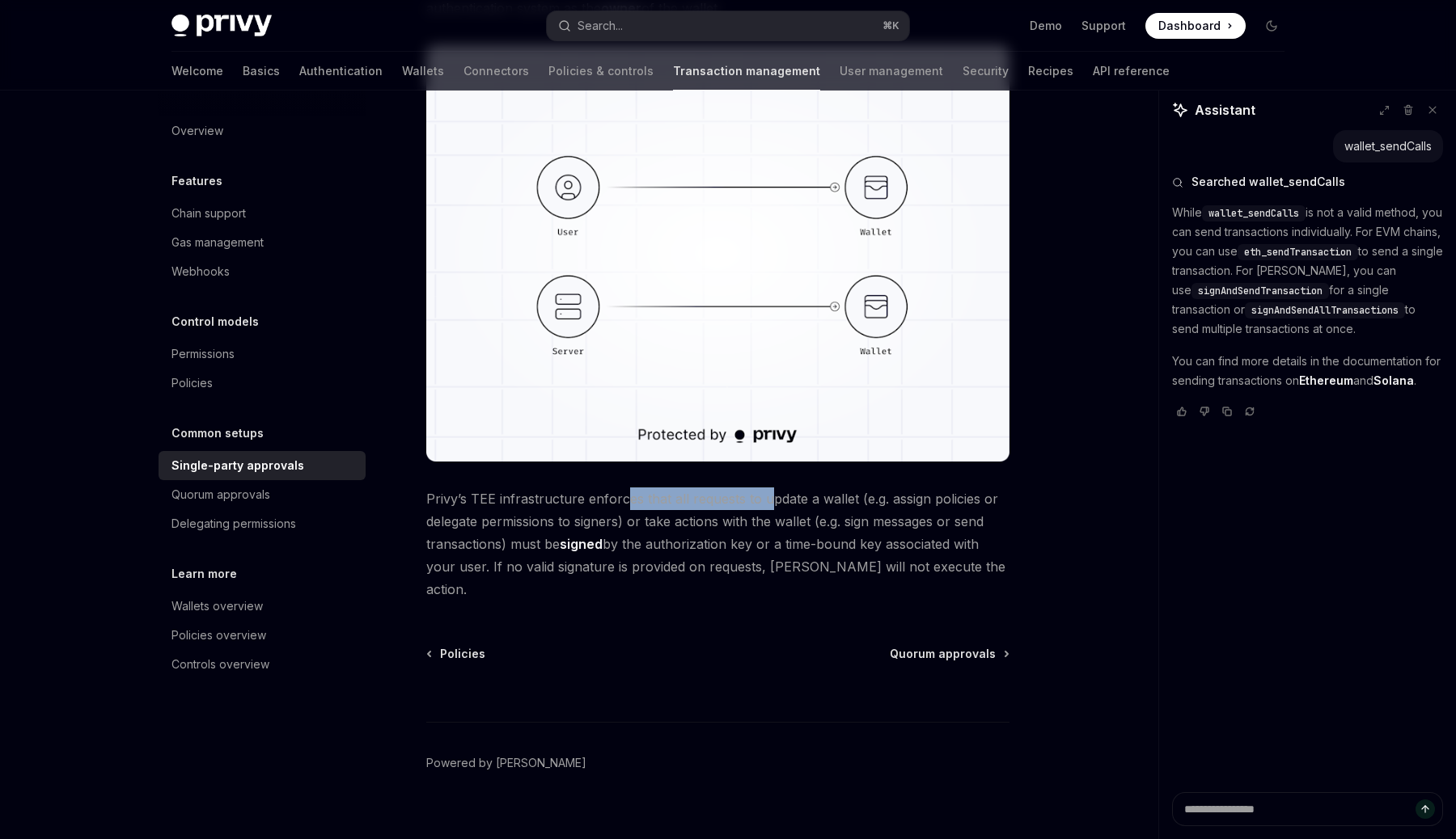
drag, startPoint x: 626, startPoint y: 500, endPoint x: 771, endPoint y: 500, distance: 145.0
click at [771, 500] on span "Privy’s TEE infrastructure enforces that all requests to update a wallet (e.g. …" at bounding box center [717, 544] width 583 height 113
drag, startPoint x: 744, startPoint y: 503, endPoint x: 838, endPoint y: 503, distance: 94.0
click at [838, 503] on span "Privy’s TEE infrastructure enforces that all requests to update a wallet (e.g. …" at bounding box center [717, 544] width 583 height 113
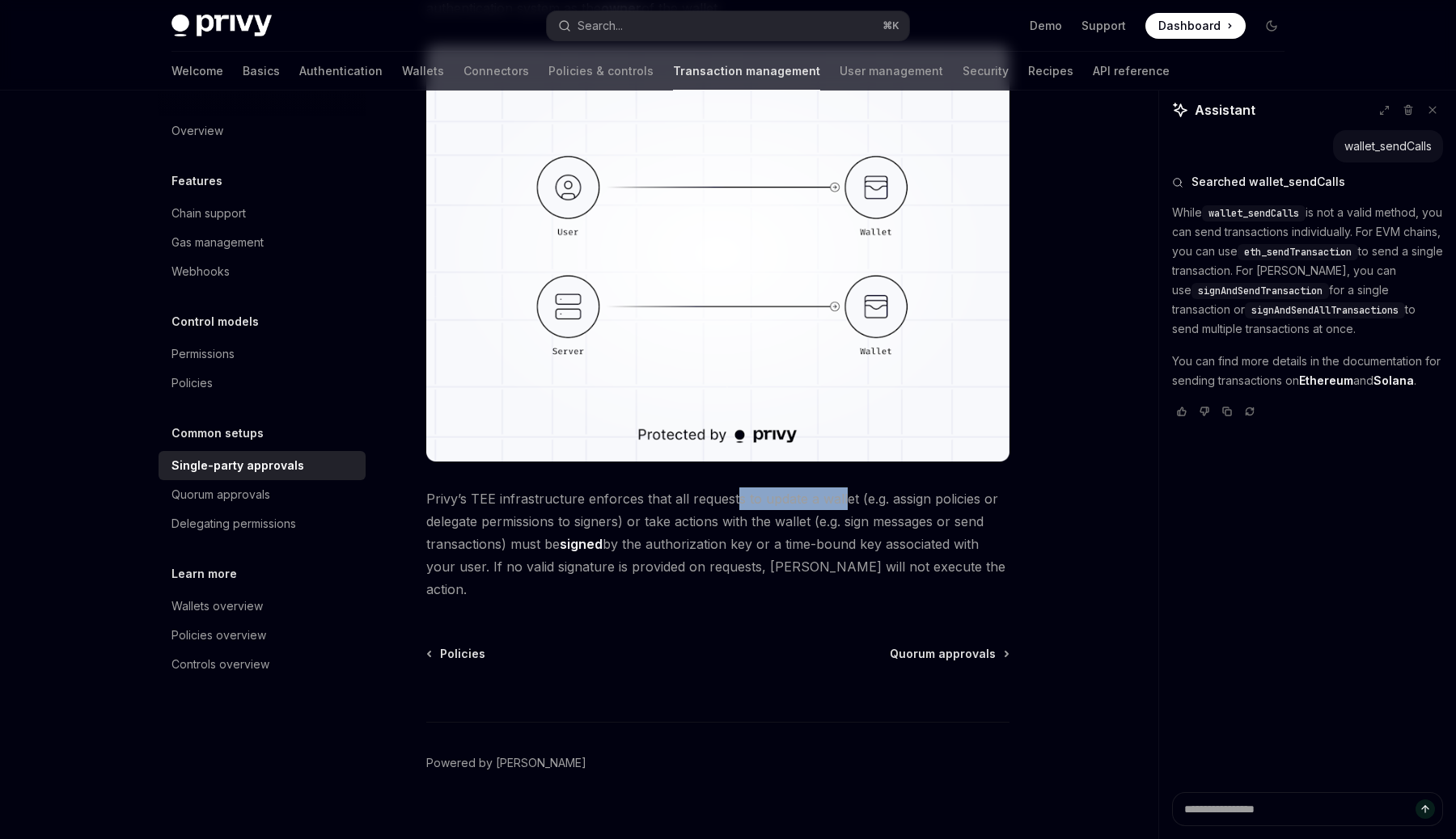
click at [838, 503] on span "Privy’s TEE infrastructure enforces that all requests to update a wallet (e.g. …" at bounding box center [717, 544] width 583 height 113
drag, startPoint x: 595, startPoint y: 520, endPoint x: 757, endPoint y: 520, distance: 162.0
click at [757, 520] on span "Privy’s TEE infrastructure enforces that all requests to update a wallet (e.g. …" at bounding box center [717, 544] width 583 height 113
drag, startPoint x: 727, startPoint y: 522, endPoint x: 795, endPoint y: 522, distance: 68.0
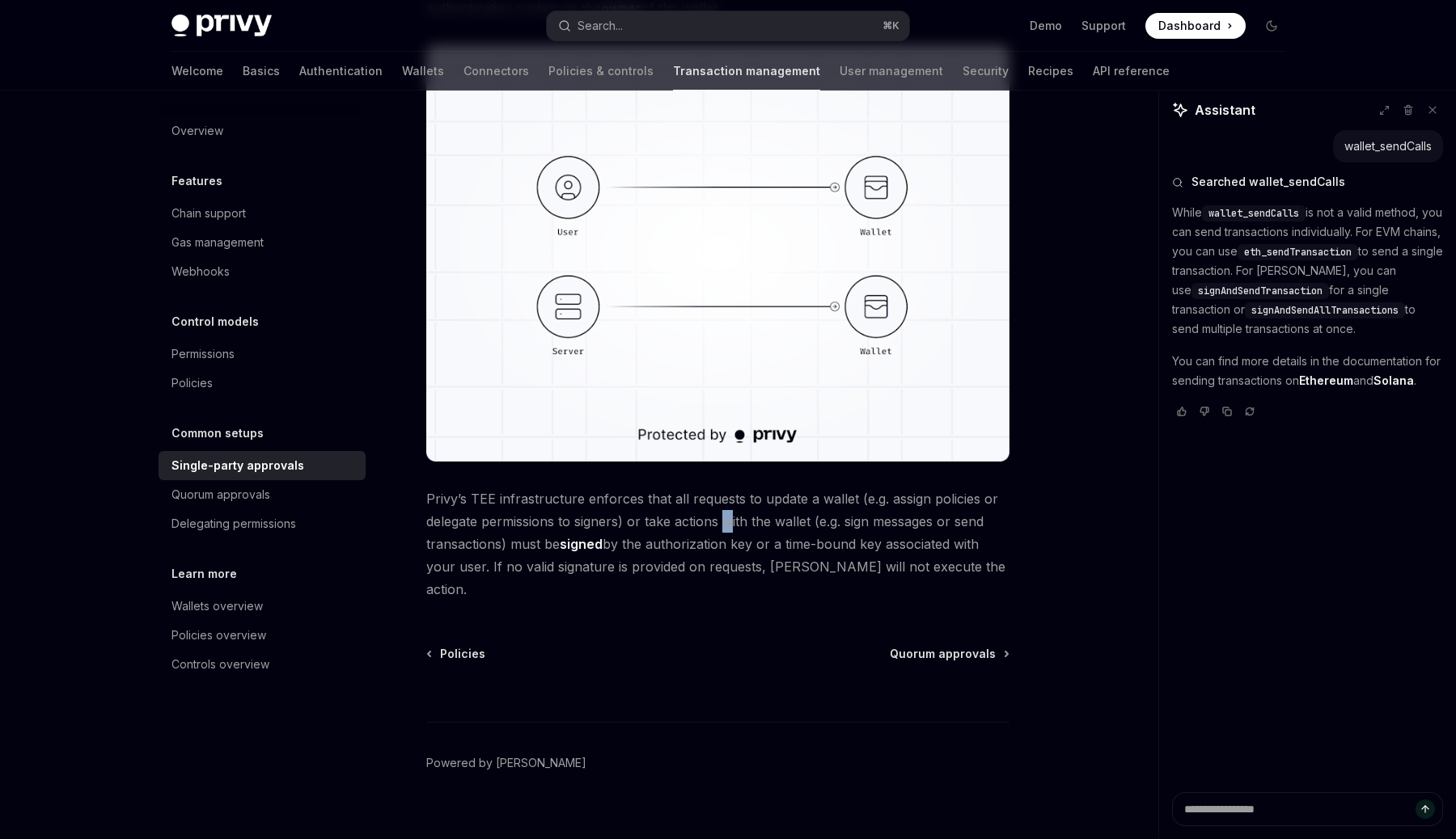
click at [795, 522] on span "Privy’s TEE infrastructure enforces that all requests to update a wallet (e.g. …" at bounding box center [717, 544] width 583 height 113
drag, startPoint x: 555, startPoint y: 547, endPoint x: 723, endPoint y: 547, distance: 168.0
click at [723, 547] on span "Privy’s TEE infrastructure enforces that all requests to update a wallet (e.g. …" at bounding box center [717, 544] width 583 height 113
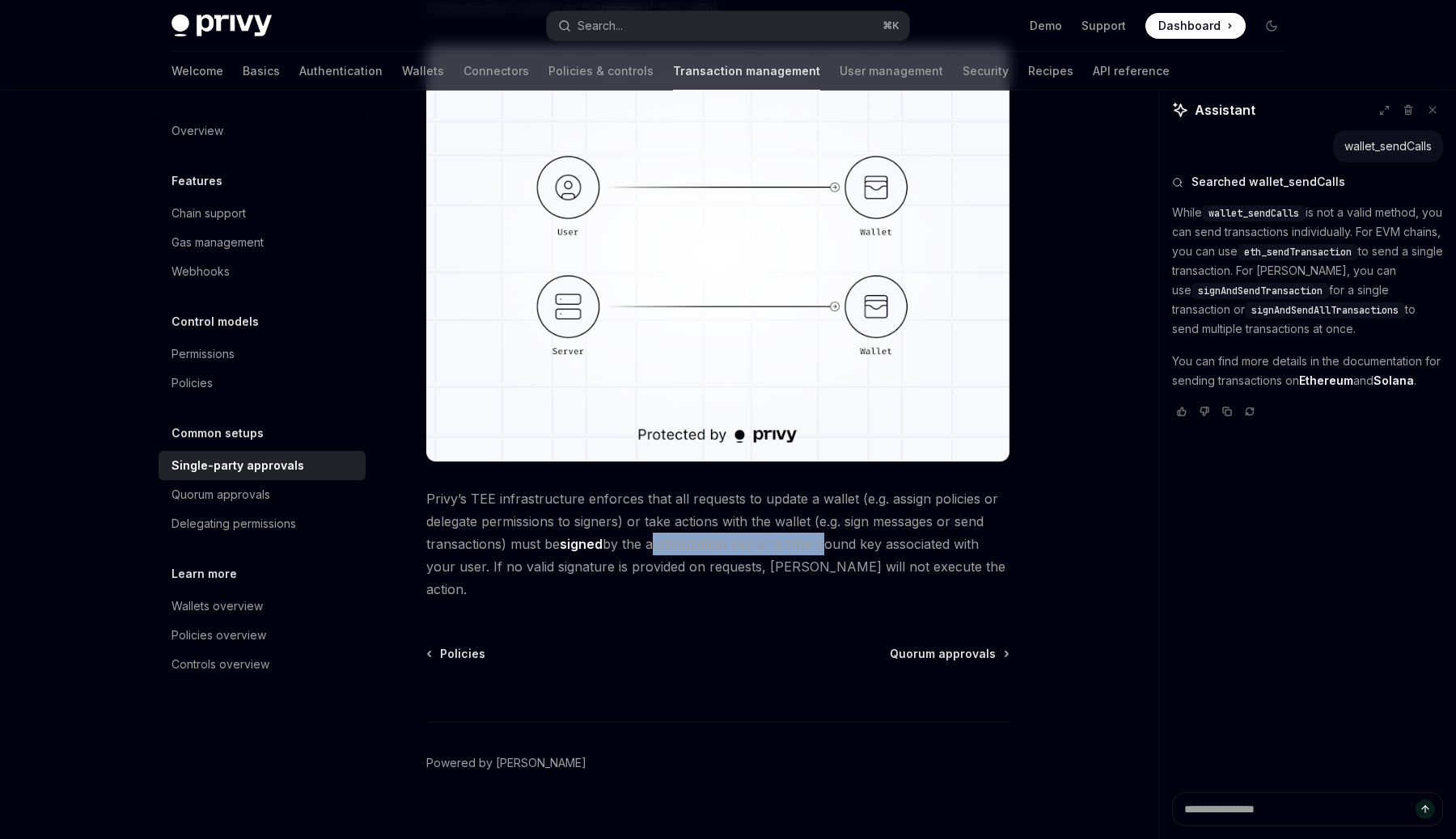
drag, startPoint x: 723, startPoint y: 547, endPoint x: 815, endPoint y: 547, distance: 92.0
click at [815, 547] on span "Privy’s TEE infrastructure enforces that all requests to update a wallet (e.g. …" at bounding box center [717, 544] width 583 height 113
drag, startPoint x: 524, startPoint y: 571, endPoint x: 684, endPoint y: 571, distance: 160.0
click at [684, 571] on span "Privy’s TEE infrastructure enforces that all requests to update a wallet (e.g. …" at bounding box center [717, 544] width 583 height 113
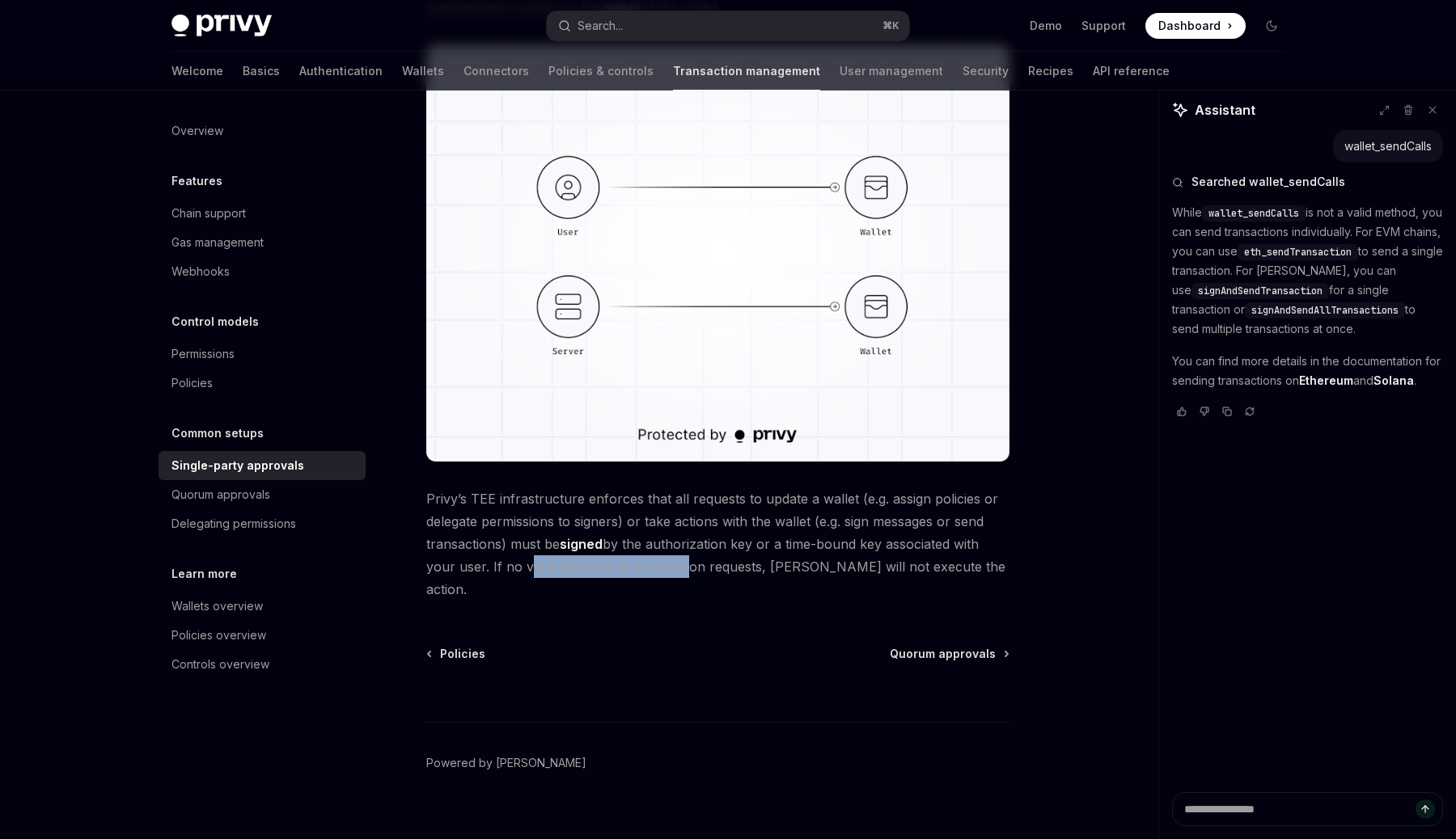
click at [684, 571] on span "Privy’s TEE infrastructure enforces that all requests to update a wallet (e.g. …" at bounding box center [717, 544] width 583 height 113
click at [262, 347] on div "Permissions" at bounding box center [263, 354] width 184 height 20
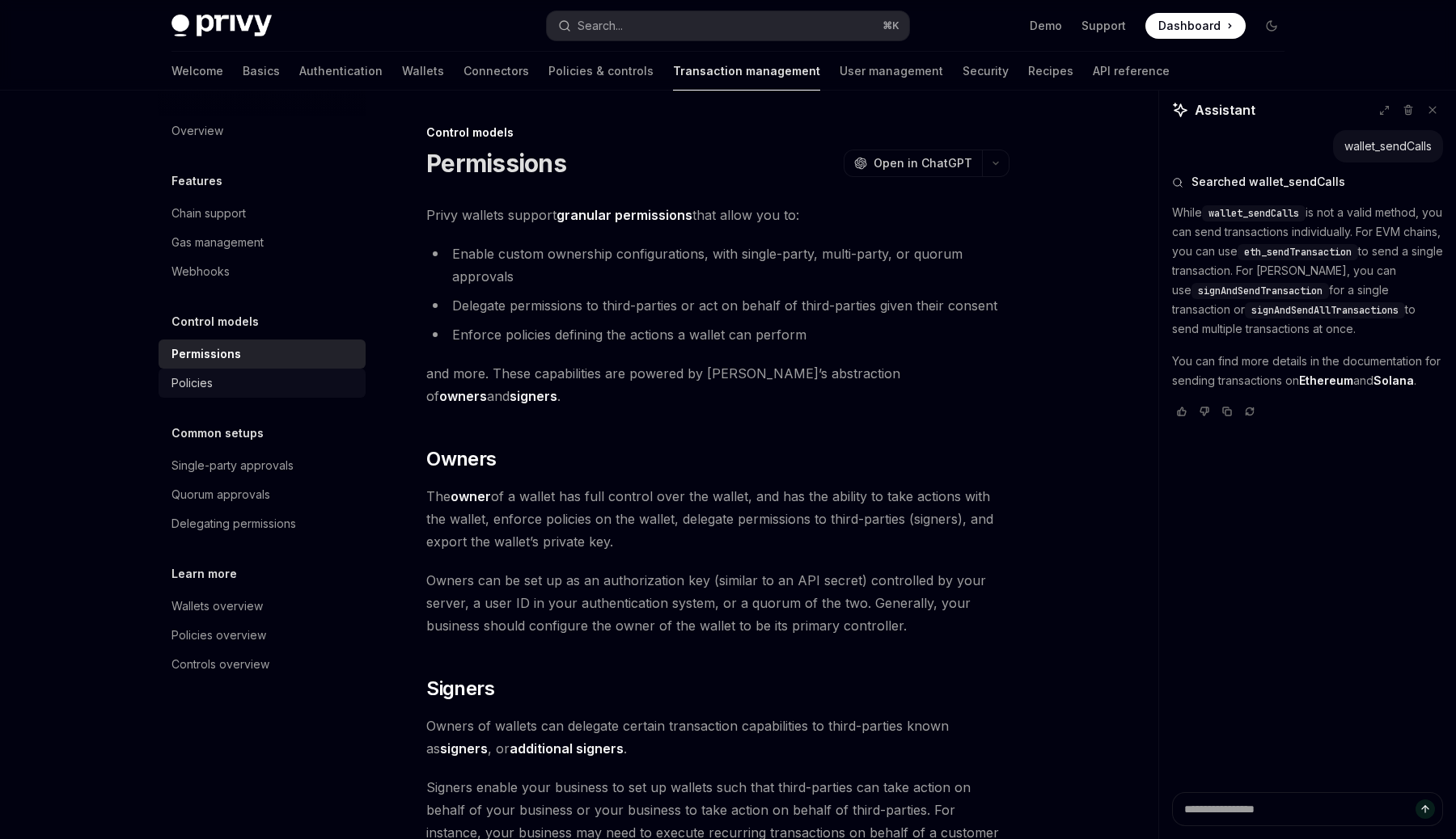
click at [246, 379] on div "Policies" at bounding box center [263, 383] width 184 height 20
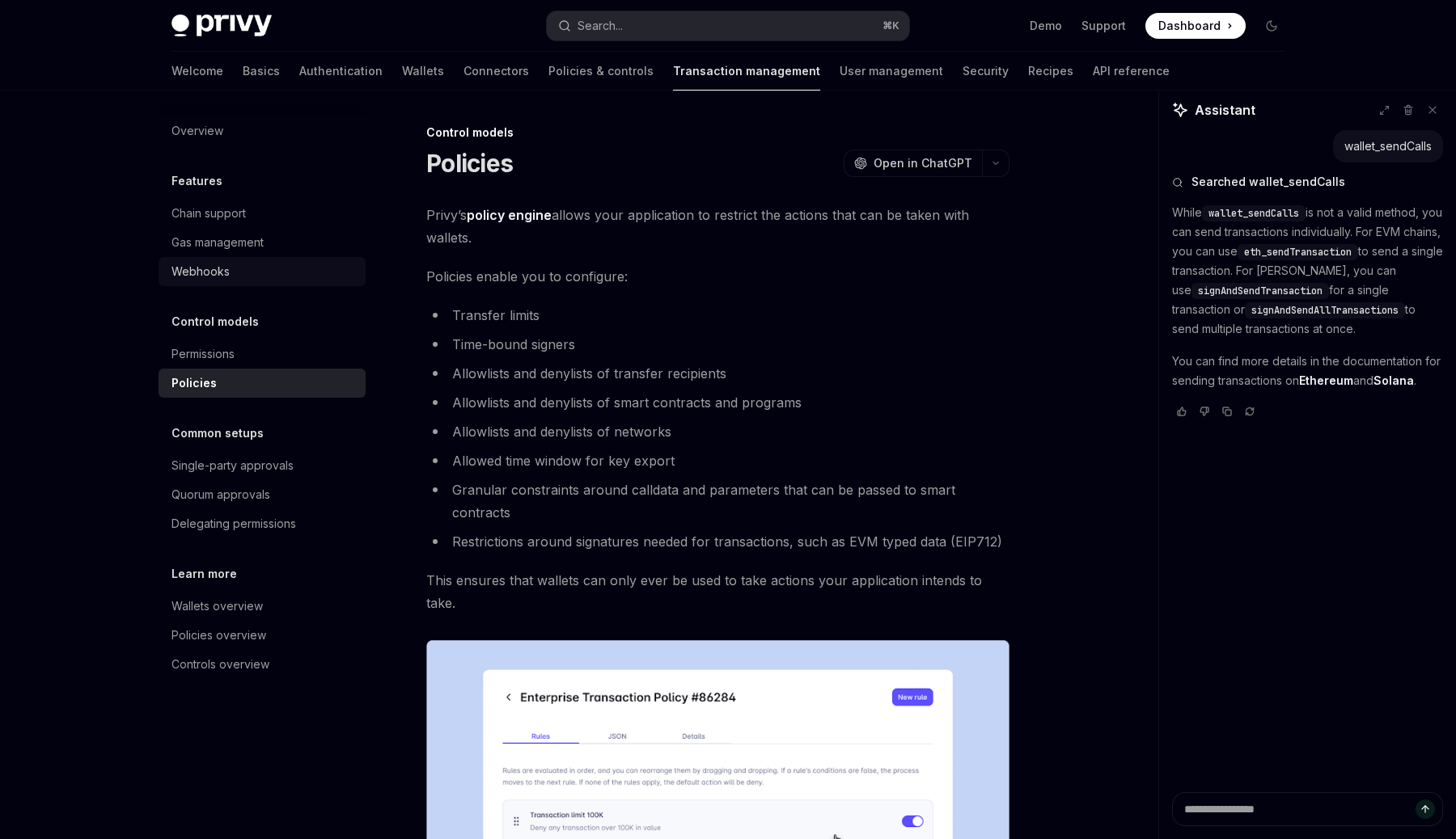
click at [214, 260] on link "Webhooks" at bounding box center [262, 271] width 207 height 29
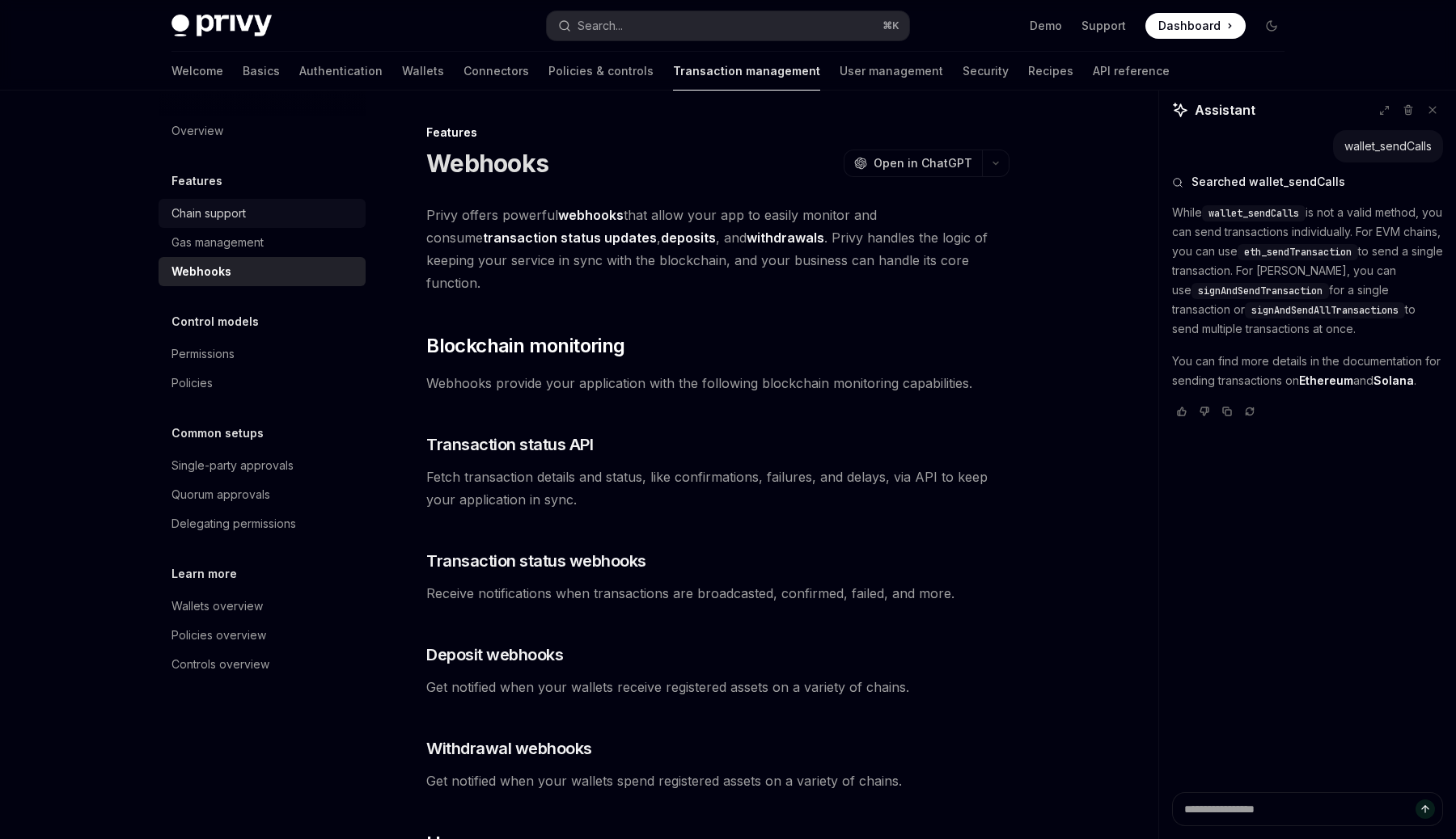
click at [200, 215] on div "Chain support" at bounding box center [209, 213] width 75 height 20
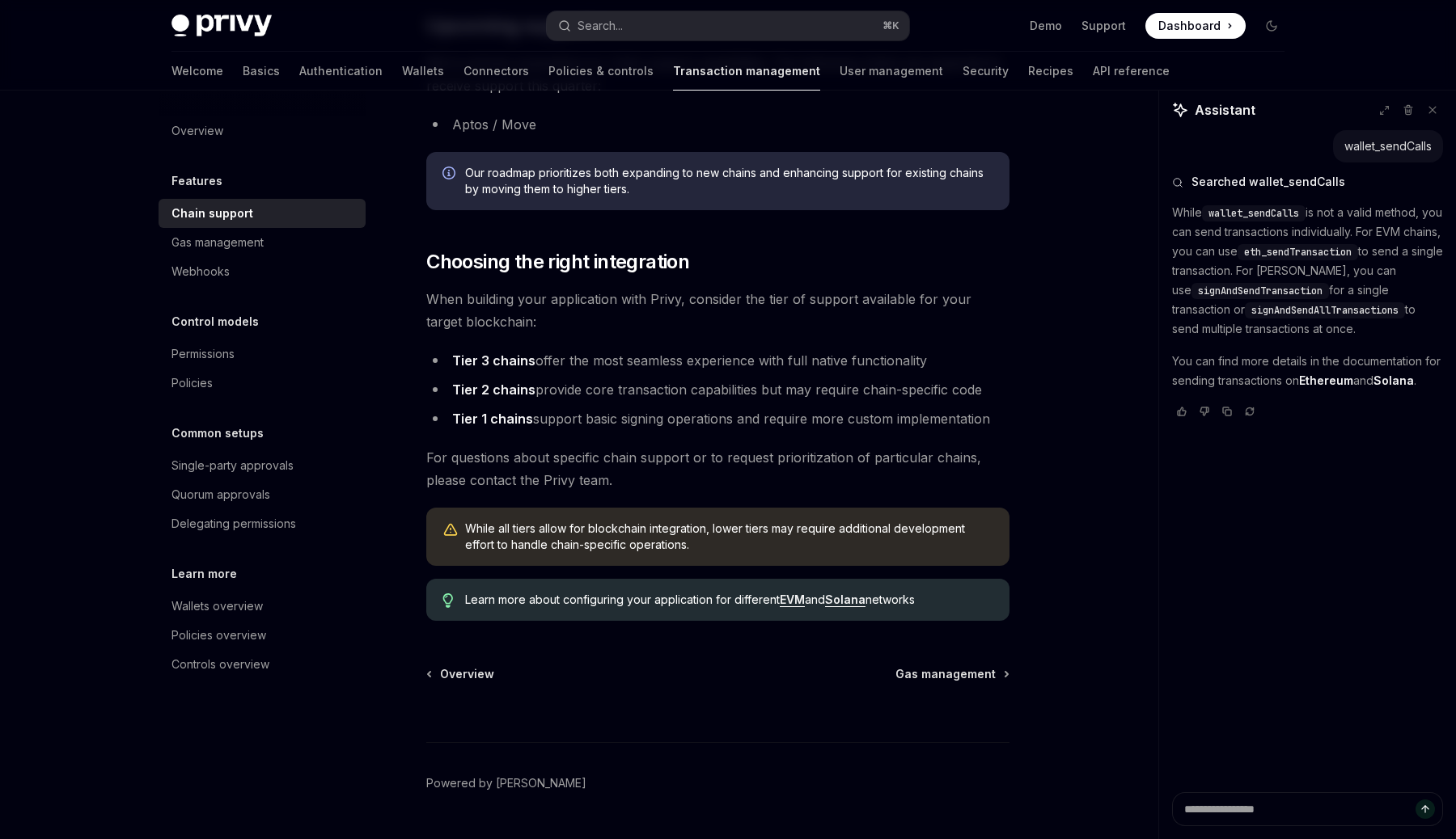
scroll to position [1854, 0]
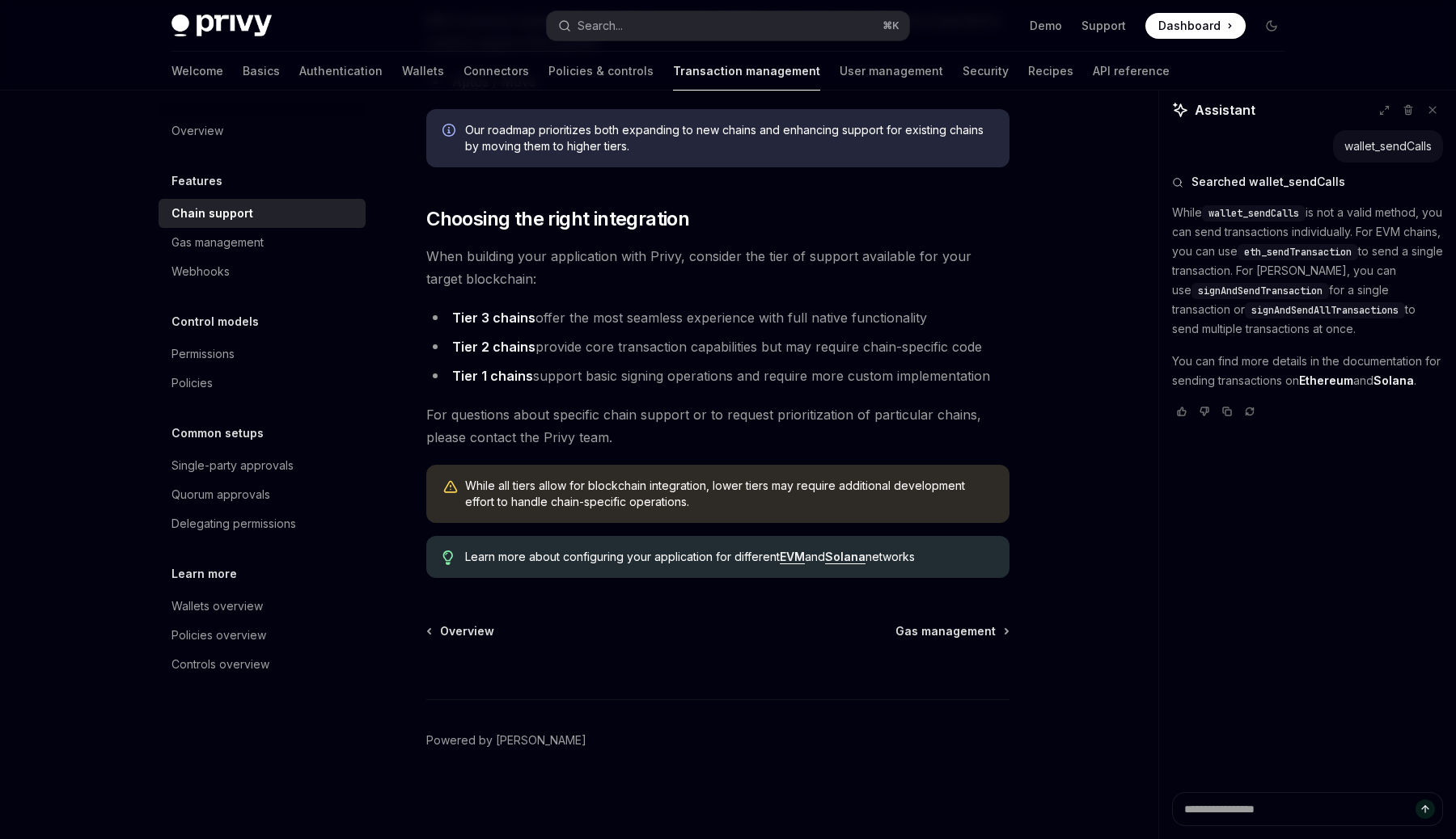
click at [698, 326] on li "Tier 3 chains offer the most seamless experience with full native functionality" at bounding box center [717, 318] width 583 height 23
click at [962, 73] on link "Security" at bounding box center [985, 71] width 46 height 39
type textarea "*"
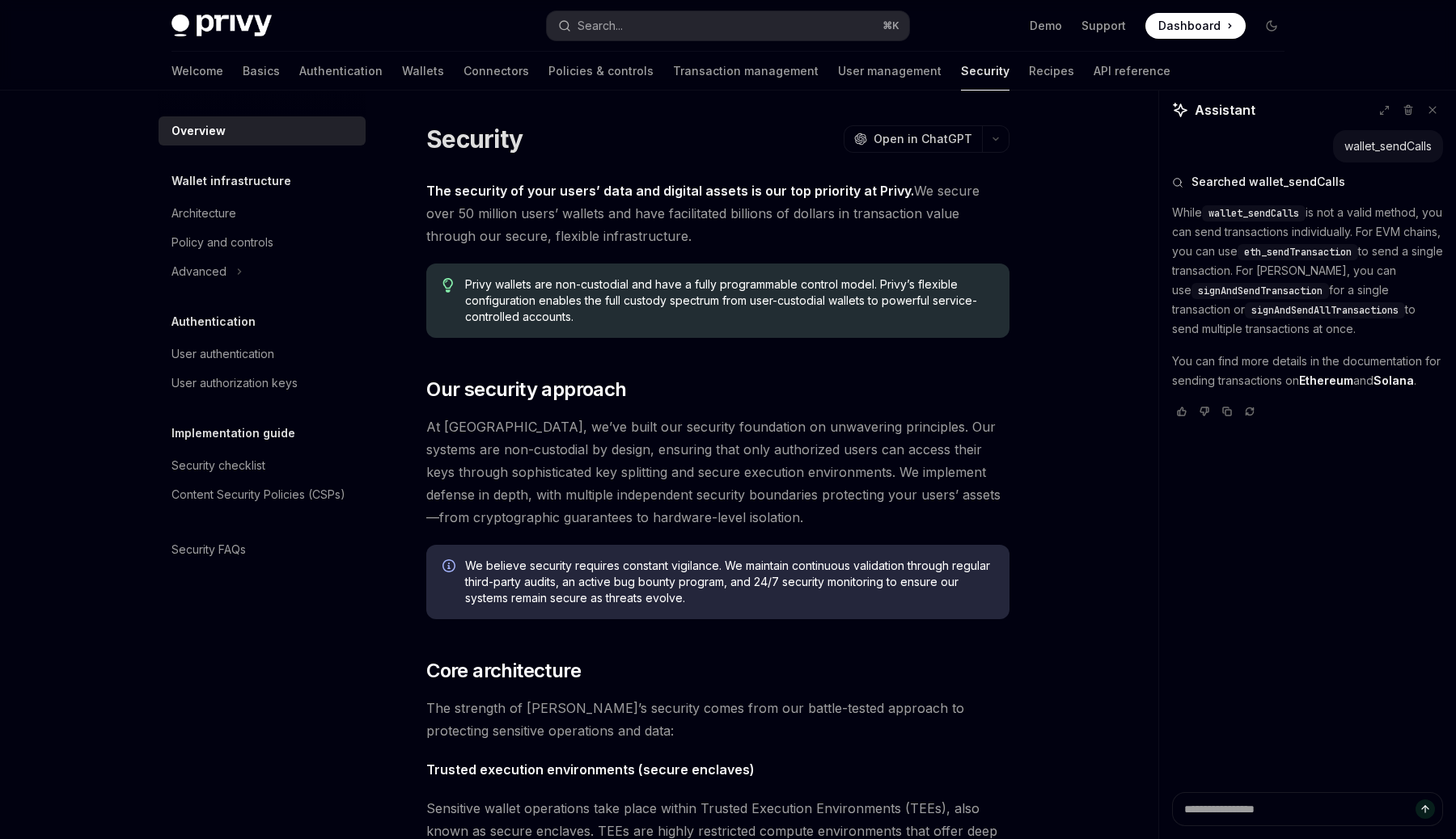
click at [611, 42] on div "Privy Docs home page Search... ⌘ K Demo Support Dashboard Dashboard Search..." at bounding box center [728, 25] width 1112 height 52
click at [603, 35] on button "Search... ⌘ K" at bounding box center [728, 25] width 363 height 29
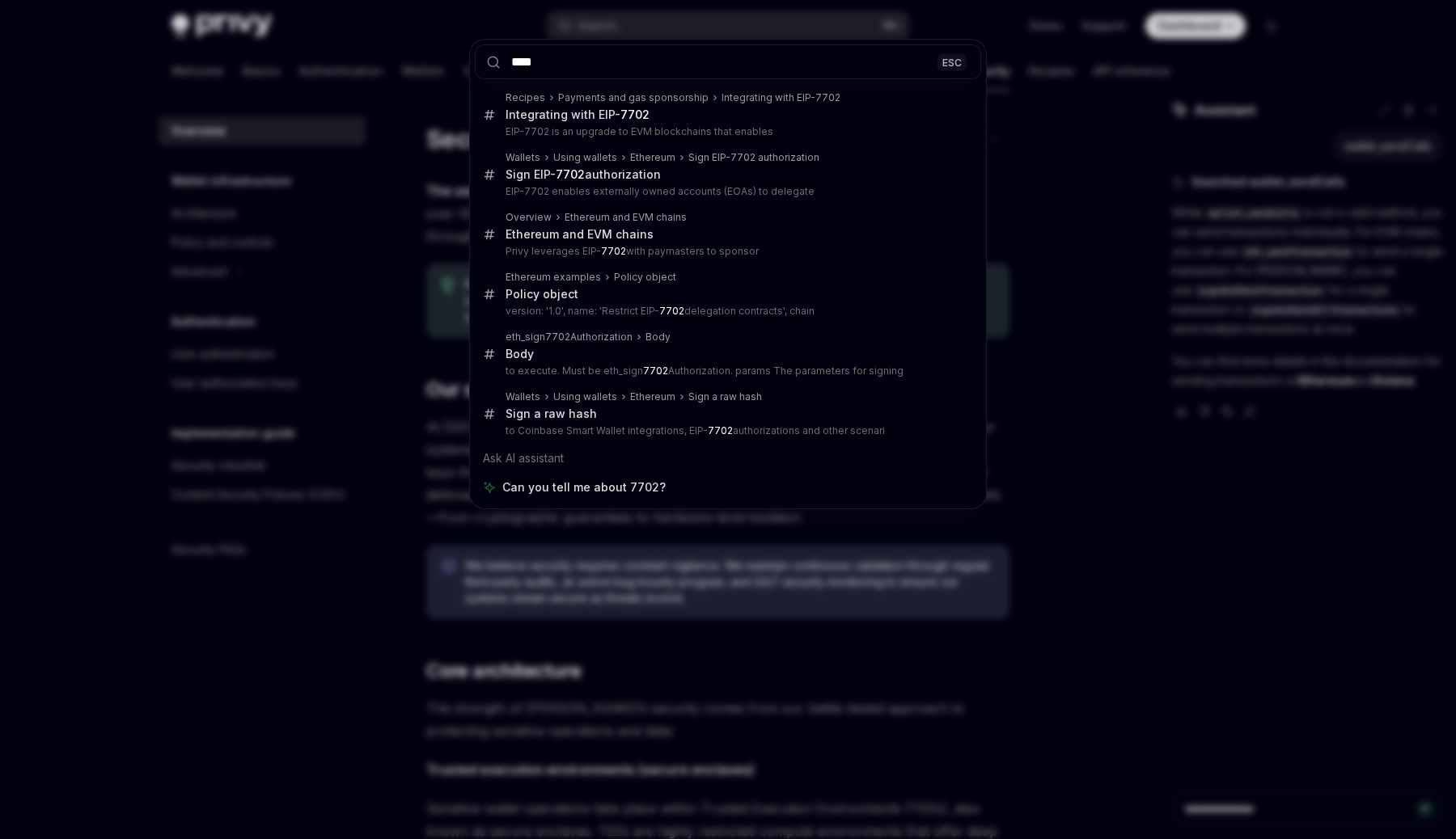
type input "****"
click at [1113, 85] on div "**** ESC Recipes Payments and gas sponsorship Integrating with EIP-7702 Integra…" at bounding box center [728, 419] width 1456 height 839
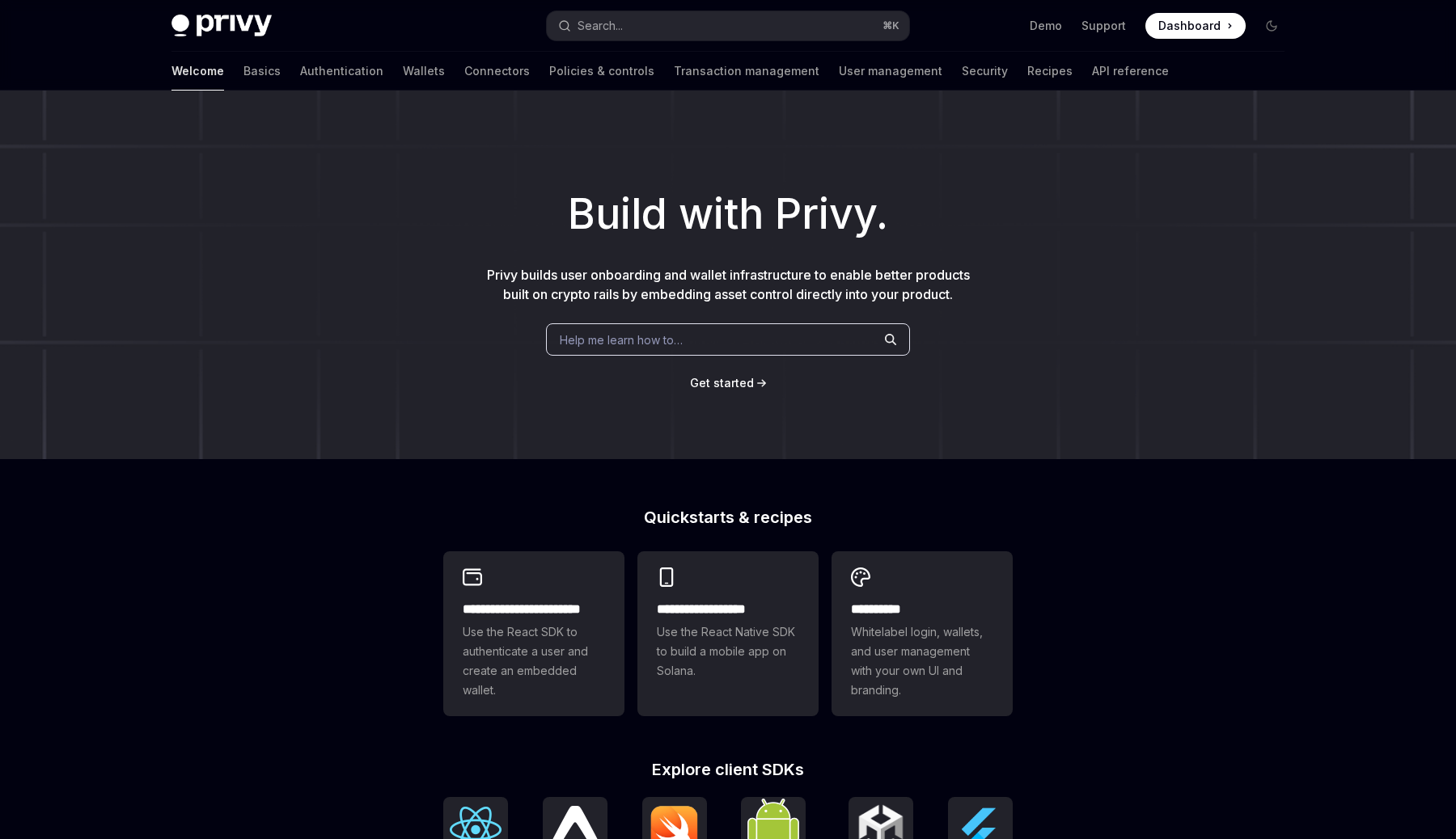
click at [593, 37] on button "Search... ⌘ K" at bounding box center [728, 25] width 363 height 29
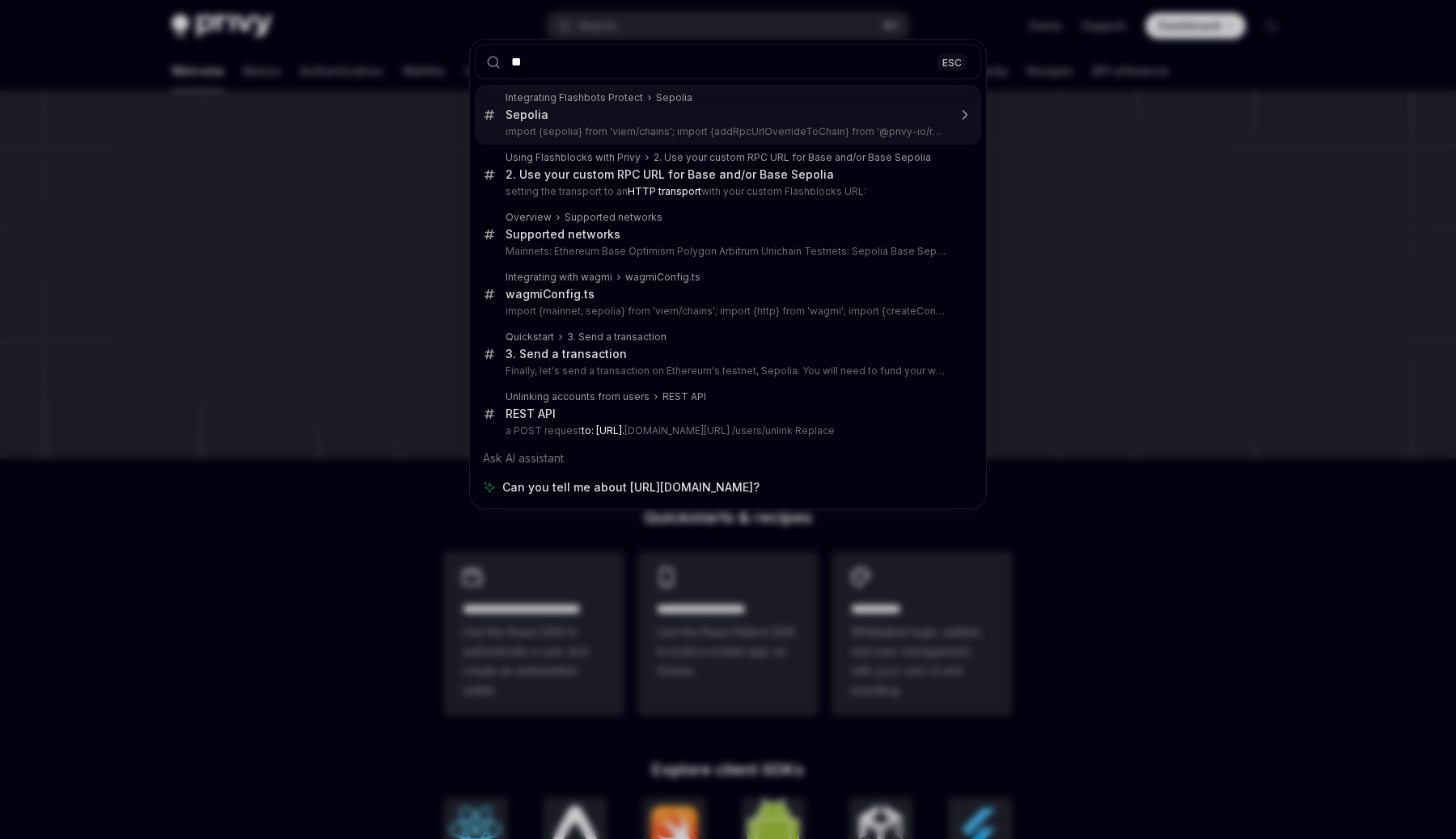
type input "***"
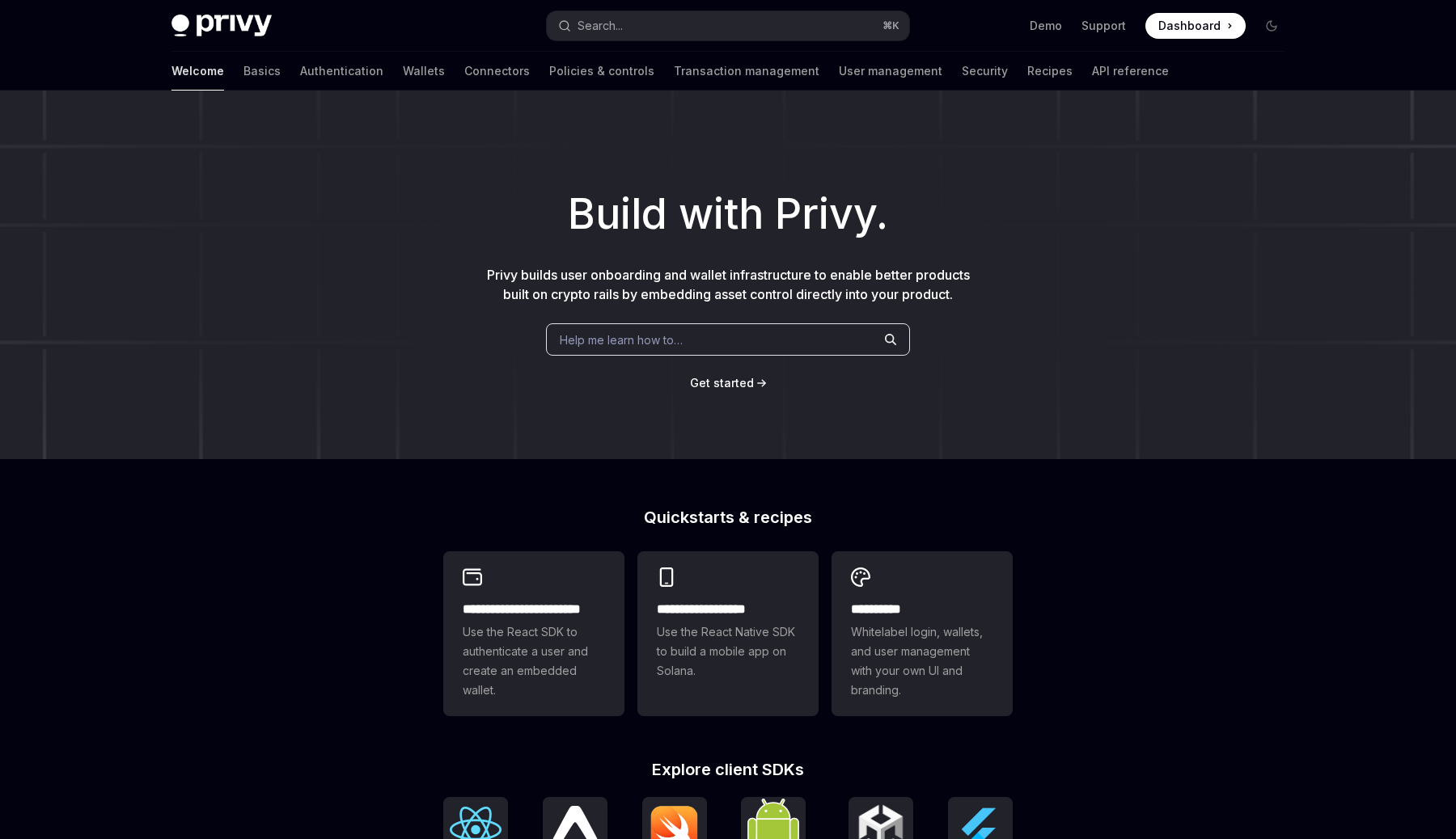
scroll to position [2963, 0]
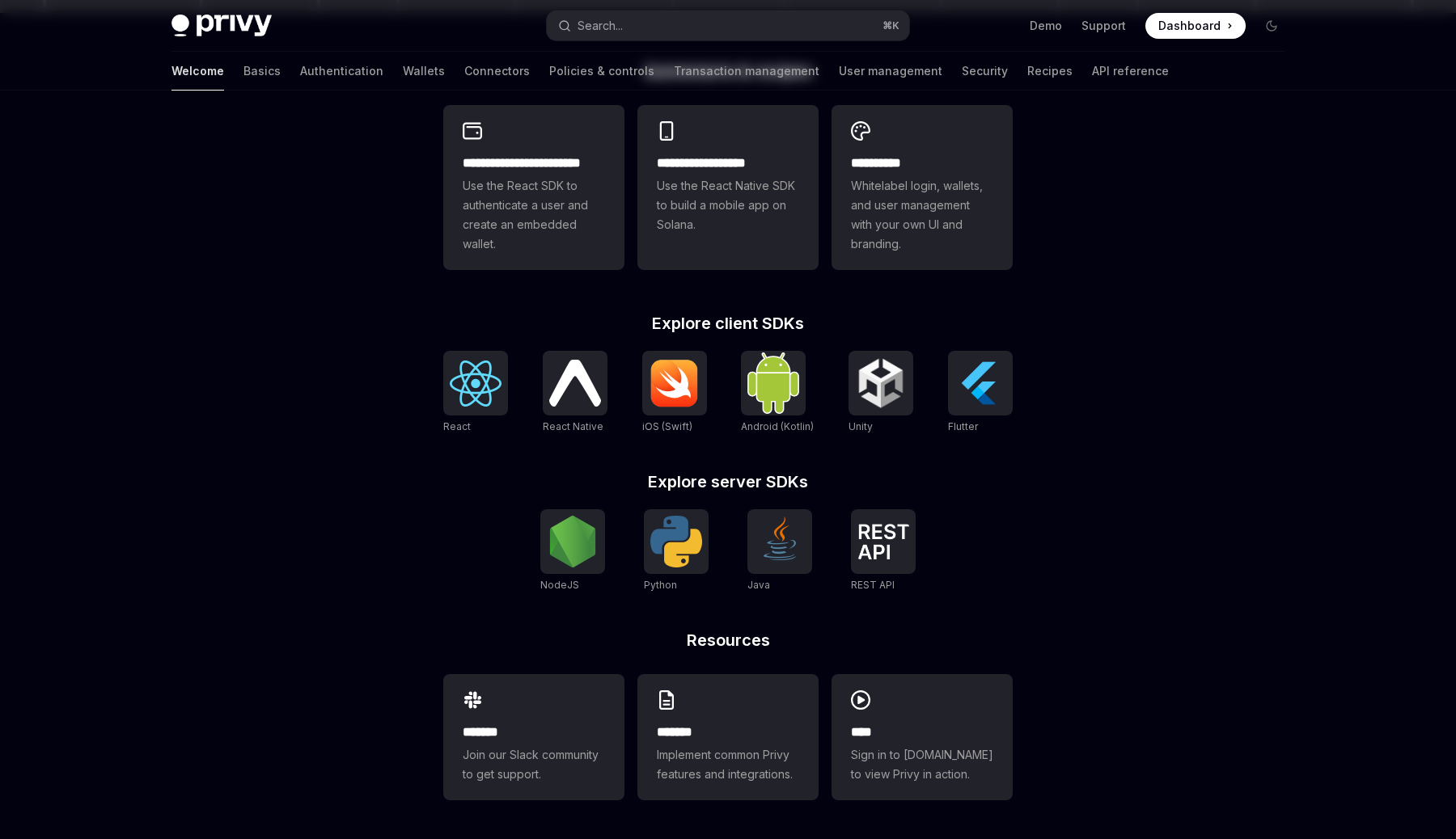
type textarea "*"
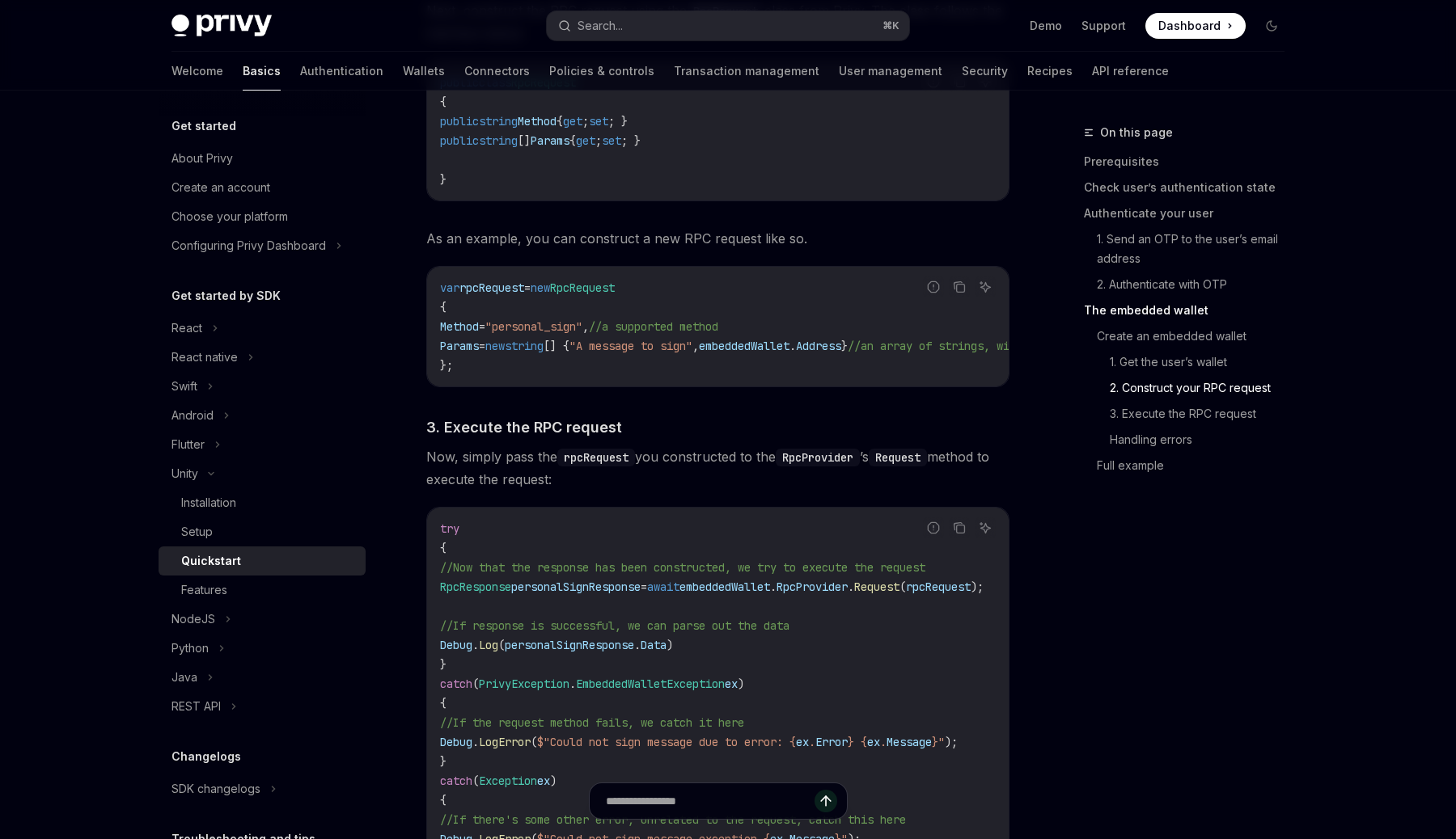
scroll to position [3138, 0]
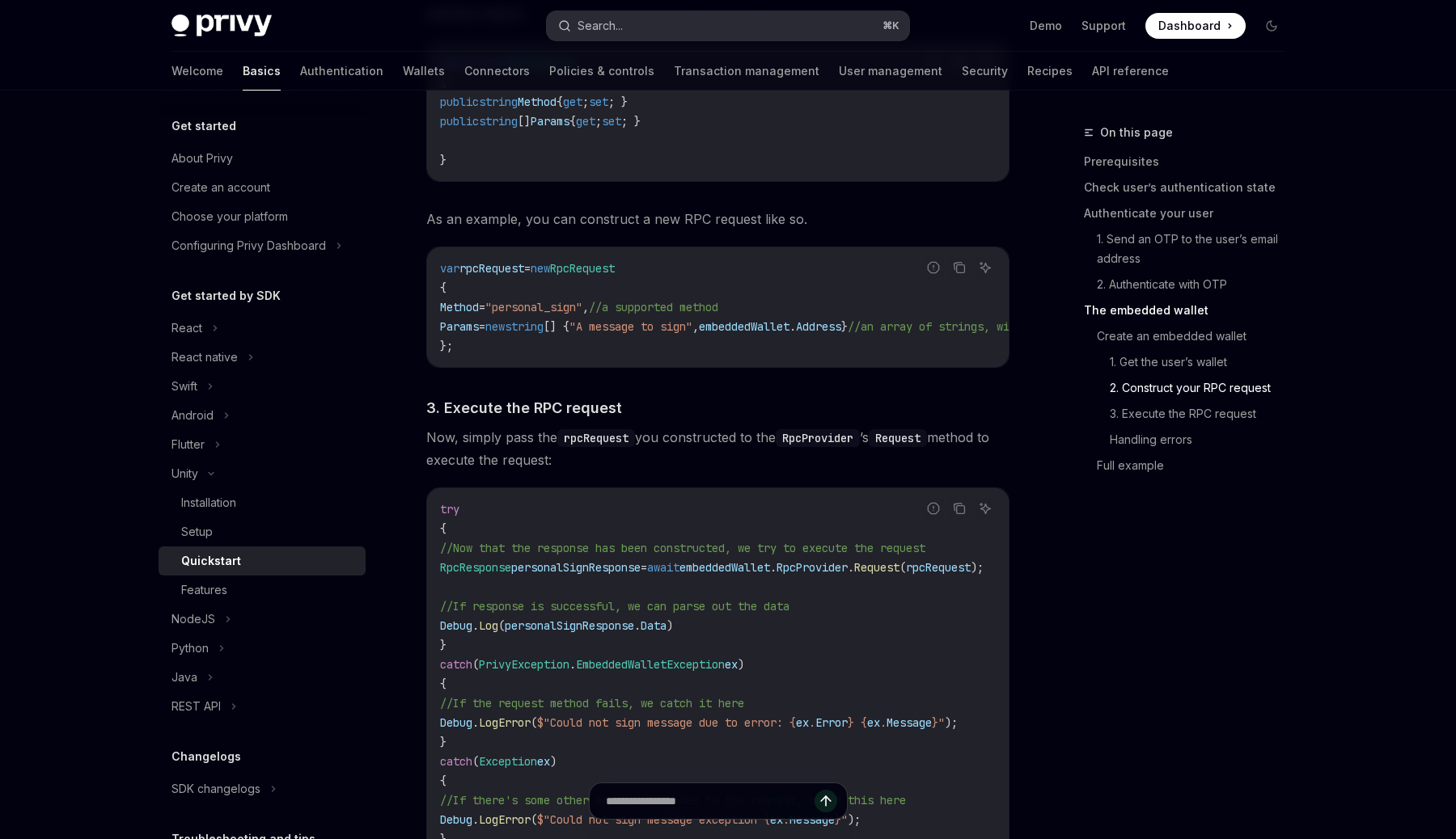
click at [620, 17] on div "Search..." at bounding box center [600, 25] width 45 height 20
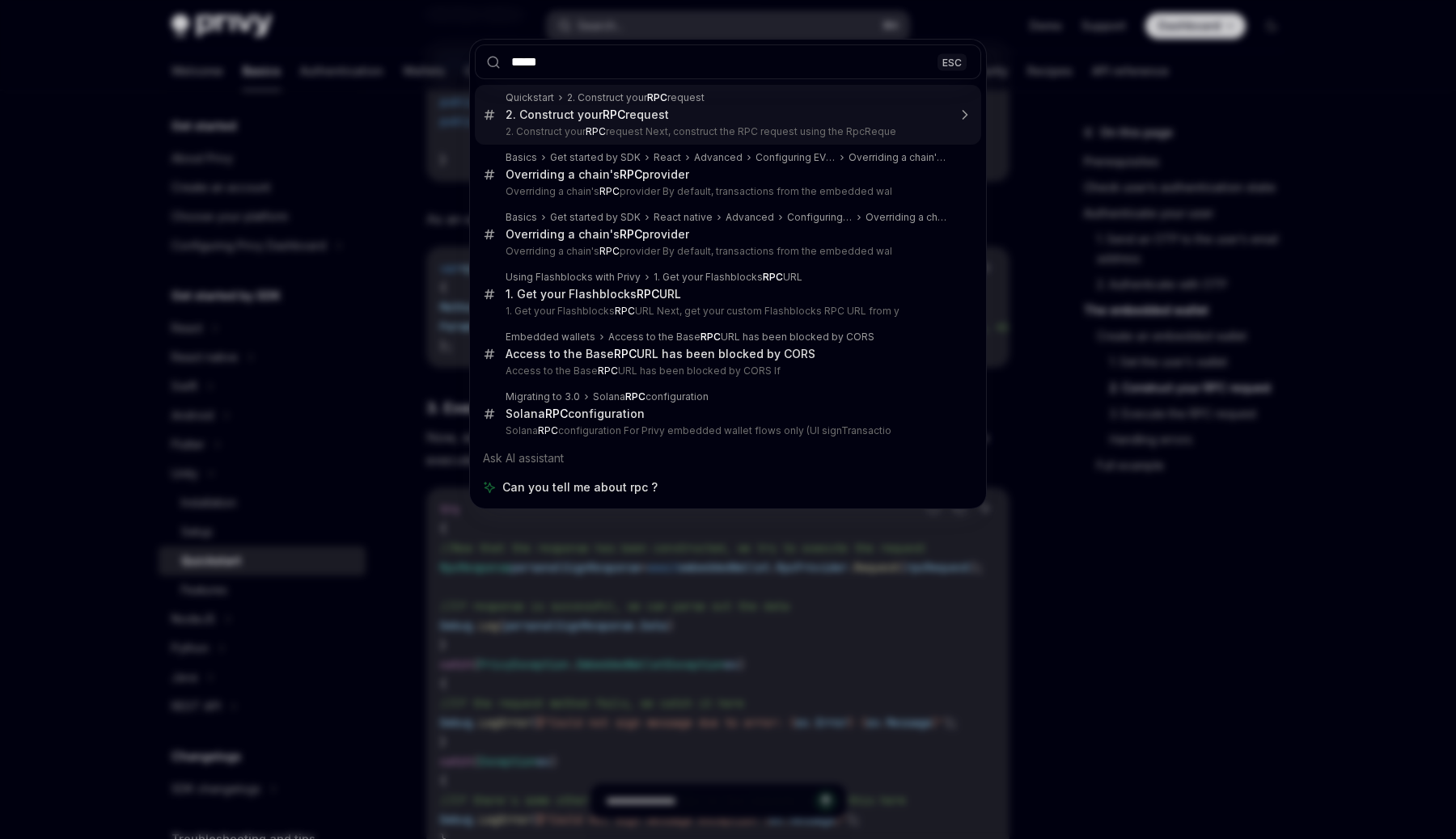
type input "******"
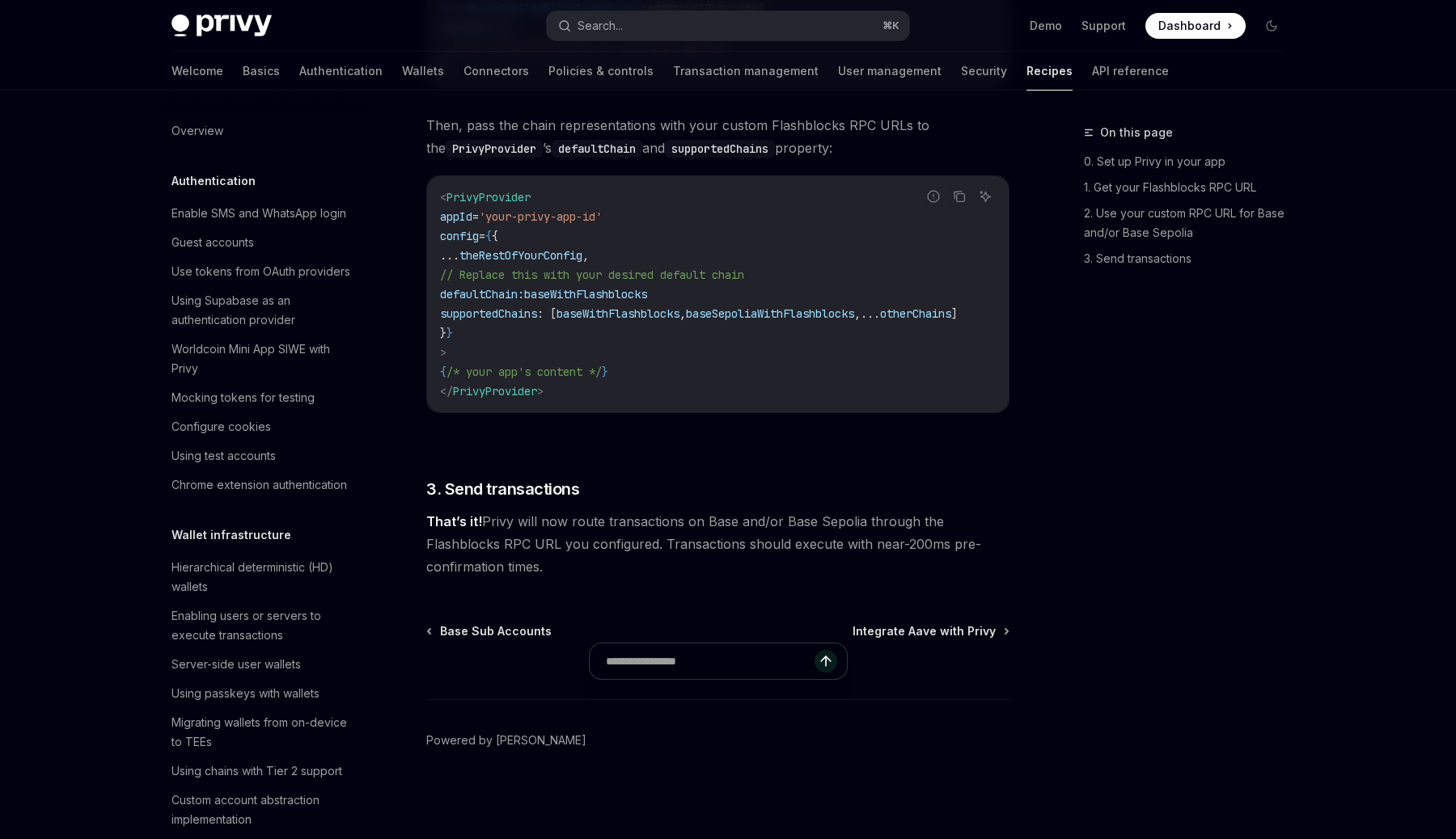
type textarea "*"
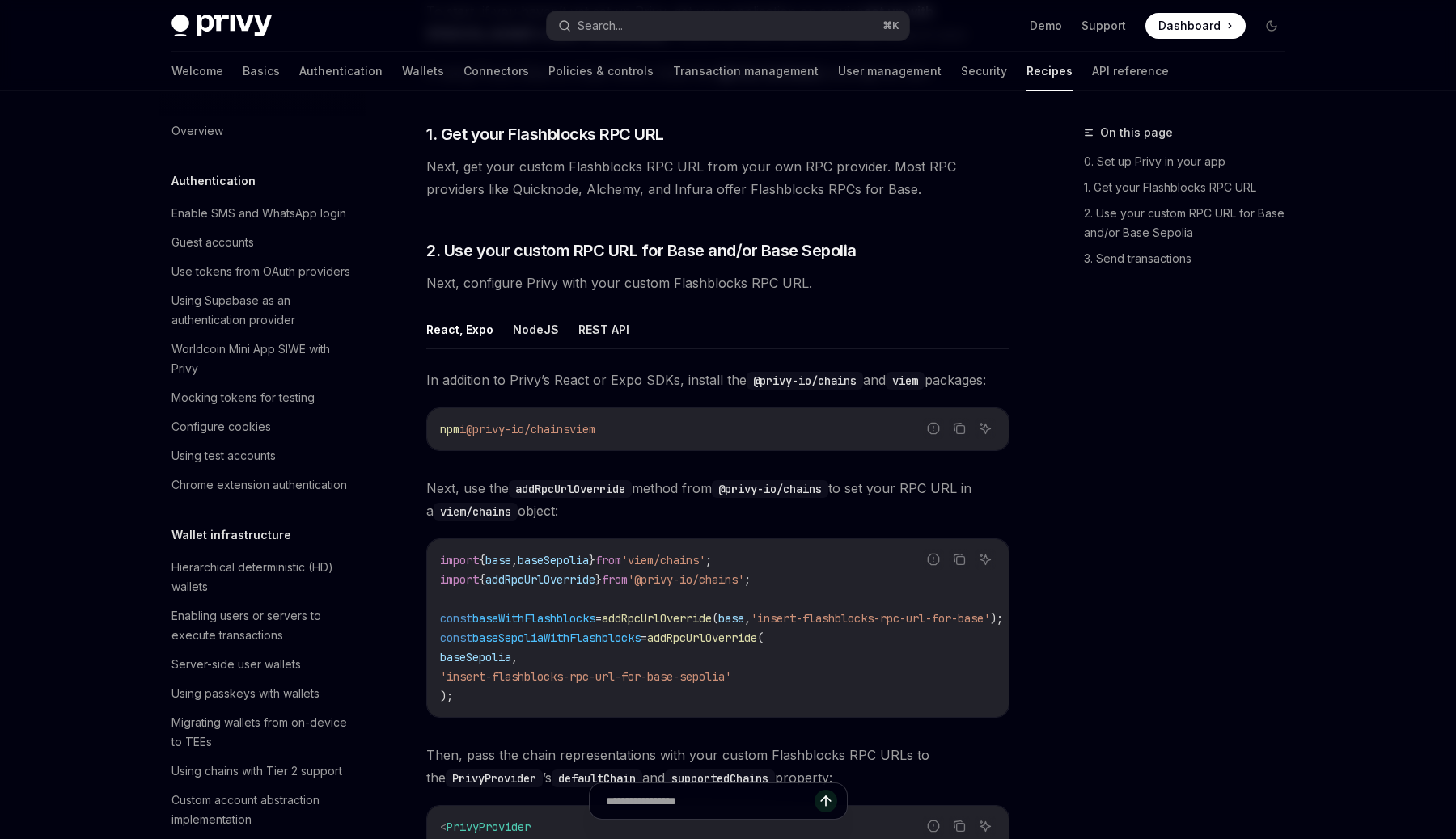
scroll to position [2042, 0]
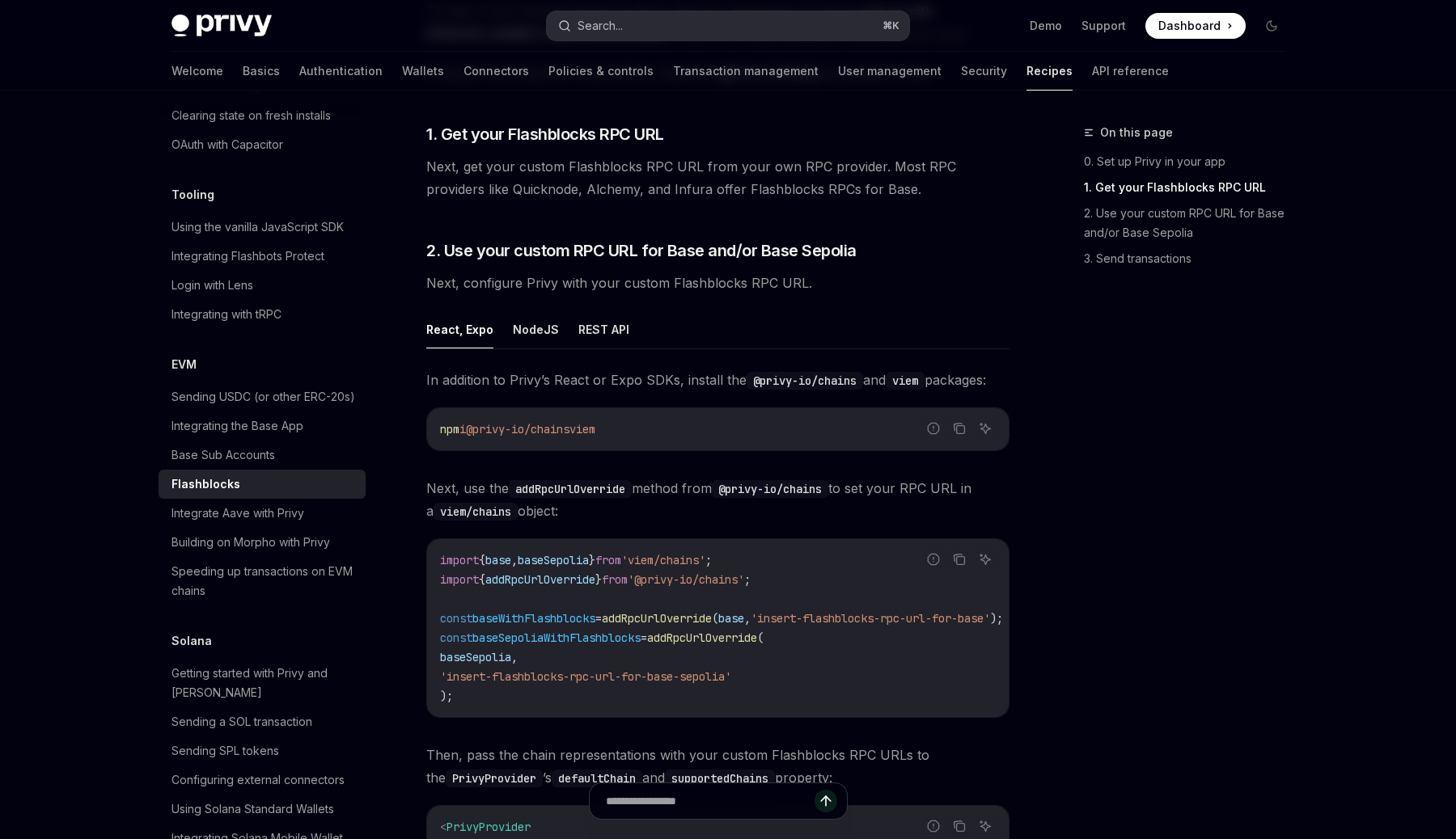
click at [608, 26] on div "Search..." at bounding box center [600, 25] width 45 height 20
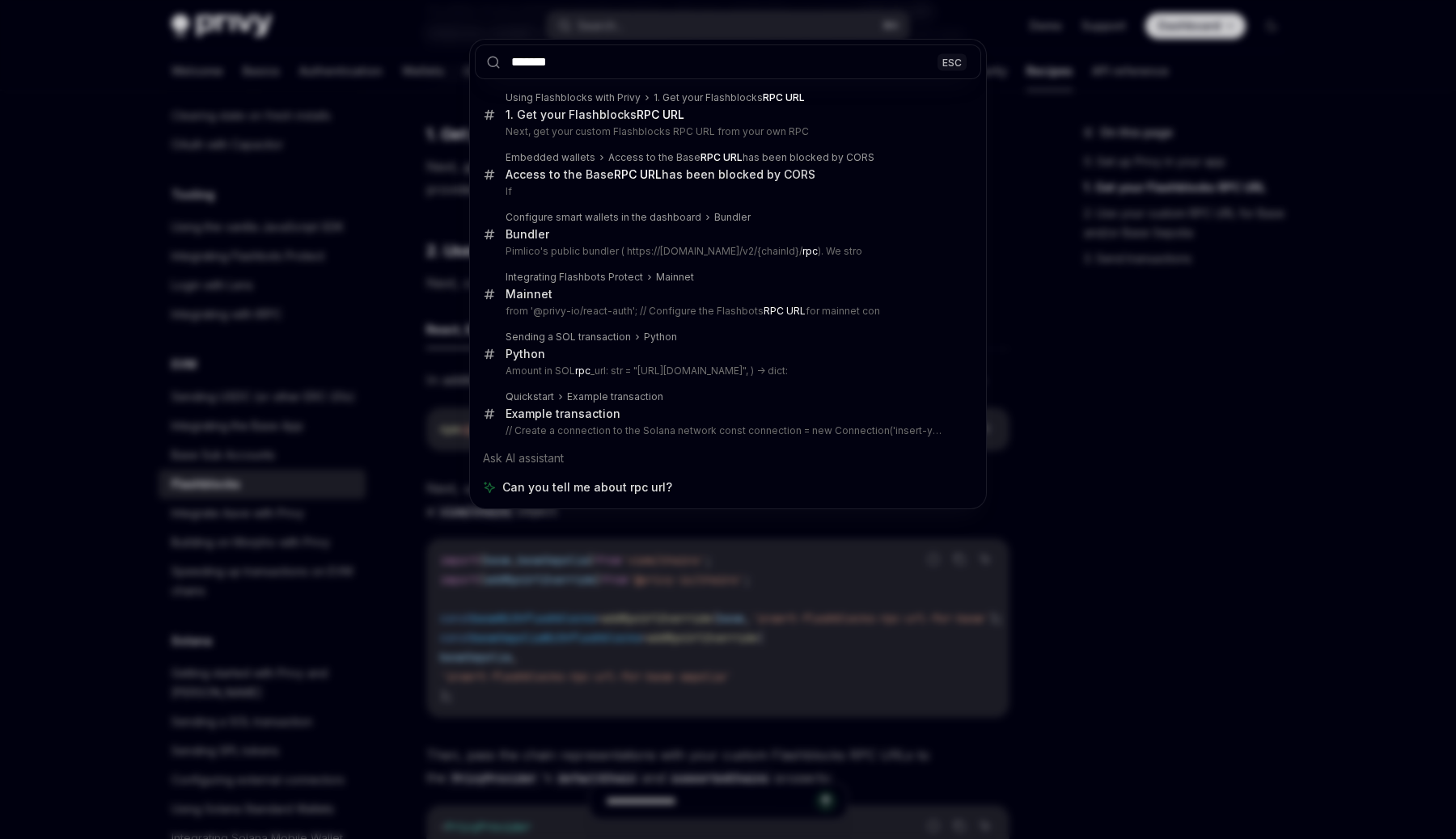
type input "*******"
click at [638, 596] on div "******* ESC Using Flashblocks with Privy 1. Get your Flashblocks RPC URL 1. Get…" at bounding box center [728, 419] width 1456 height 839
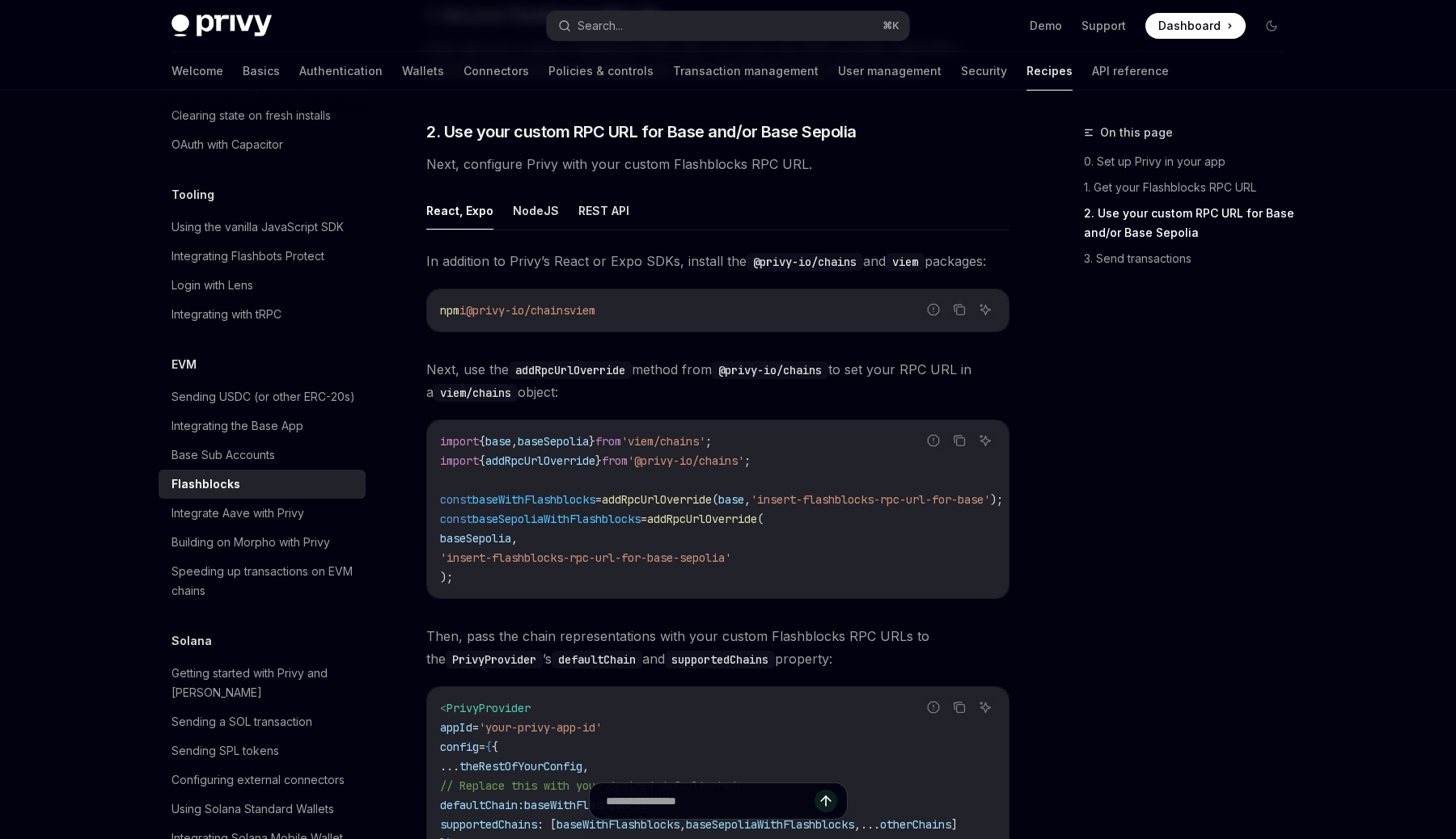
scroll to position [596, 0]
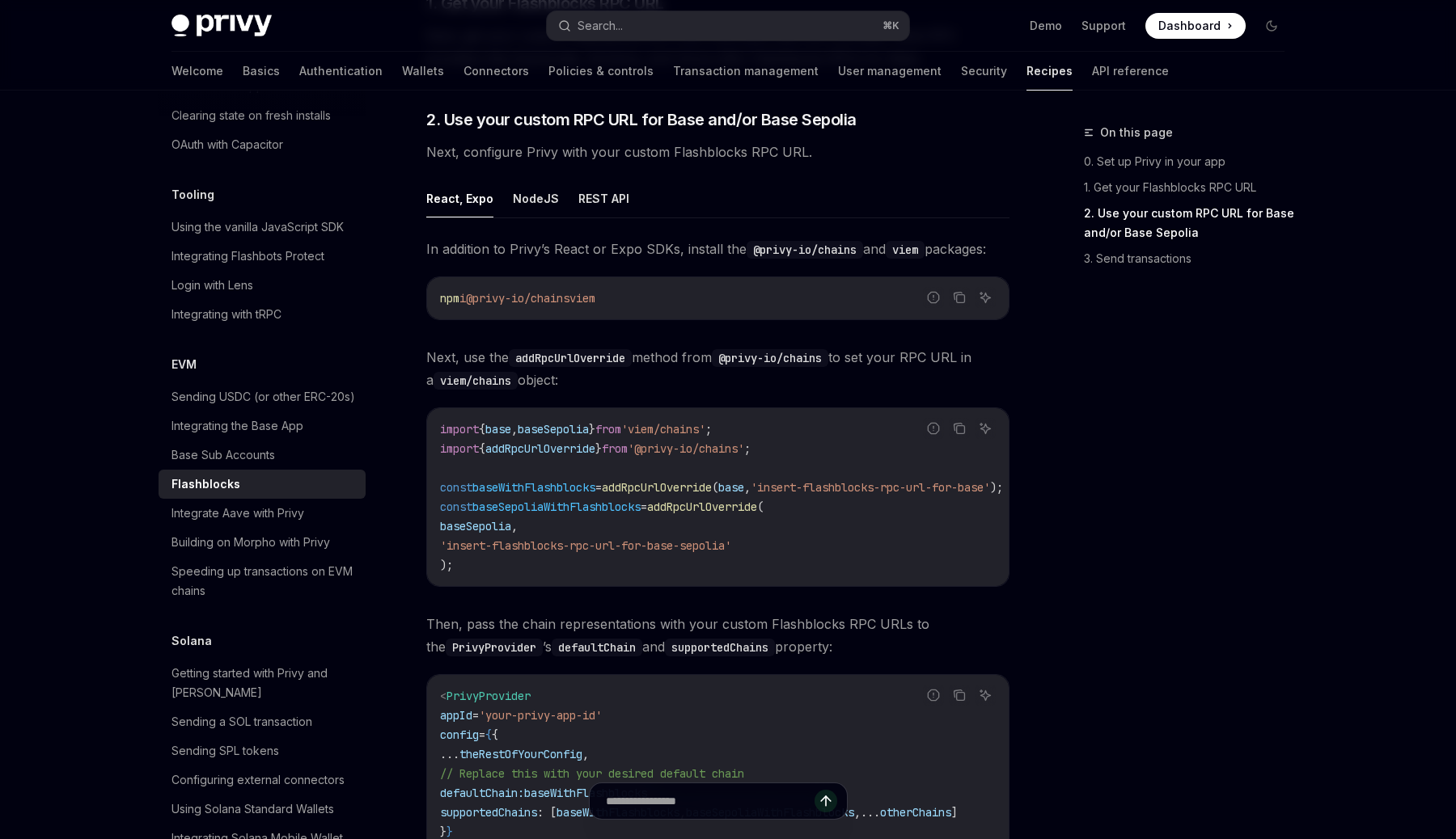
click at [551, 447] on span "addRpcUrlOverride" at bounding box center [540, 448] width 110 height 14
copy span "addRpcUrlOverride"
click at [588, 454] on span "addRpcUrlOverride" at bounding box center [540, 448] width 110 height 14
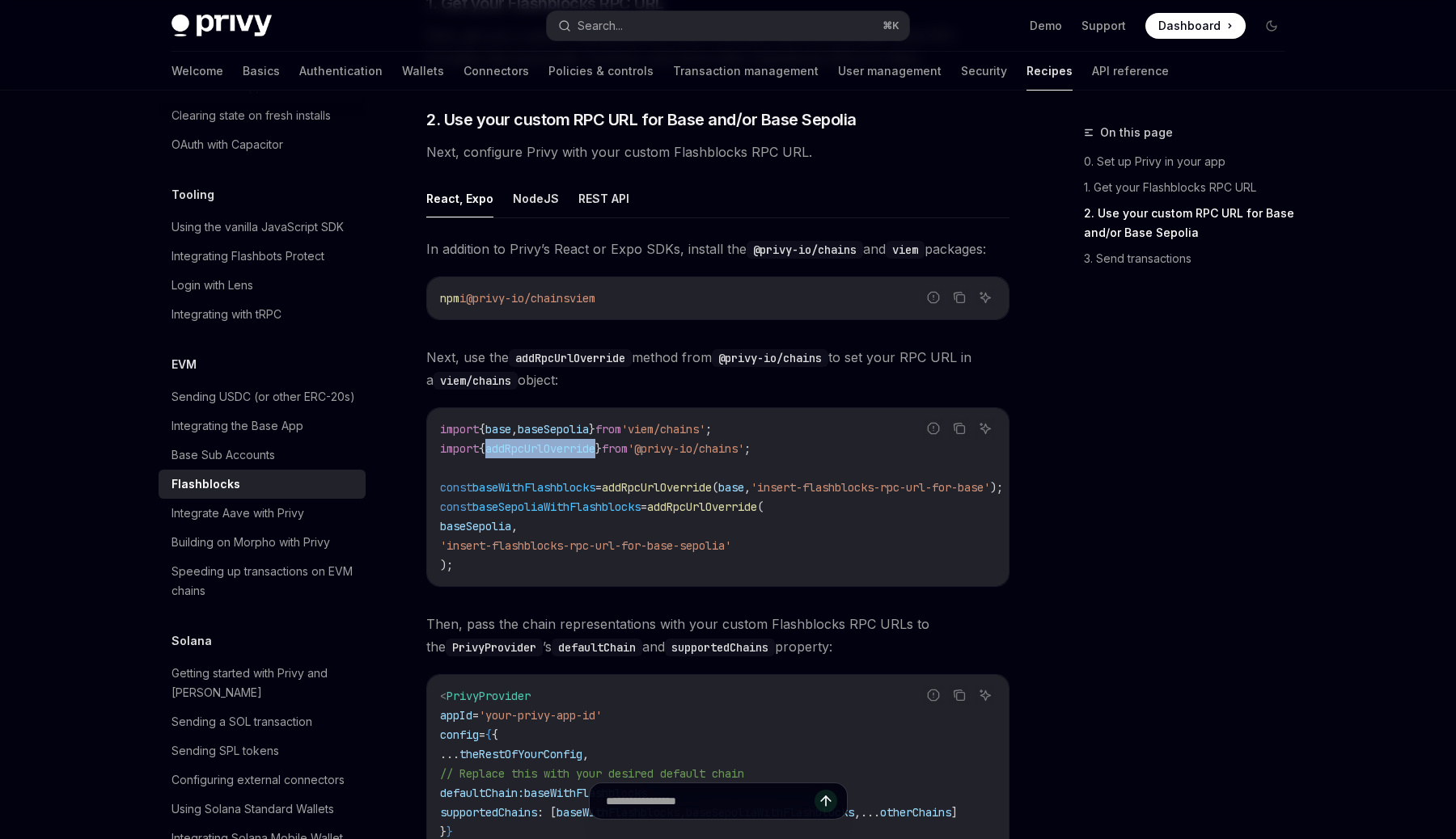
click at [588, 454] on span "addRpcUrlOverride" at bounding box center [540, 448] width 110 height 14
copy code "import { addRpcUrlOverride } from '@privy-io/chains' ;"
click at [557, 453] on span "addRpcUrlOverride" at bounding box center [540, 448] width 110 height 14
drag, startPoint x: 476, startPoint y: 295, endPoint x: 588, endPoint y: 297, distance: 112.0
click at [569, 297] on span "@privy-io/chains" at bounding box center [517, 297] width 104 height 14
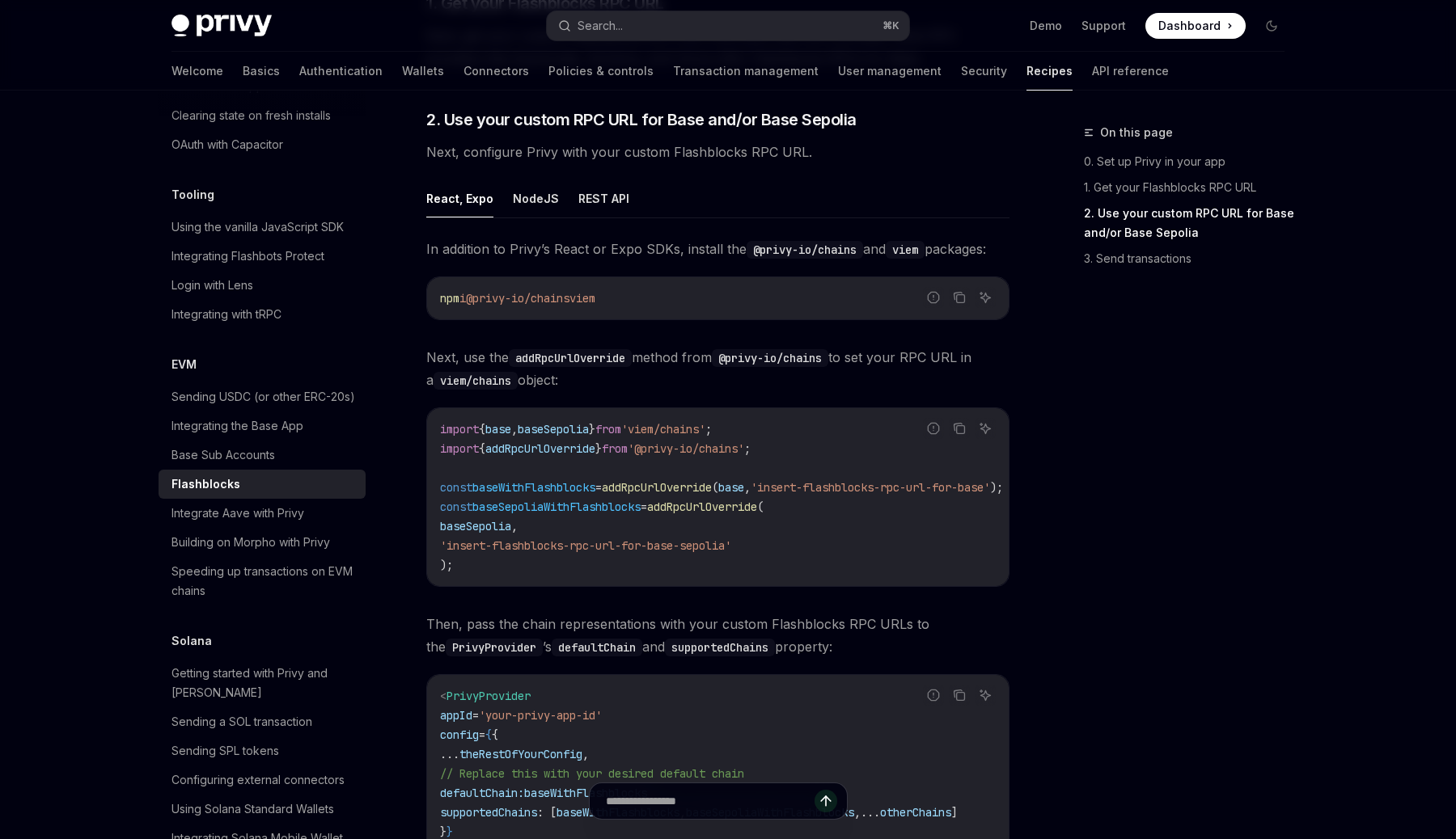
copy span "@privy-io/chains"
